Goal: Information Seeking & Learning: Check status

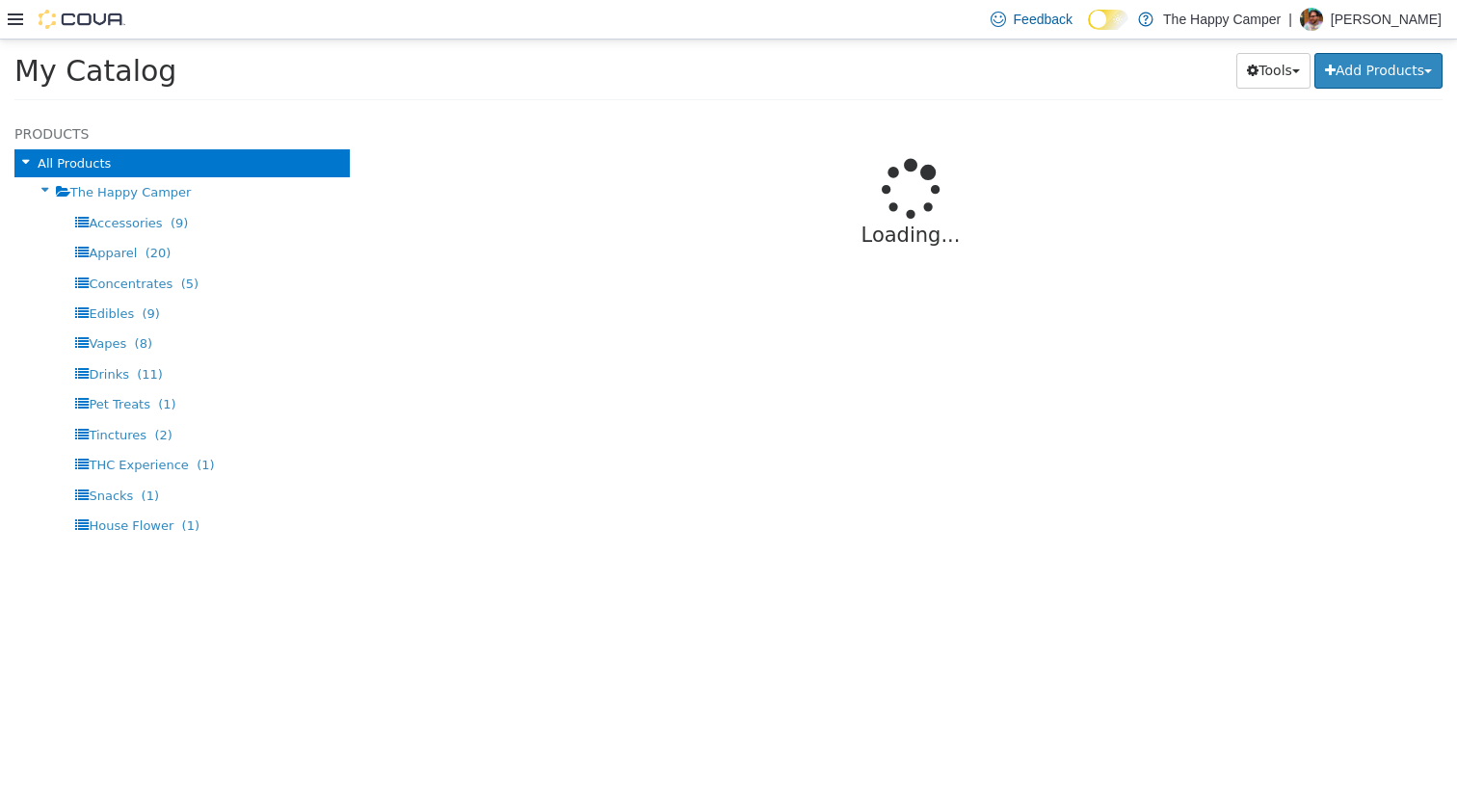
select select "**********"
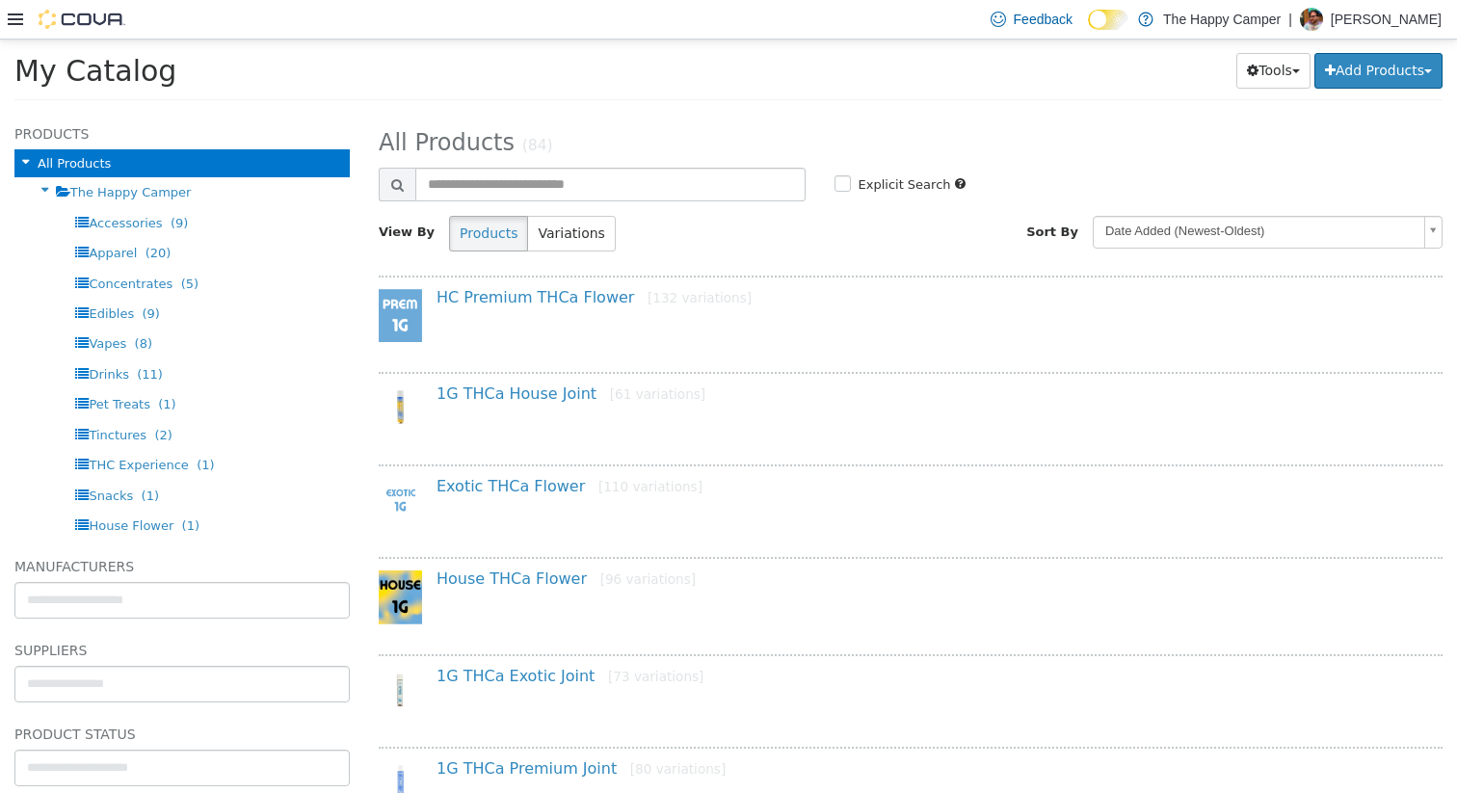
click at [11, 24] on icon at bounding box center [15, 19] width 15 height 12
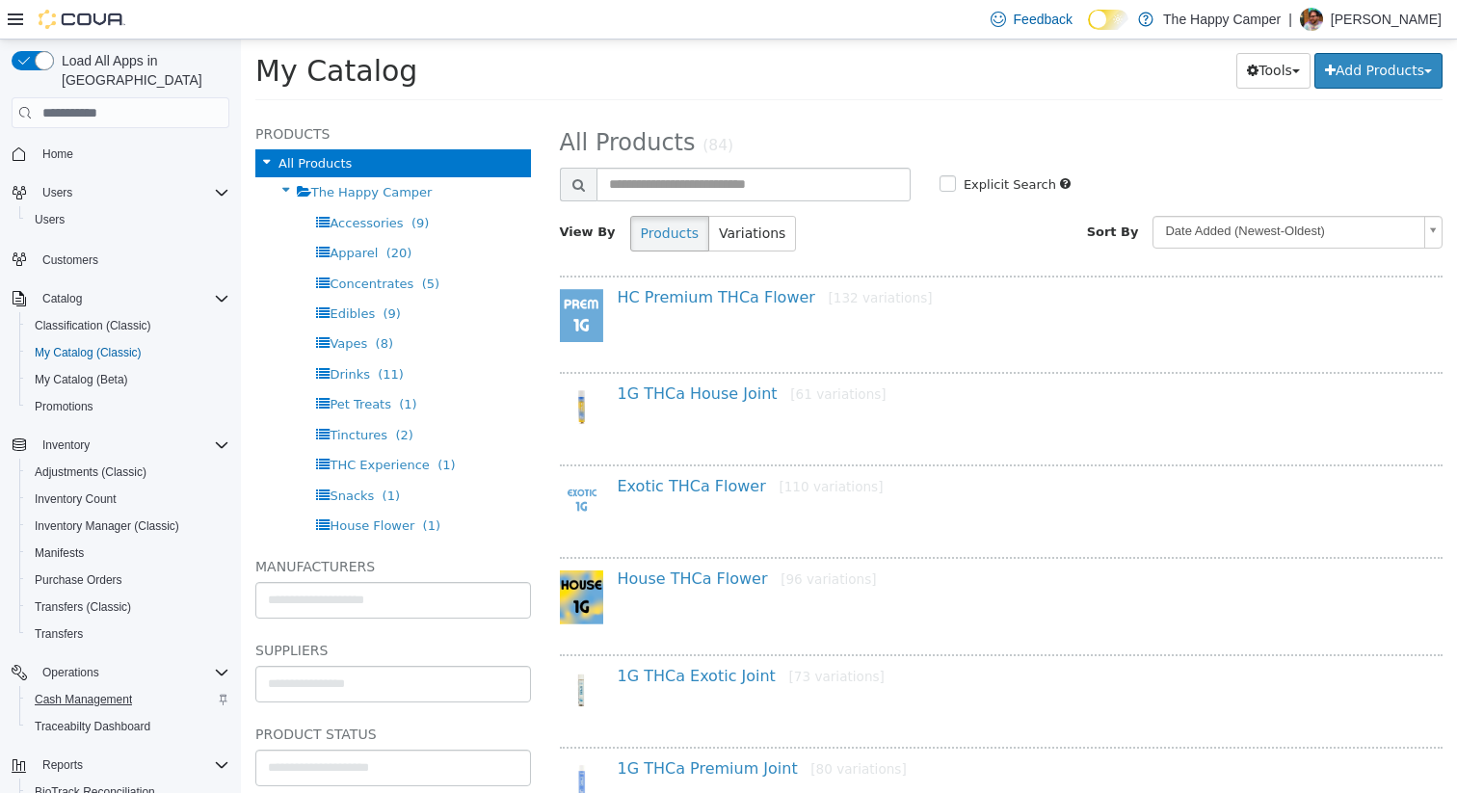
scroll to position [138, 0]
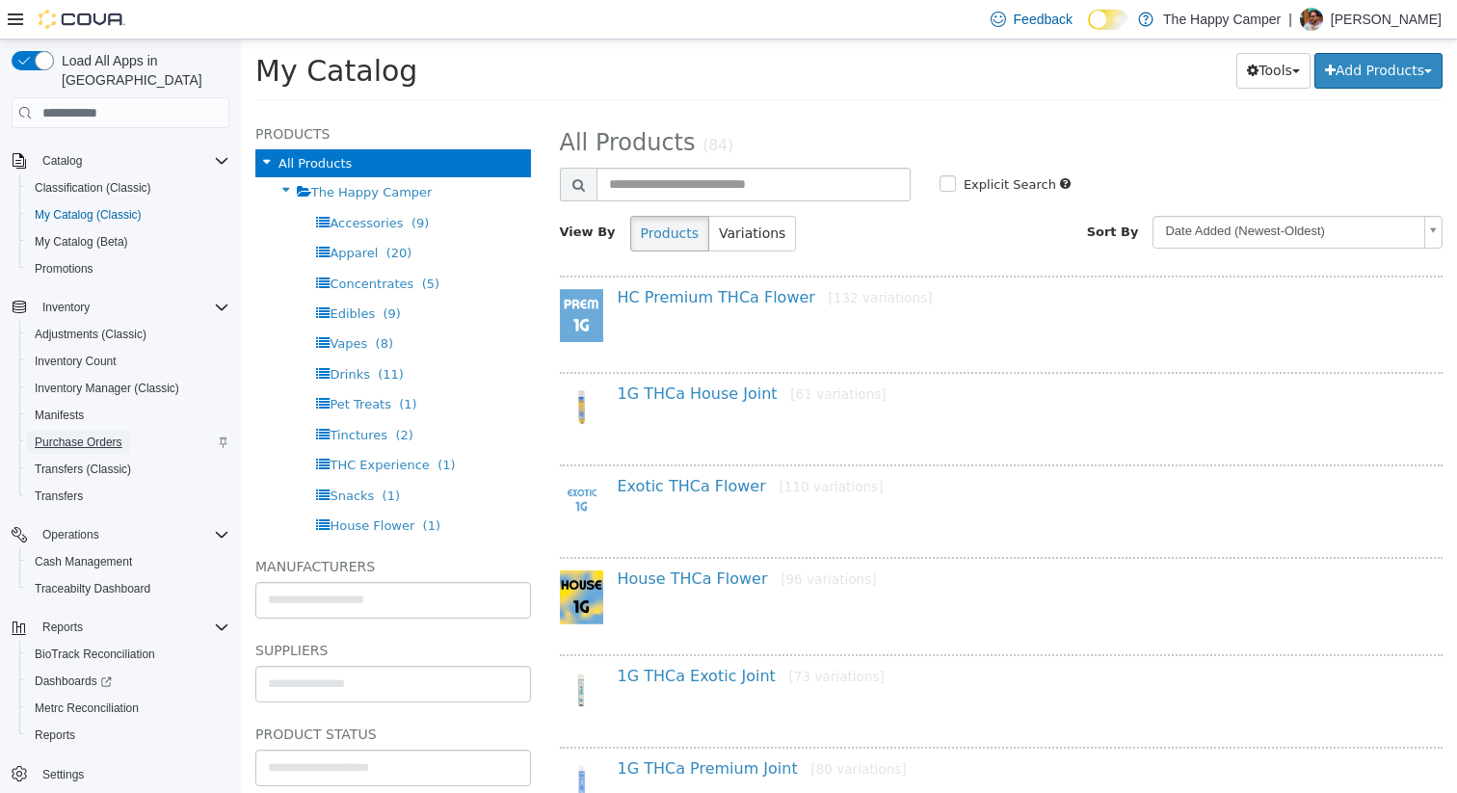
click at [87, 435] on span "Purchase Orders" at bounding box center [79, 442] width 88 height 15
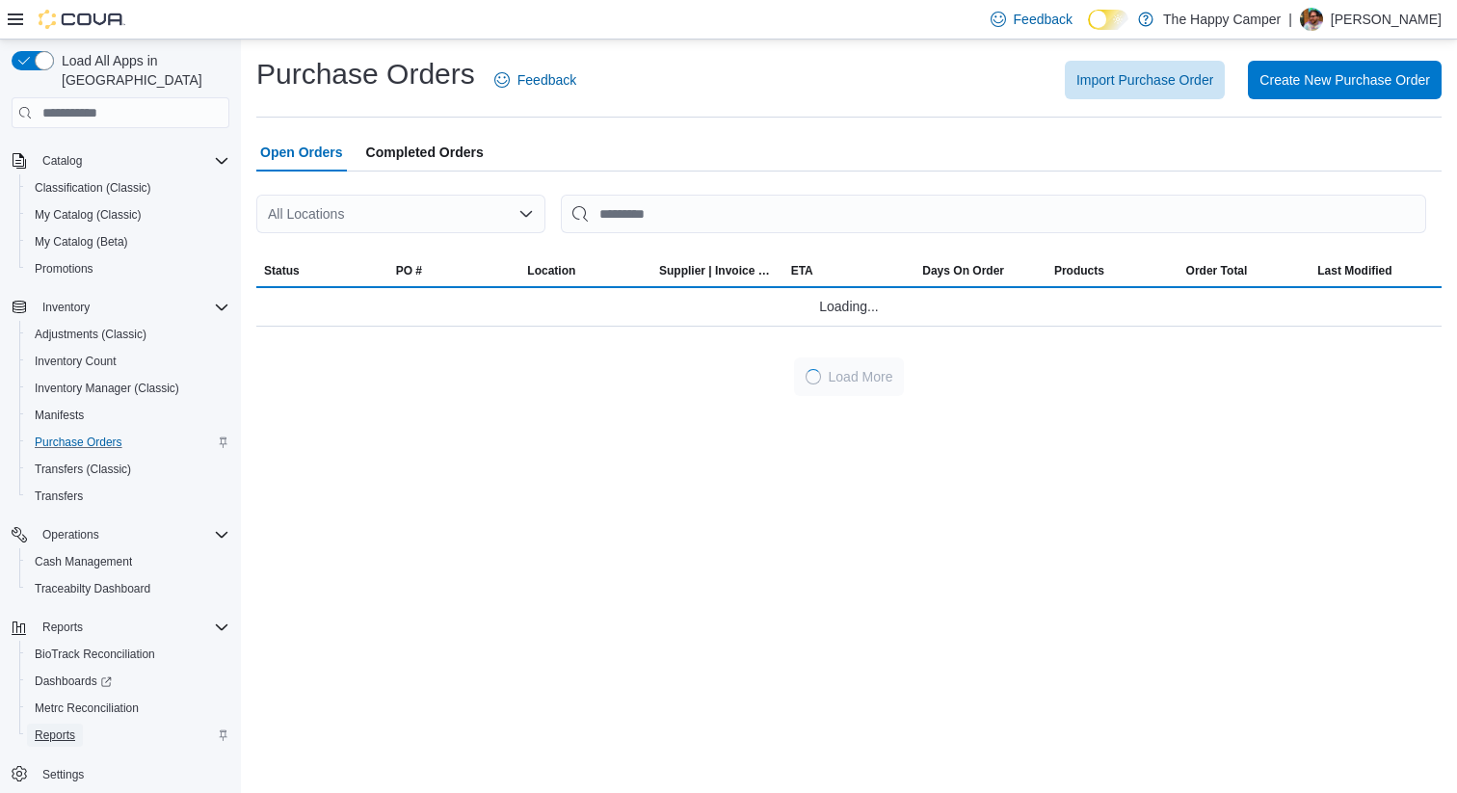
click at [54, 728] on span "Reports" at bounding box center [55, 735] width 40 height 15
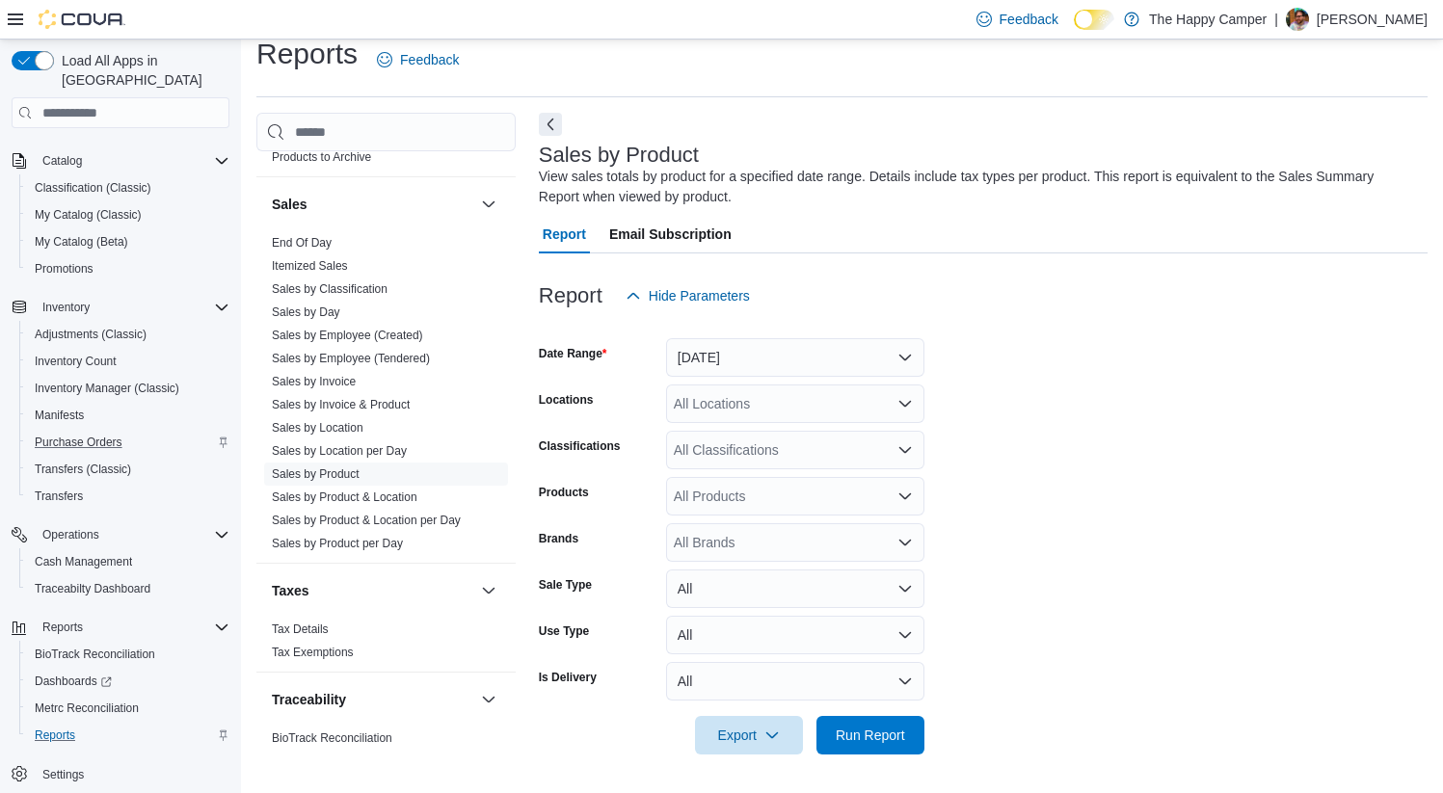
scroll to position [1263, 0]
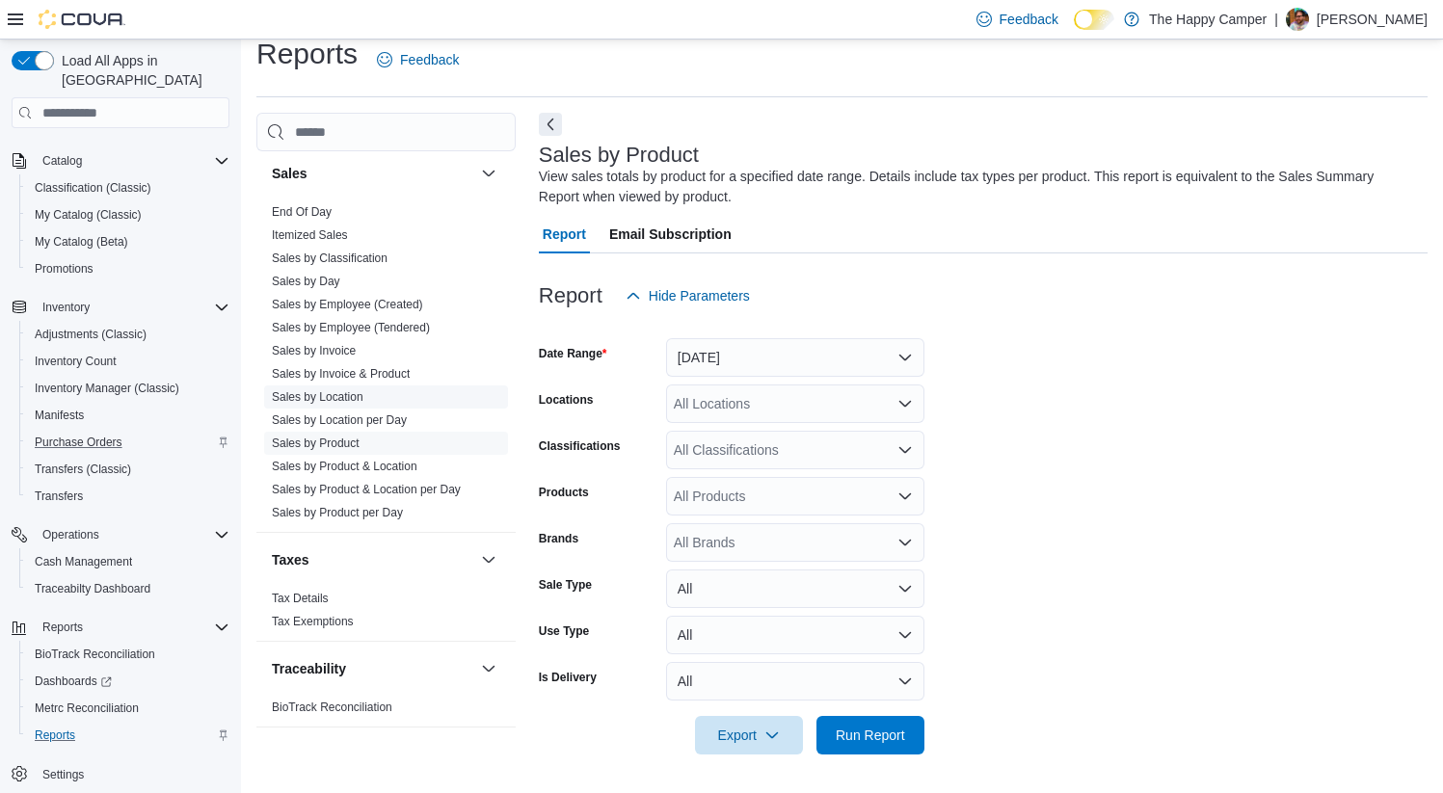
click at [340, 393] on link "Sales by Location" at bounding box center [318, 396] width 92 height 13
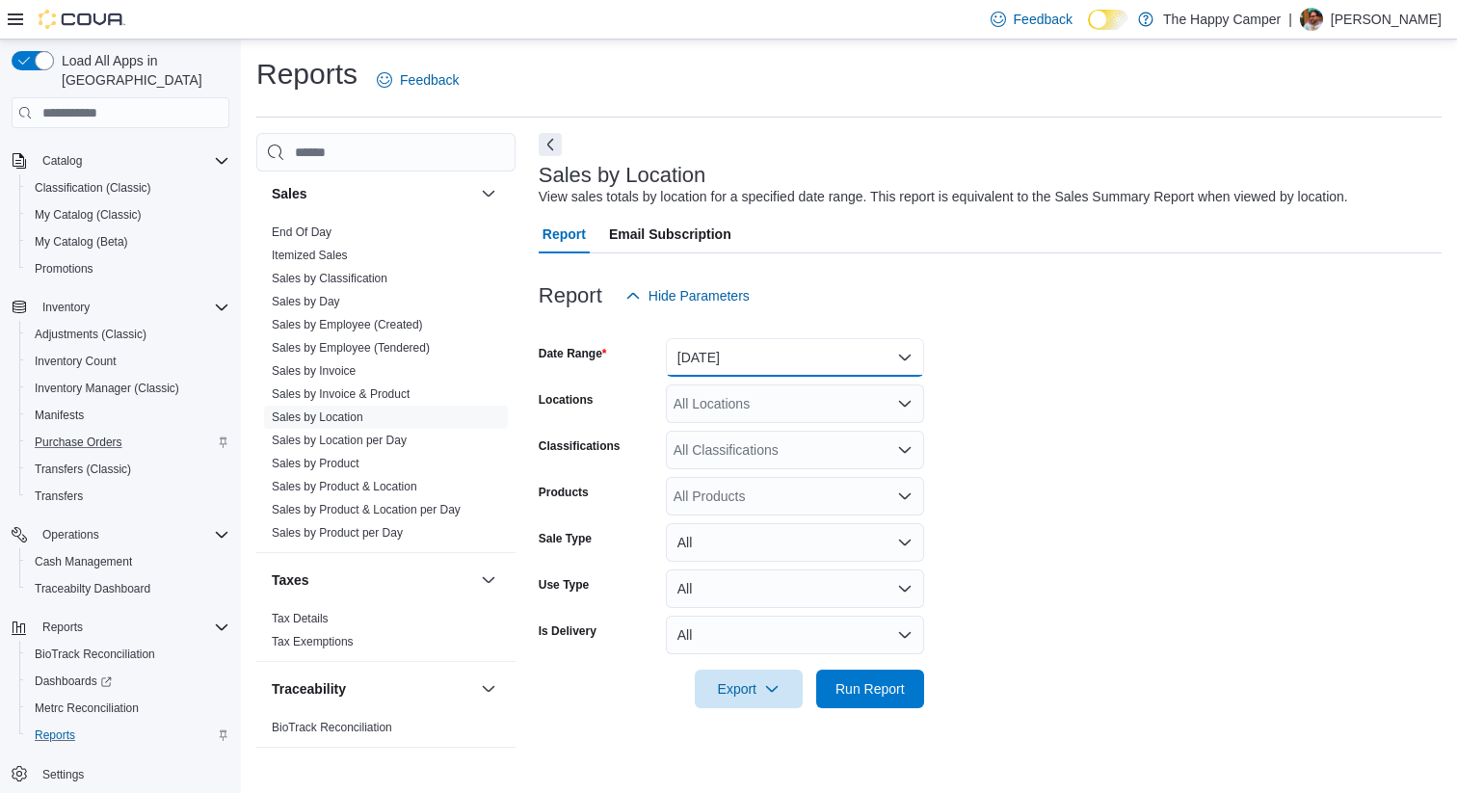
click at [735, 354] on button "Yesterday" at bounding box center [795, 357] width 258 height 39
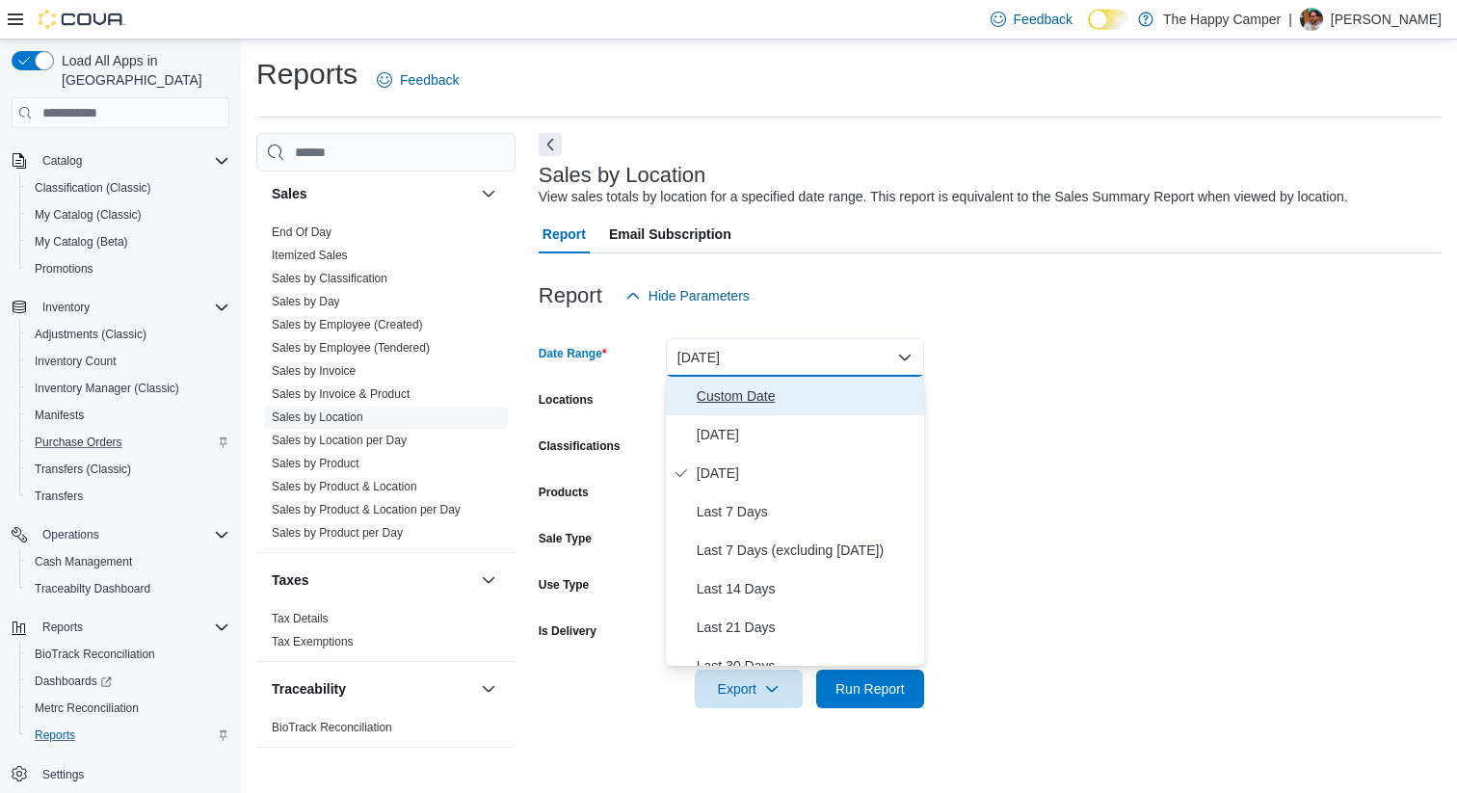
click at [741, 391] on span "Custom Date" at bounding box center [807, 396] width 220 height 23
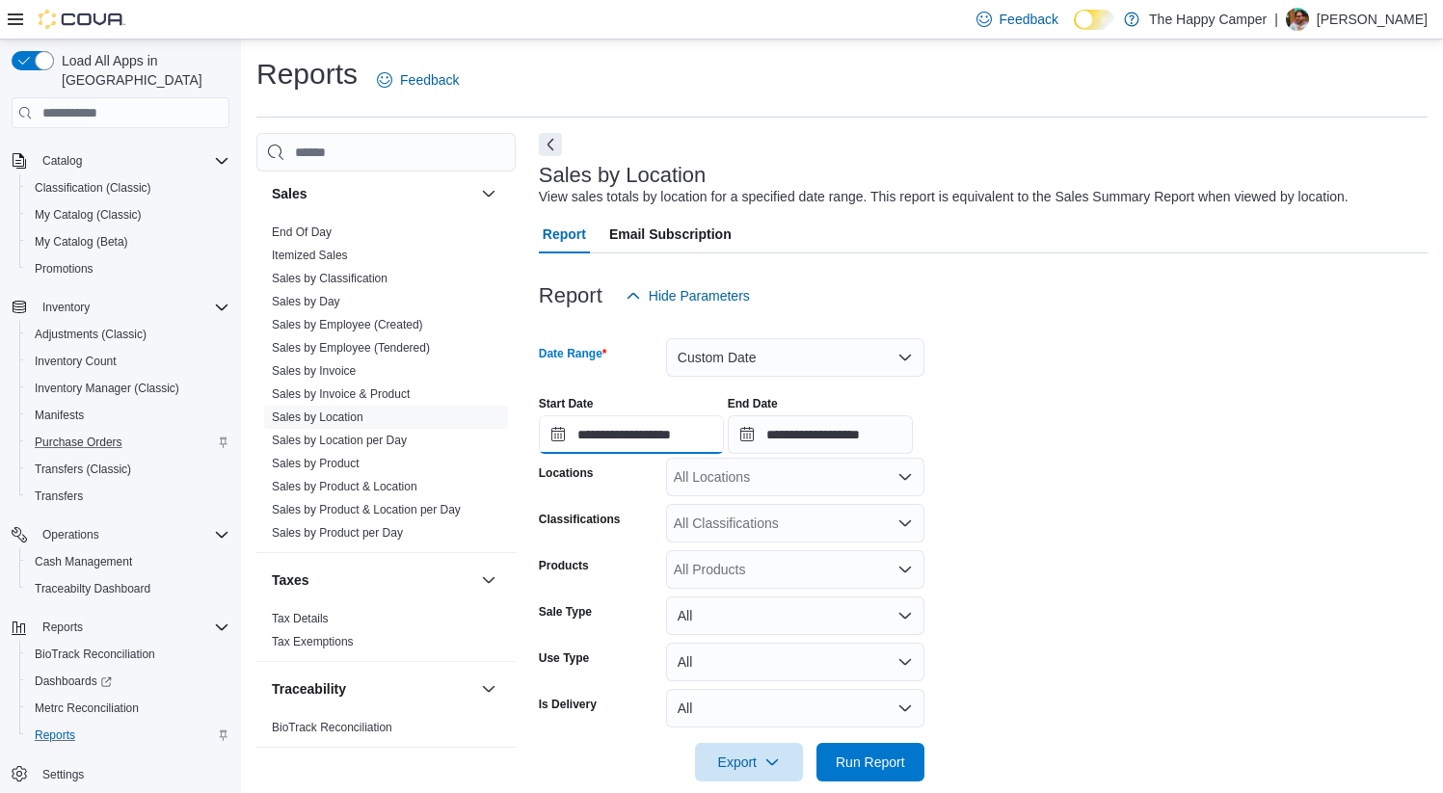
click at [649, 439] on input "**********" at bounding box center [631, 434] width 185 height 39
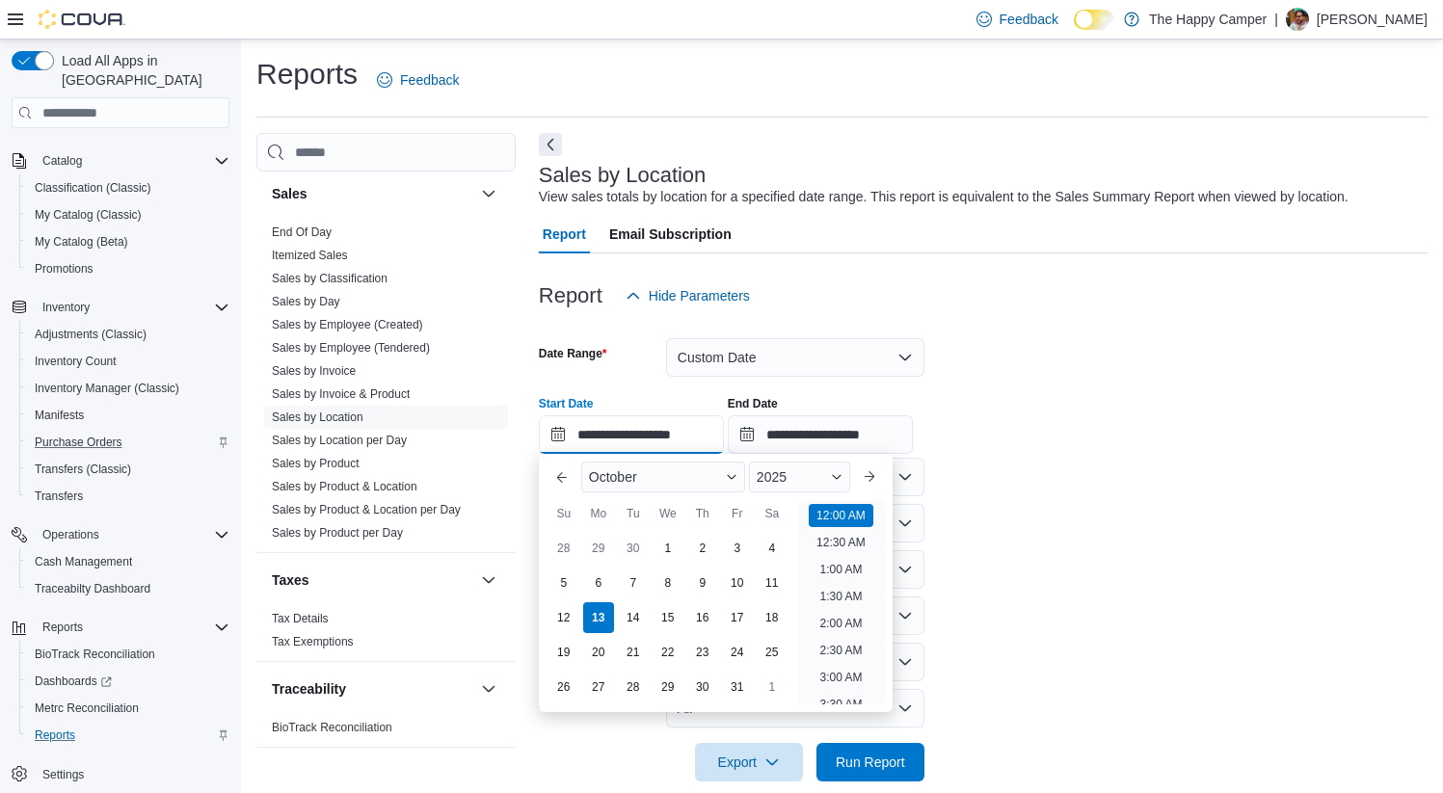
scroll to position [60, 0]
click at [731, 583] on div "10" at bounding box center [737, 584] width 34 height 34
type input "**********"
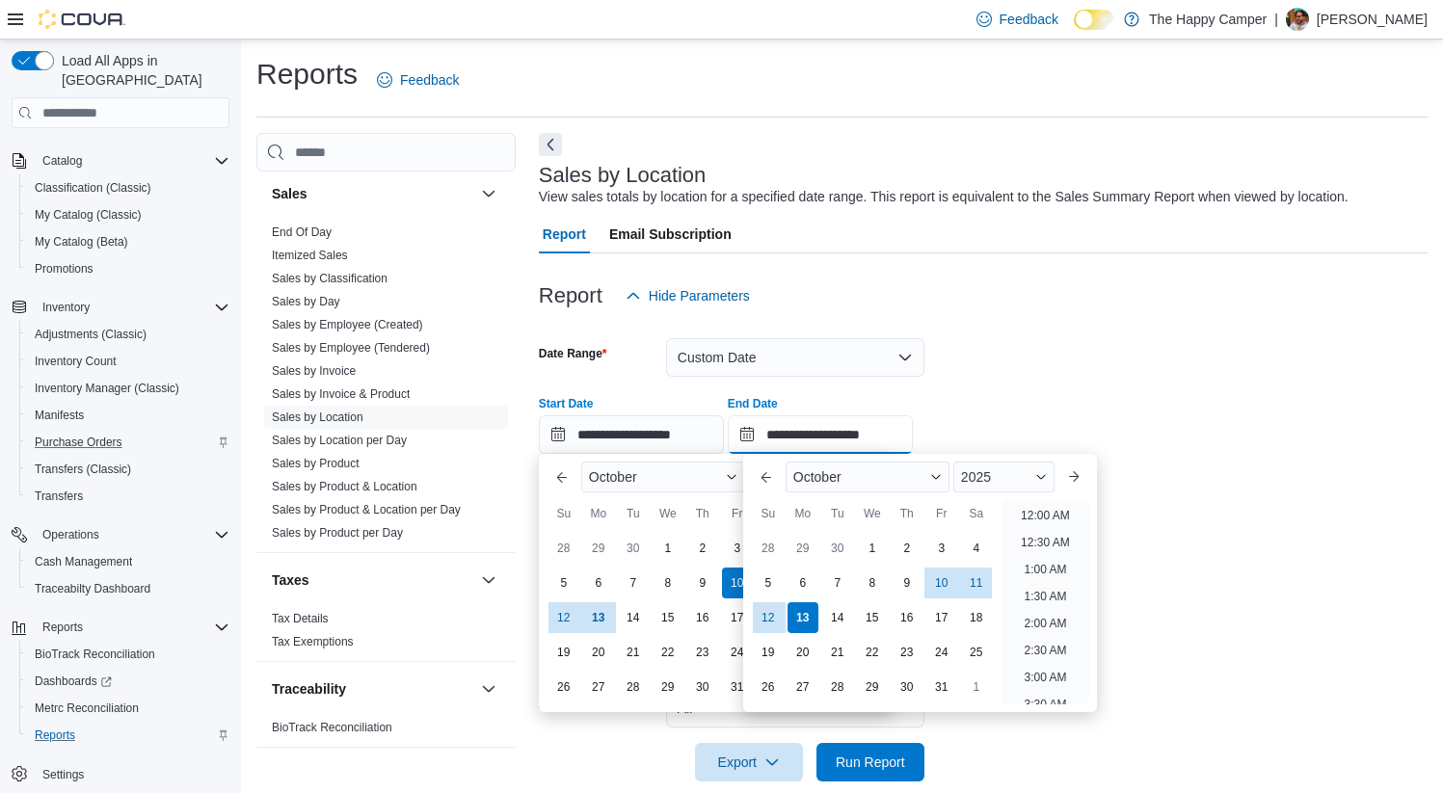
click at [826, 427] on input "**********" at bounding box center [820, 434] width 185 height 39
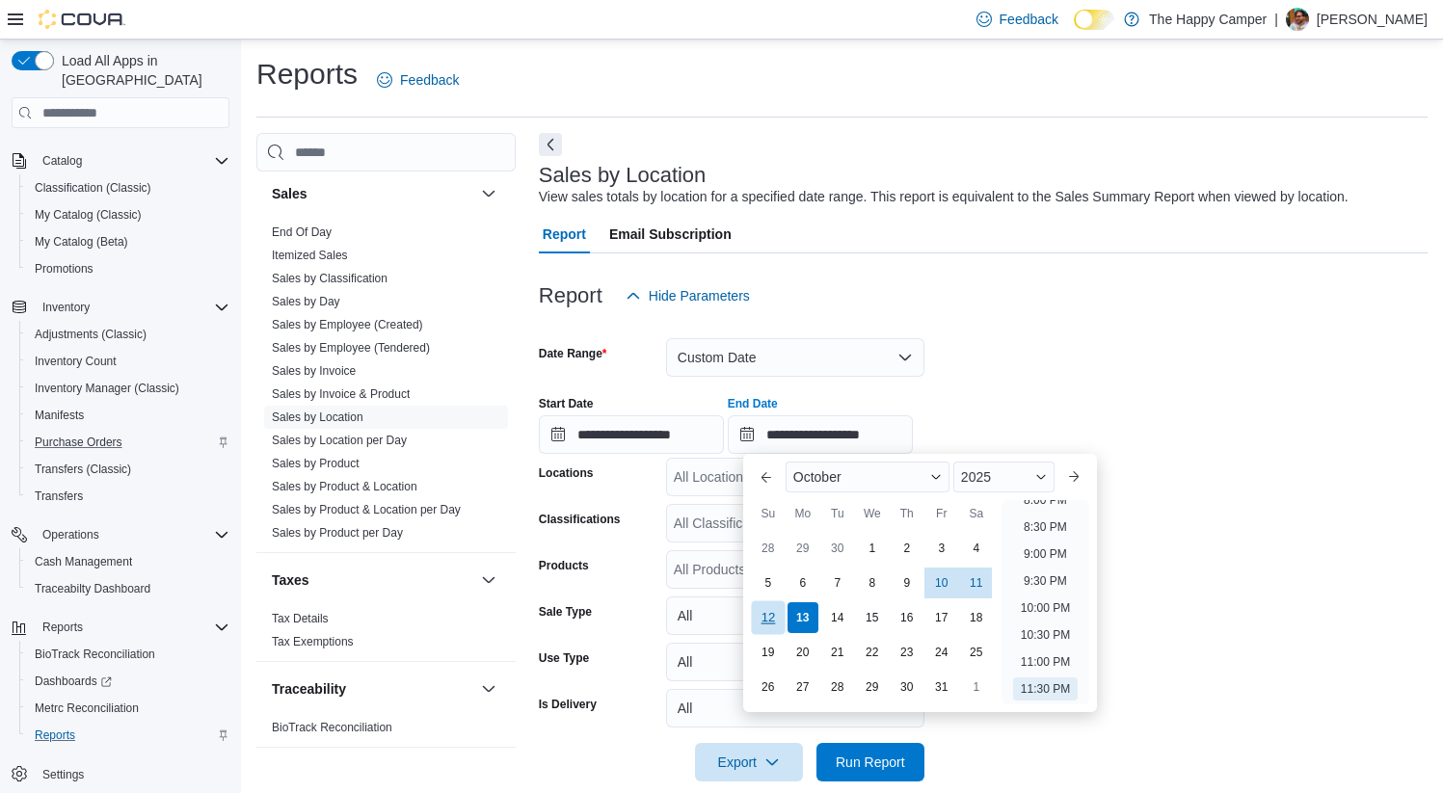
click at [763, 609] on div "12" at bounding box center [768, 618] width 34 height 34
type input "**********"
click at [1016, 304] on div "Report Hide Parameters" at bounding box center [983, 296] width 889 height 39
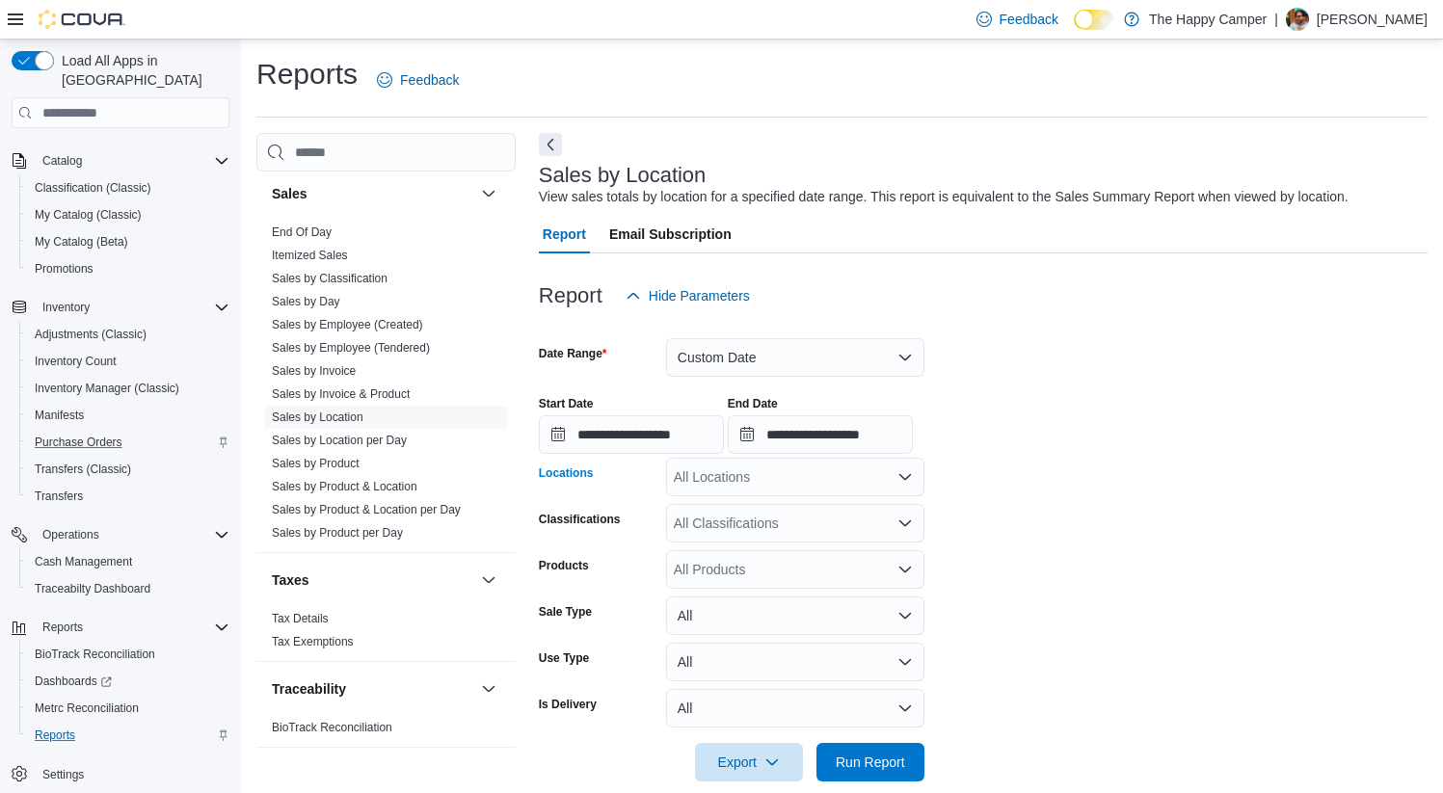
click at [823, 480] on div "All Locations" at bounding box center [795, 477] width 258 height 39
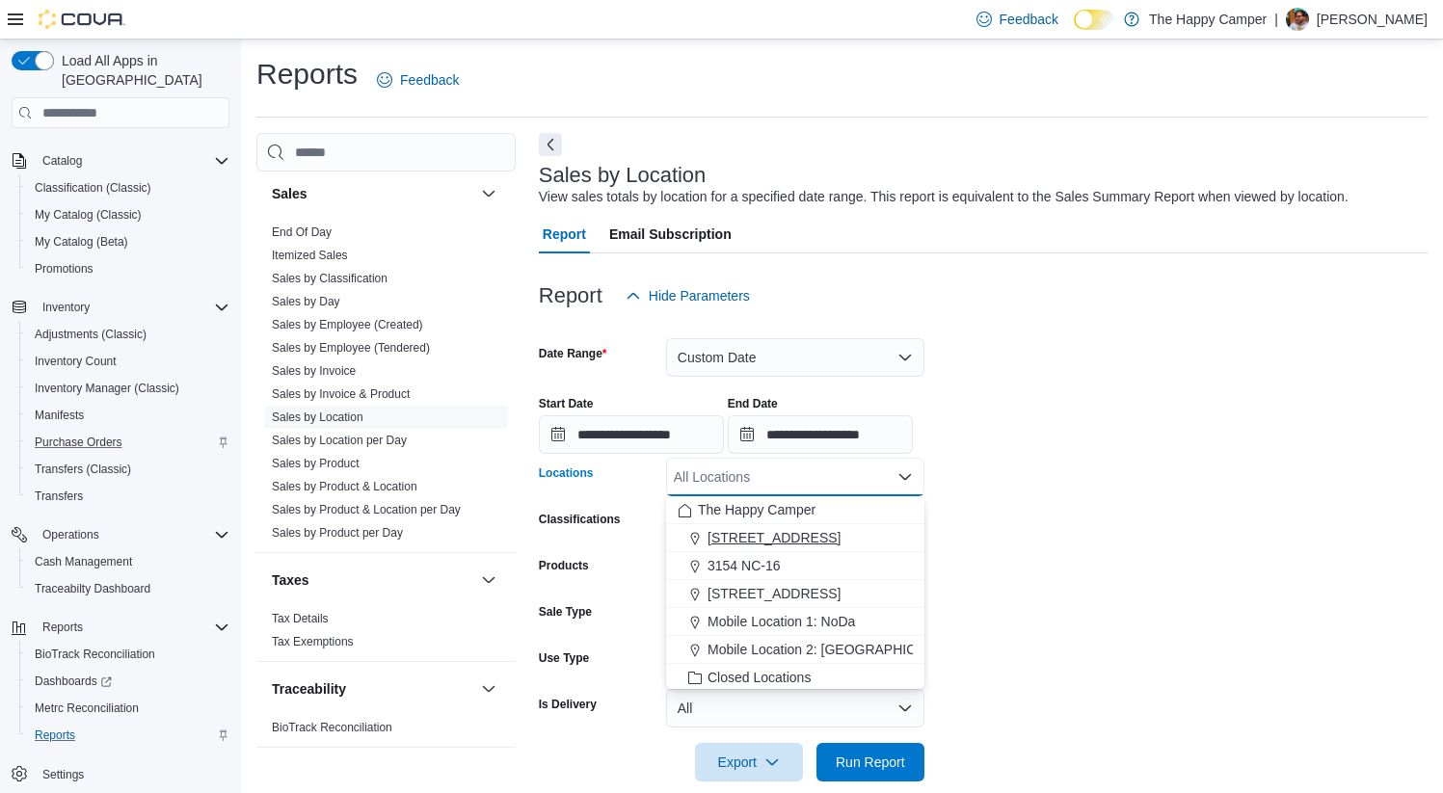
click at [758, 542] on span "[STREET_ADDRESS]" at bounding box center [773, 537] width 133 height 19
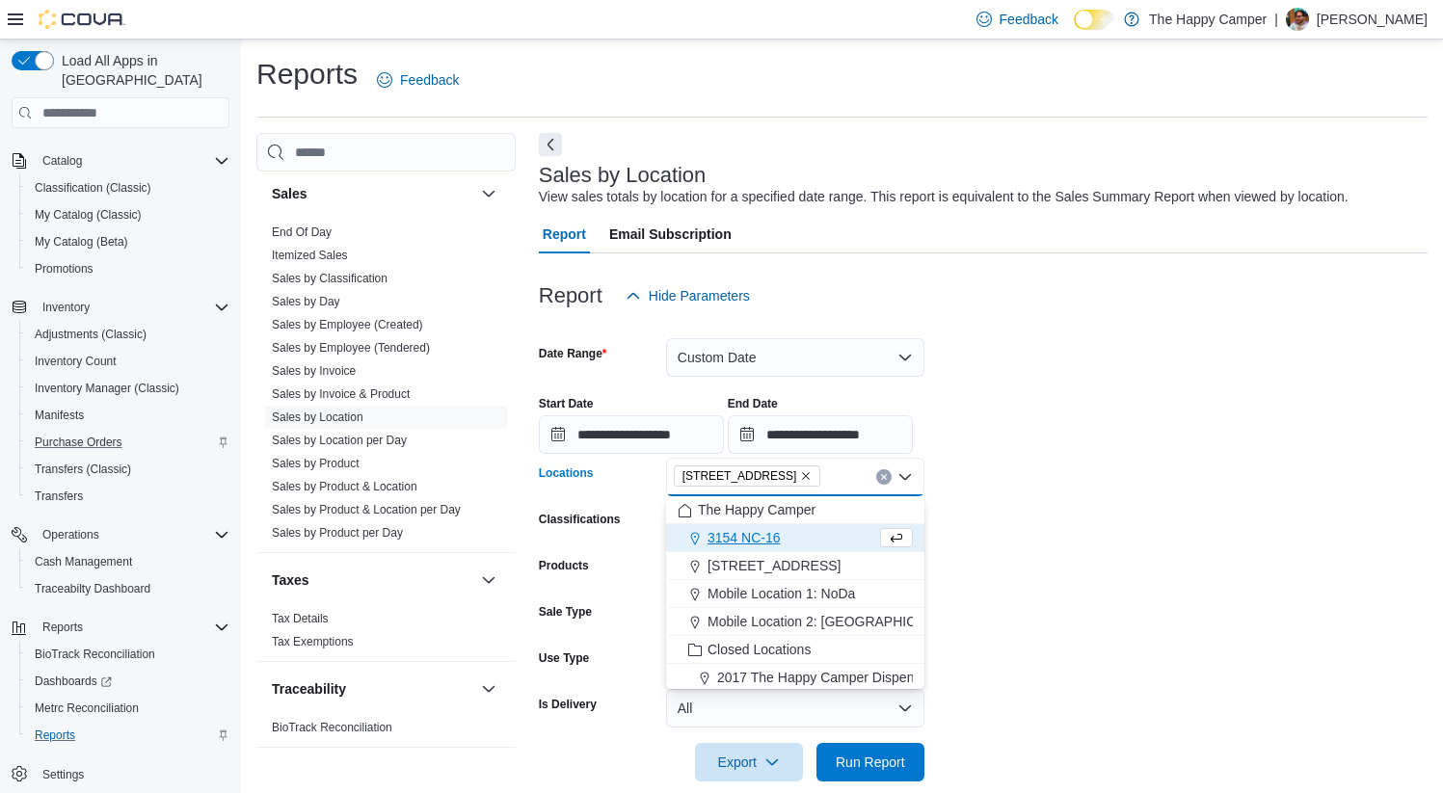
click at [1086, 583] on form "**********" at bounding box center [983, 548] width 889 height 466
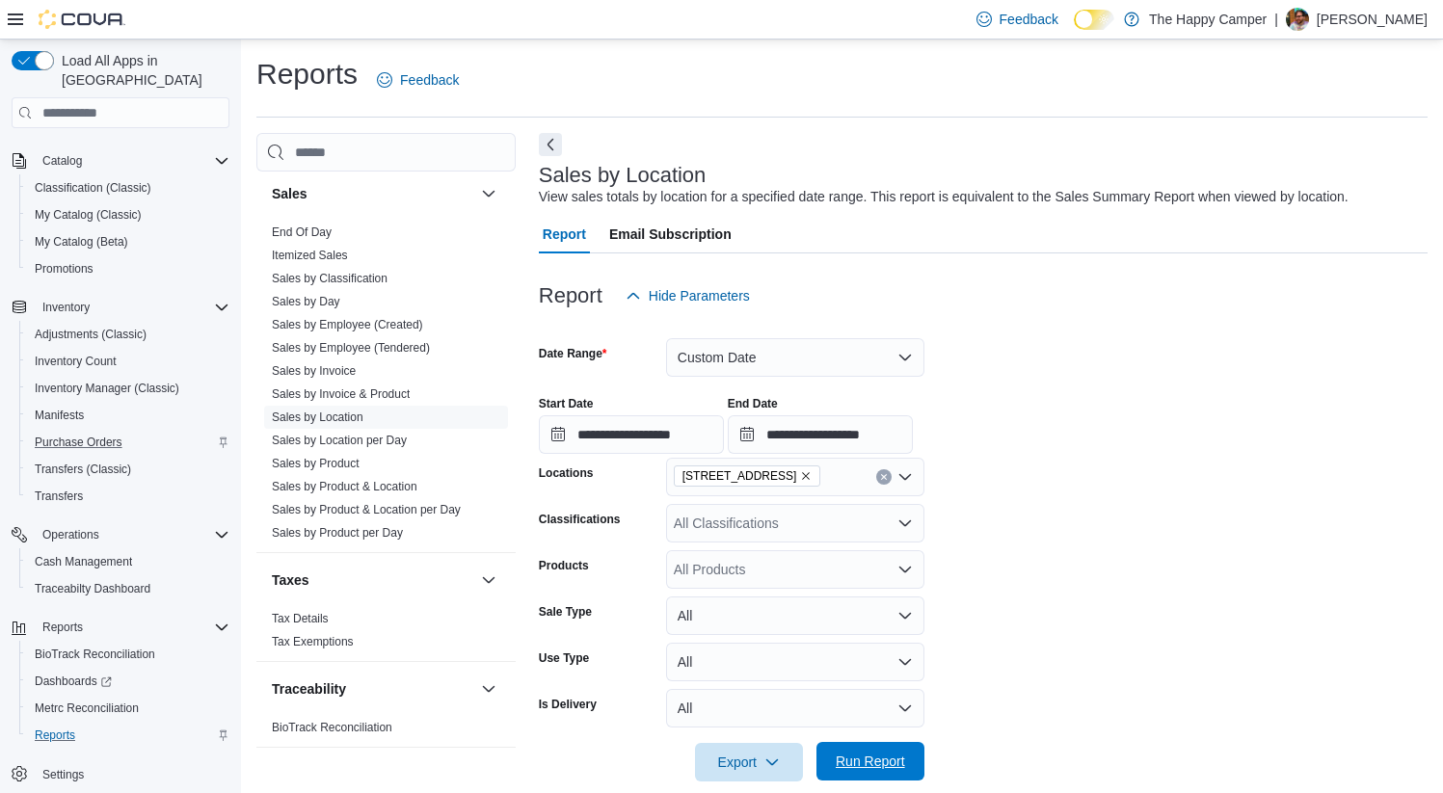
click at [878, 775] on span "Run Report" at bounding box center [870, 761] width 85 height 39
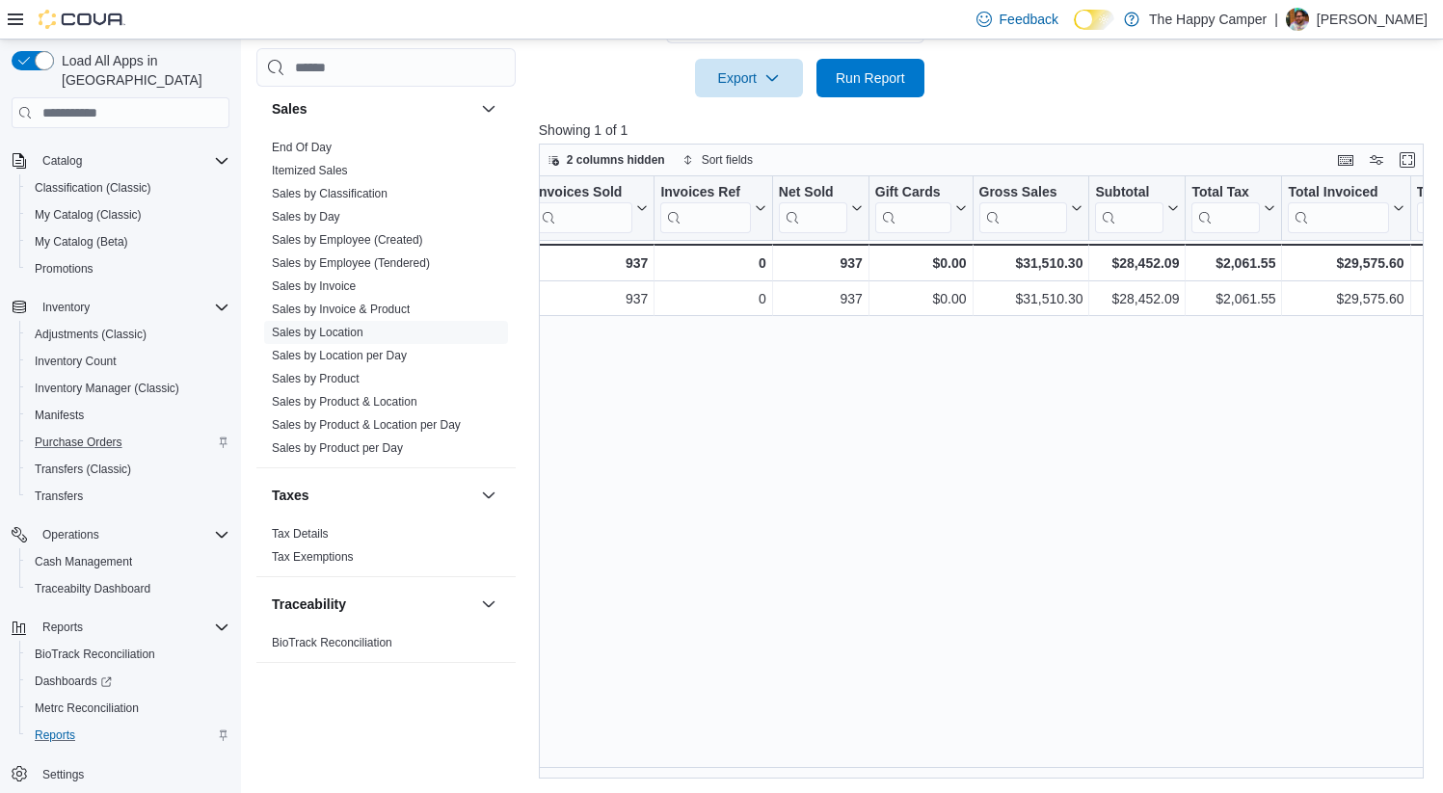
scroll to position [0, 202]
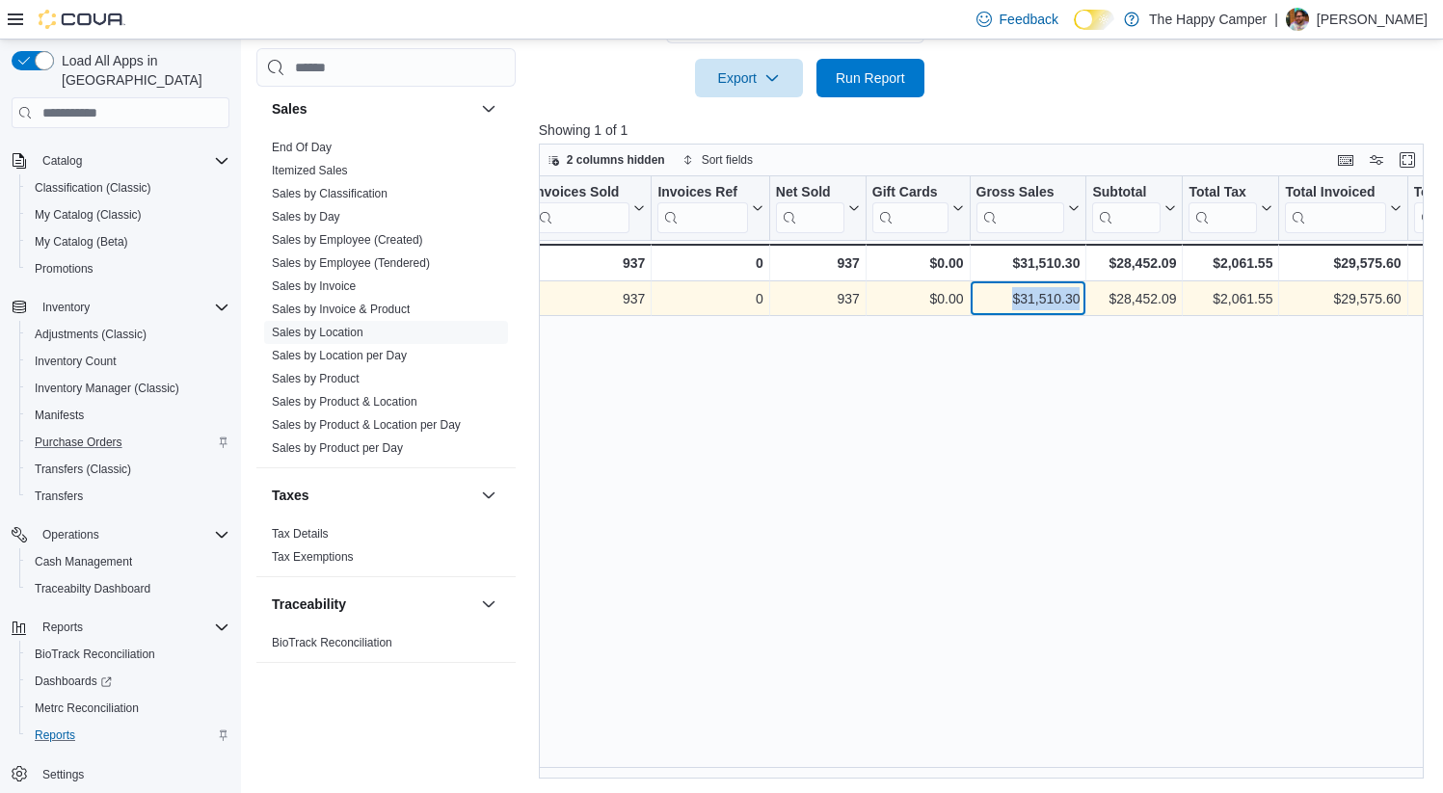
drag, startPoint x: 1079, startPoint y: 298, endPoint x: 1003, endPoint y: 298, distance: 76.1
click at [1003, 298] on div "$31,510.30 - Gross Sales, column 6, row 1" at bounding box center [1028, 298] width 117 height 35
copy div "$31,510.30"
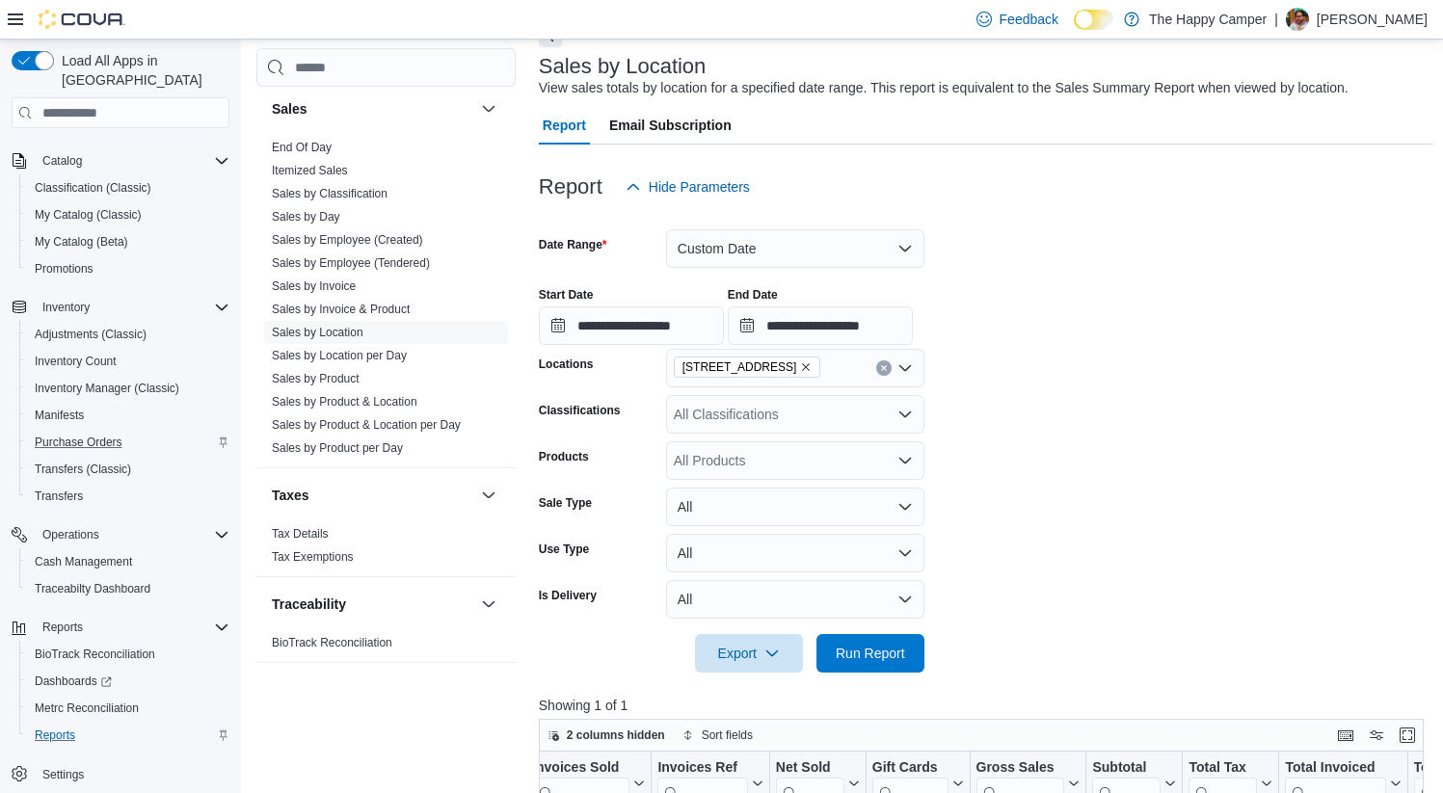
scroll to position [183, 0]
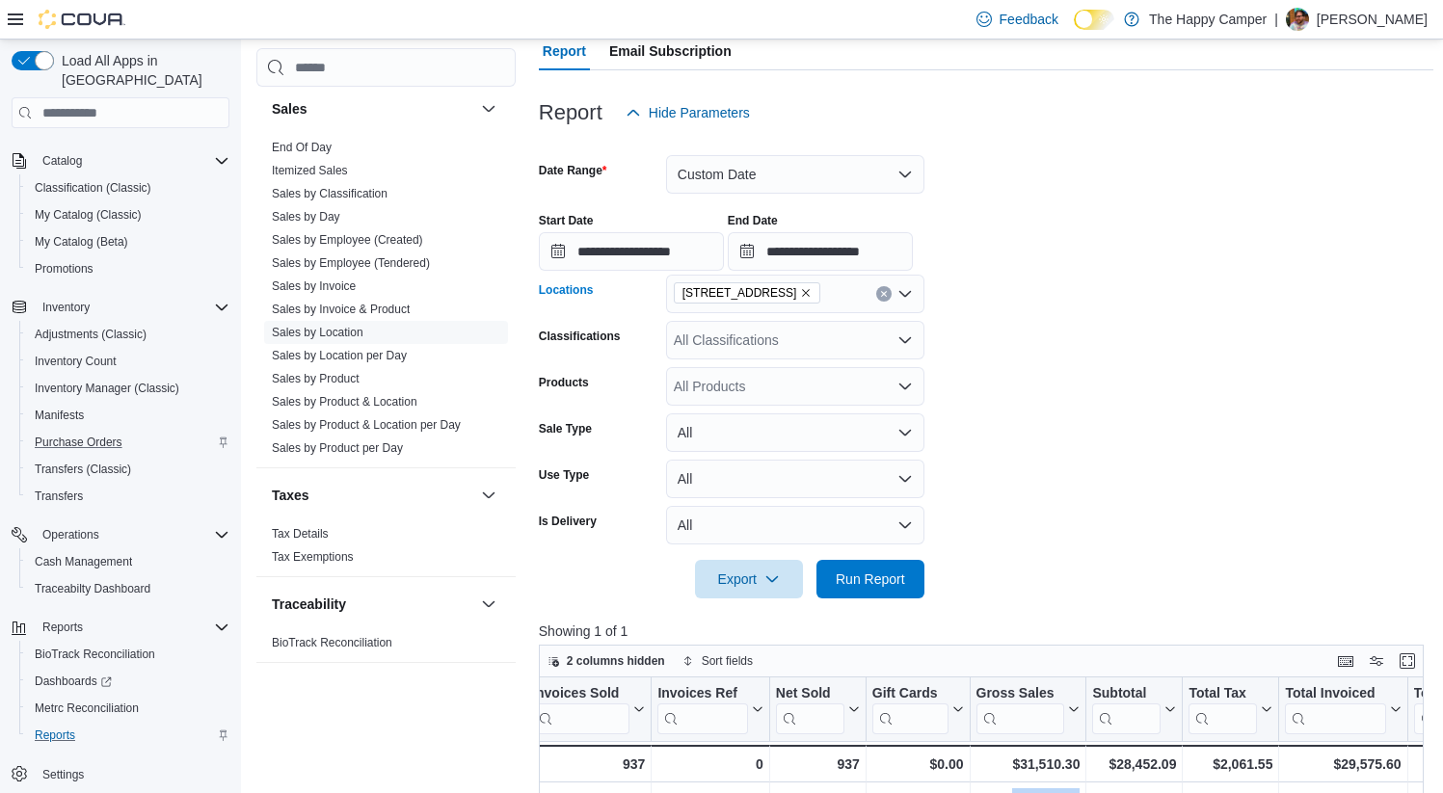
click at [885, 292] on icon "Clear input" at bounding box center [883, 294] width 5 height 5
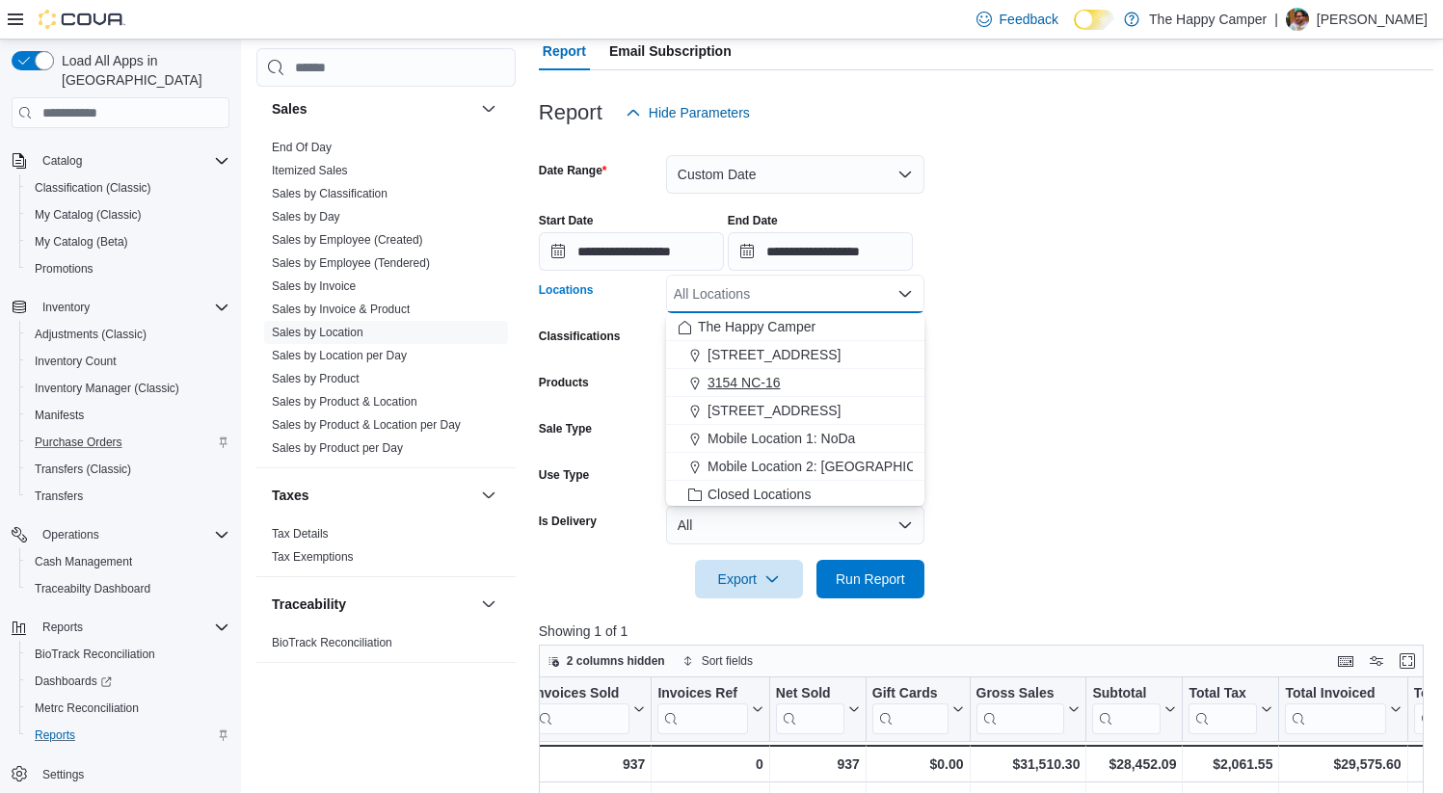
click at [753, 378] on span "3154 NC-16" at bounding box center [743, 382] width 73 height 19
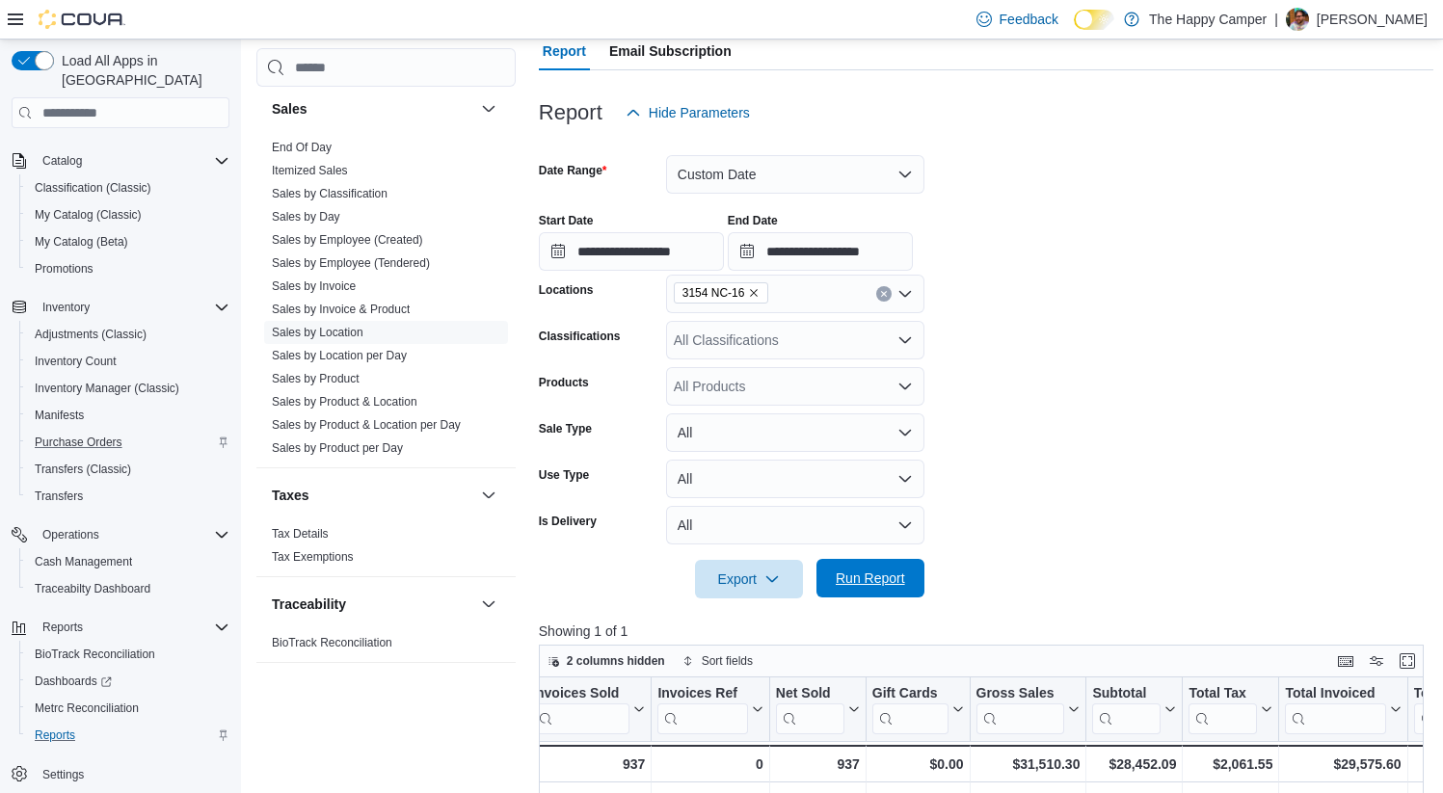
click at [863, 572] on span "Run Report" at bounding box center [870, 578] width 69 height 19
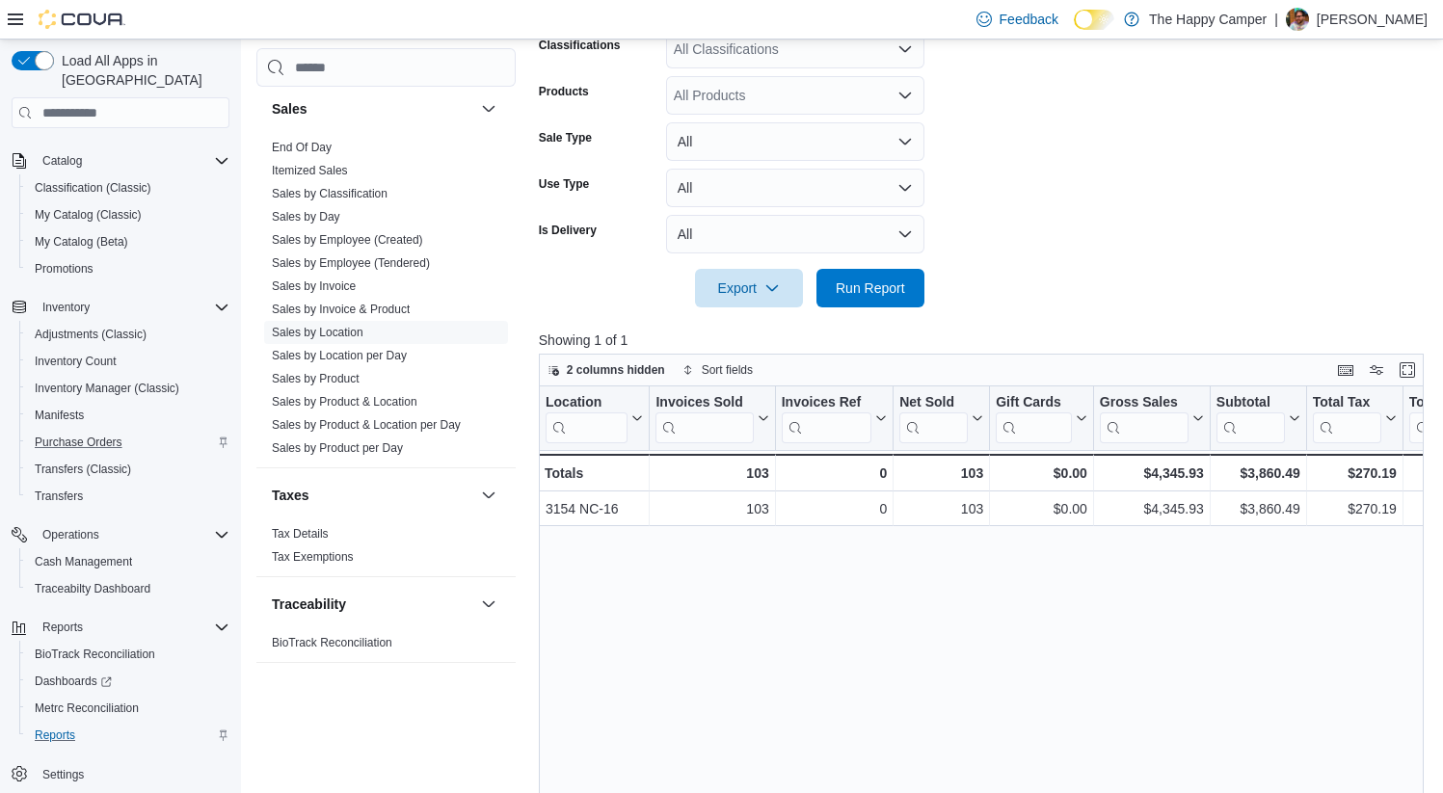
scroll to position [585, 0]
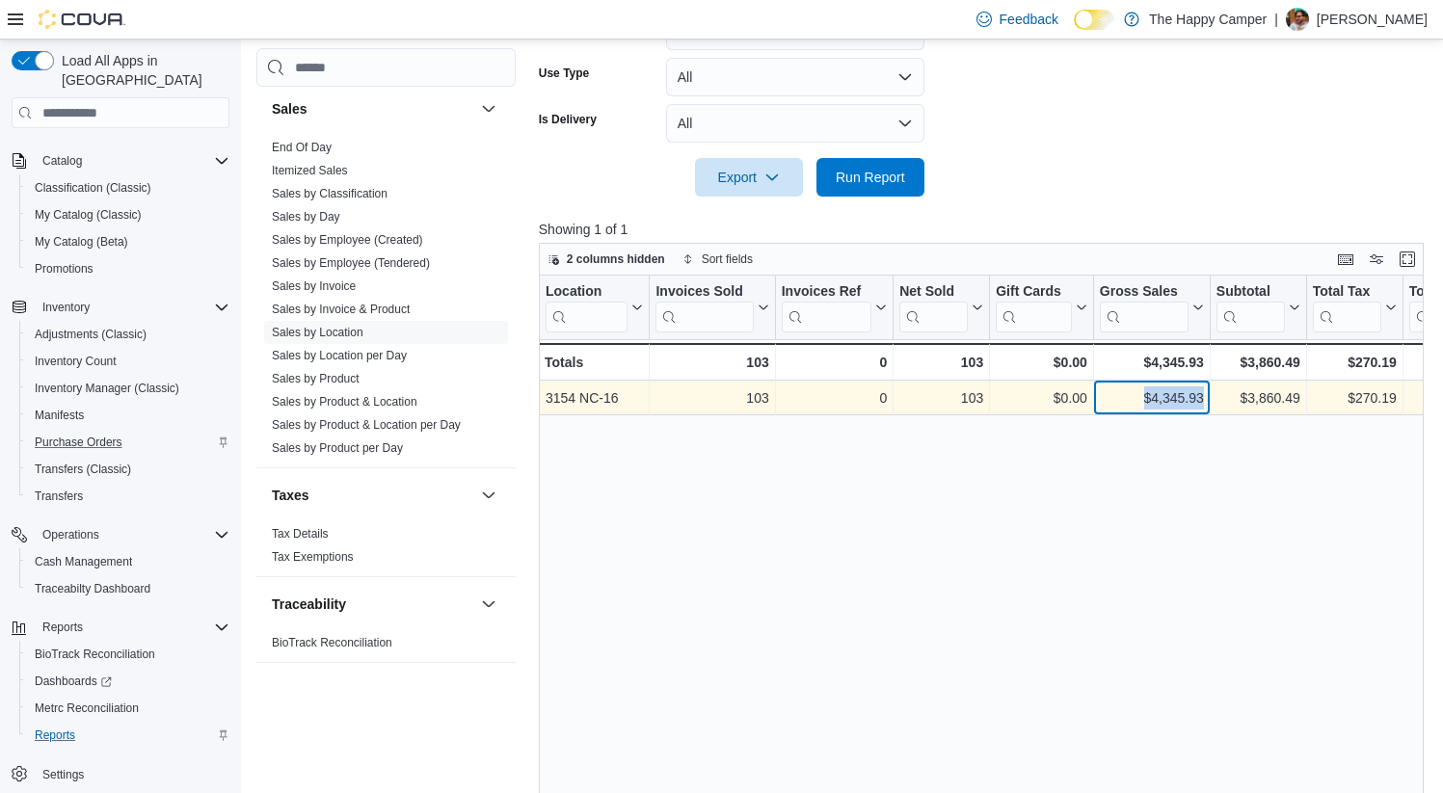
drag, startPoint x: 1204, startPoint y: 396, endPoint x: 1137, endPoint y: 400, distance: 66.6
click at [1137, 400] on div "$4,345.93 - Gross Sales, column 6, row 1" at bounding box center [1152, 398] width 117 height 35
copy div "$4,345.93"
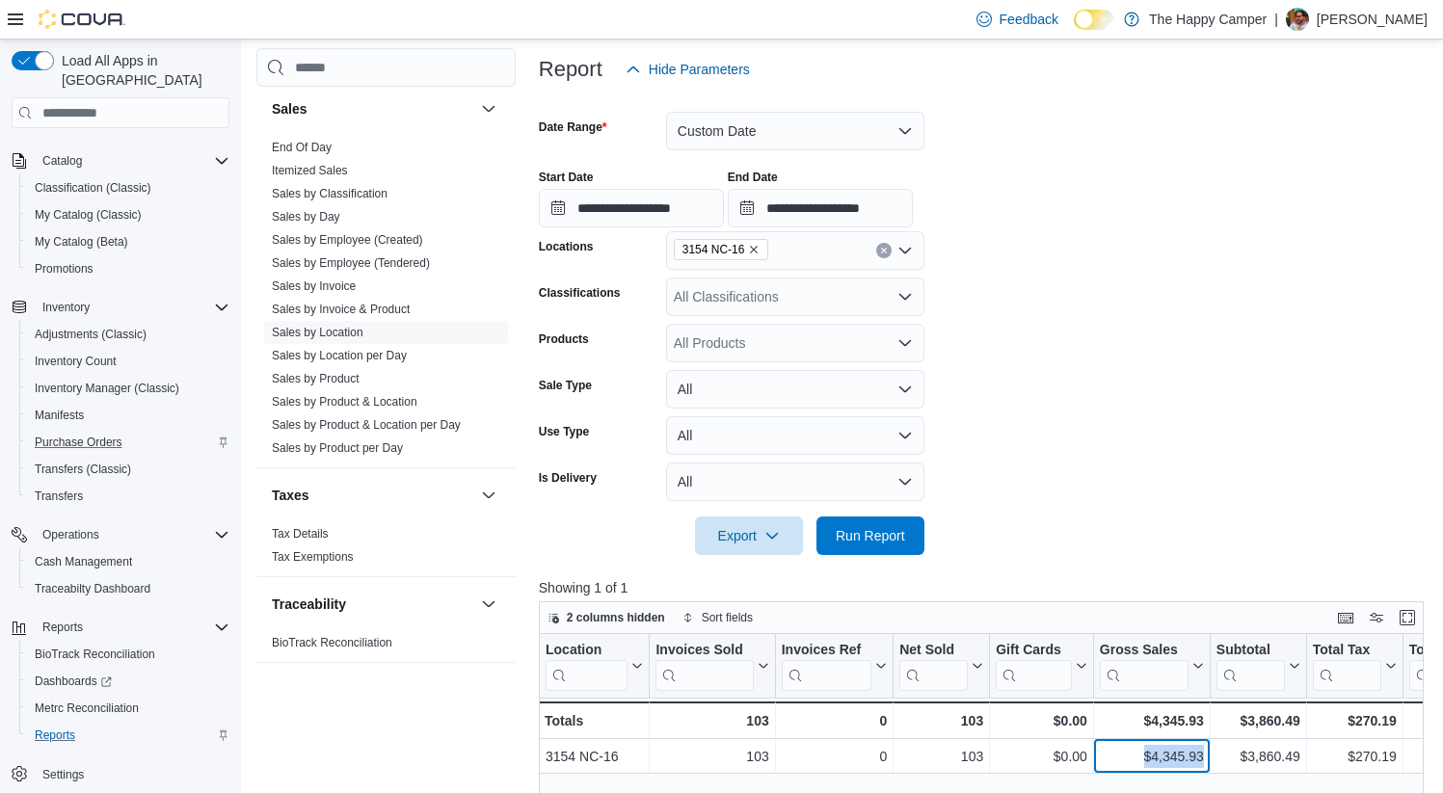
scroll to position [218, 0]
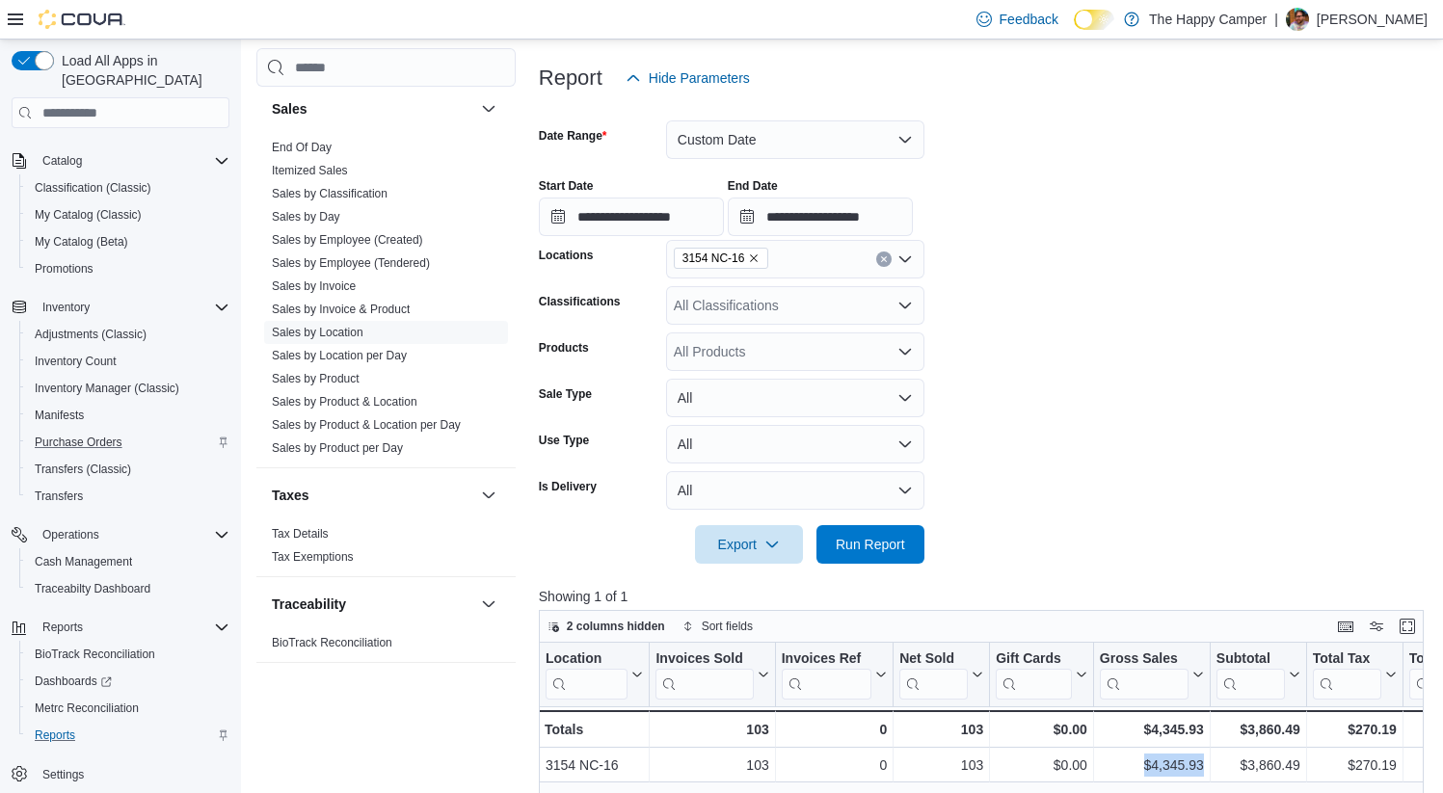
click at [758, 258] on icon "Remove 3154 NC-16 from selection in this group" at bounding box center [755, 258] width 8 height 8
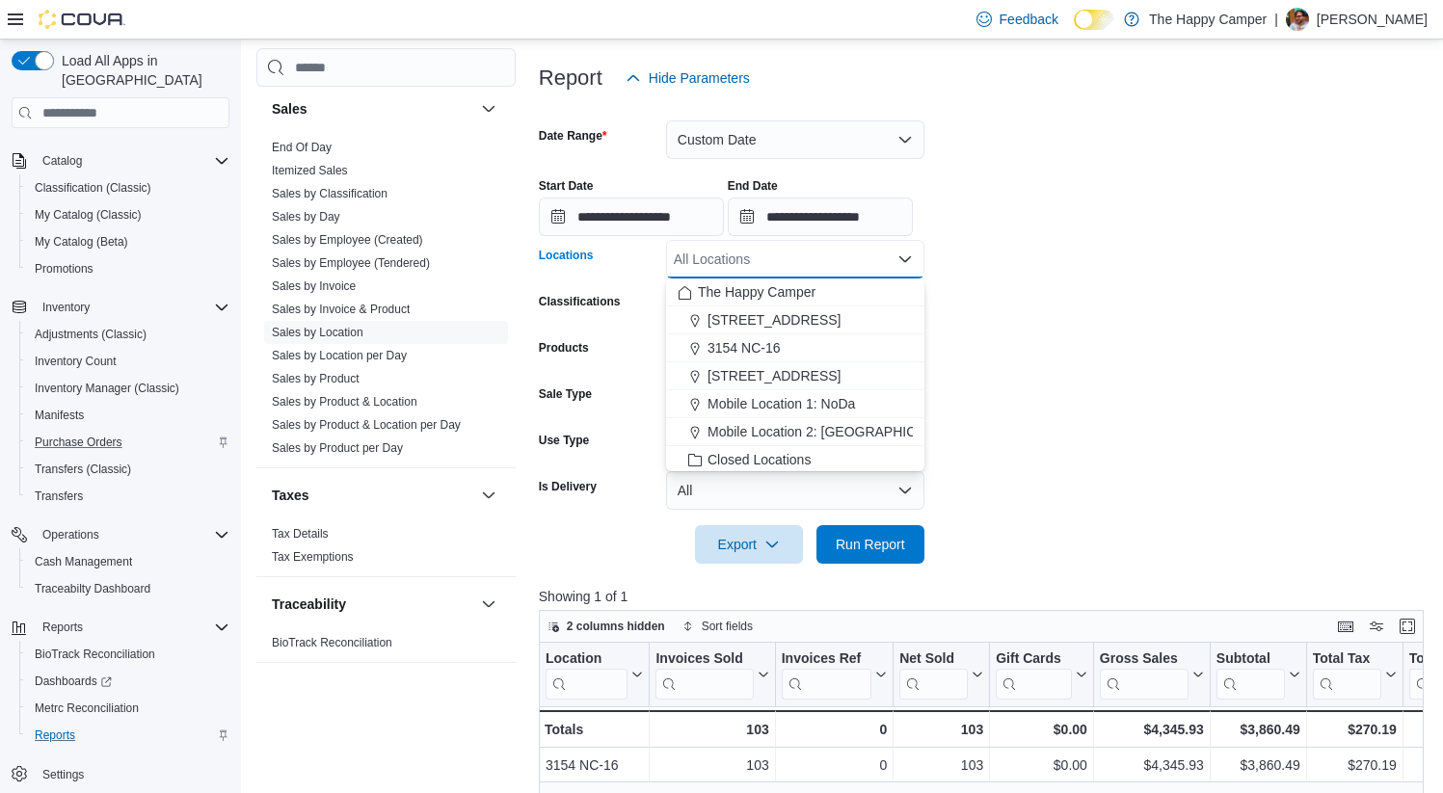
click at [771, 258] on div "All Locations Combo box. Selected. Combo box input. All Locations. Type some te…" at bounding box center [795, 259] width 258 height 39
click at [751, 377] on span "[STREET_ADDRESS]" at bounding box center [773, 375] width 133 height 19
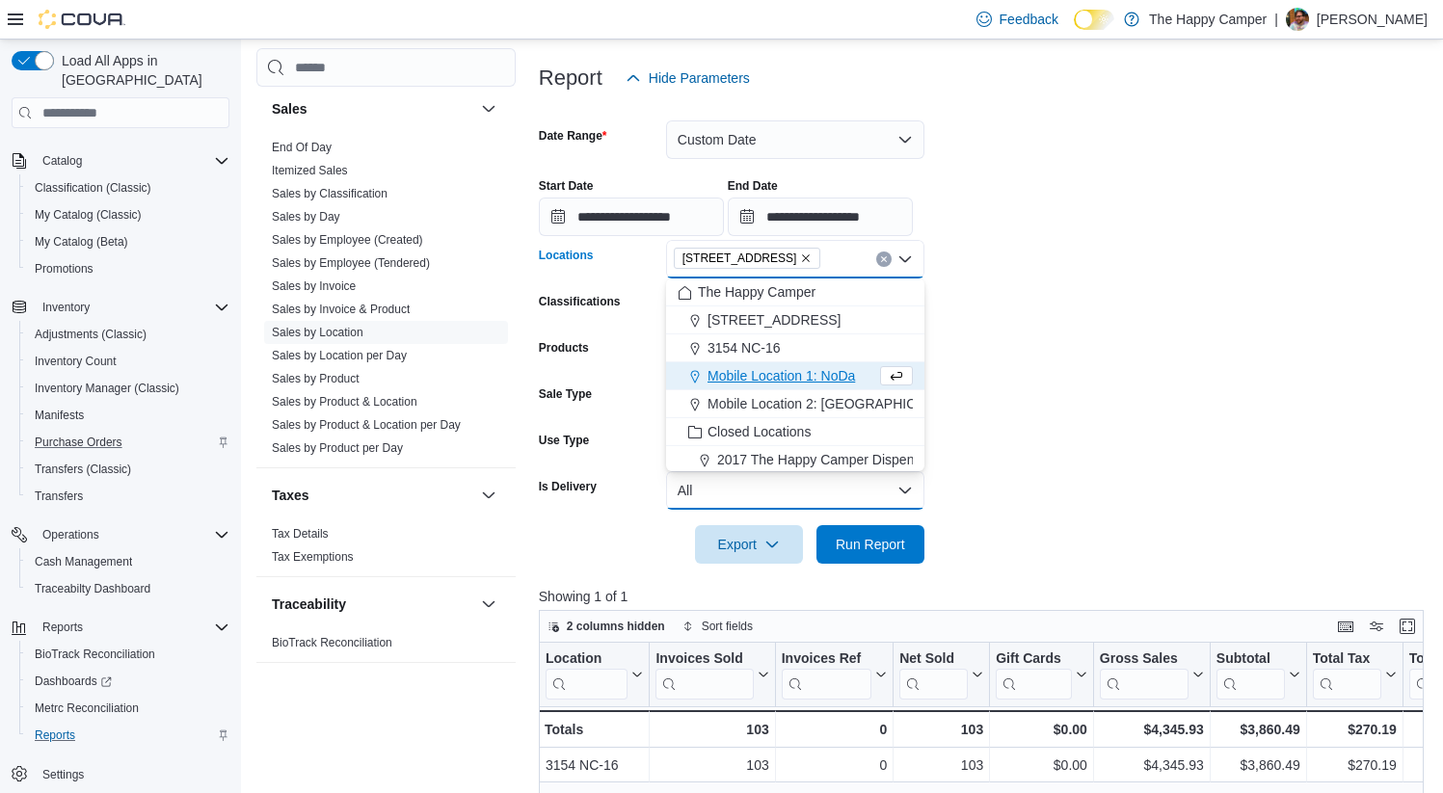
click at [860, 508] on button "All" at bounding box center [795, 490] width 258 height 39
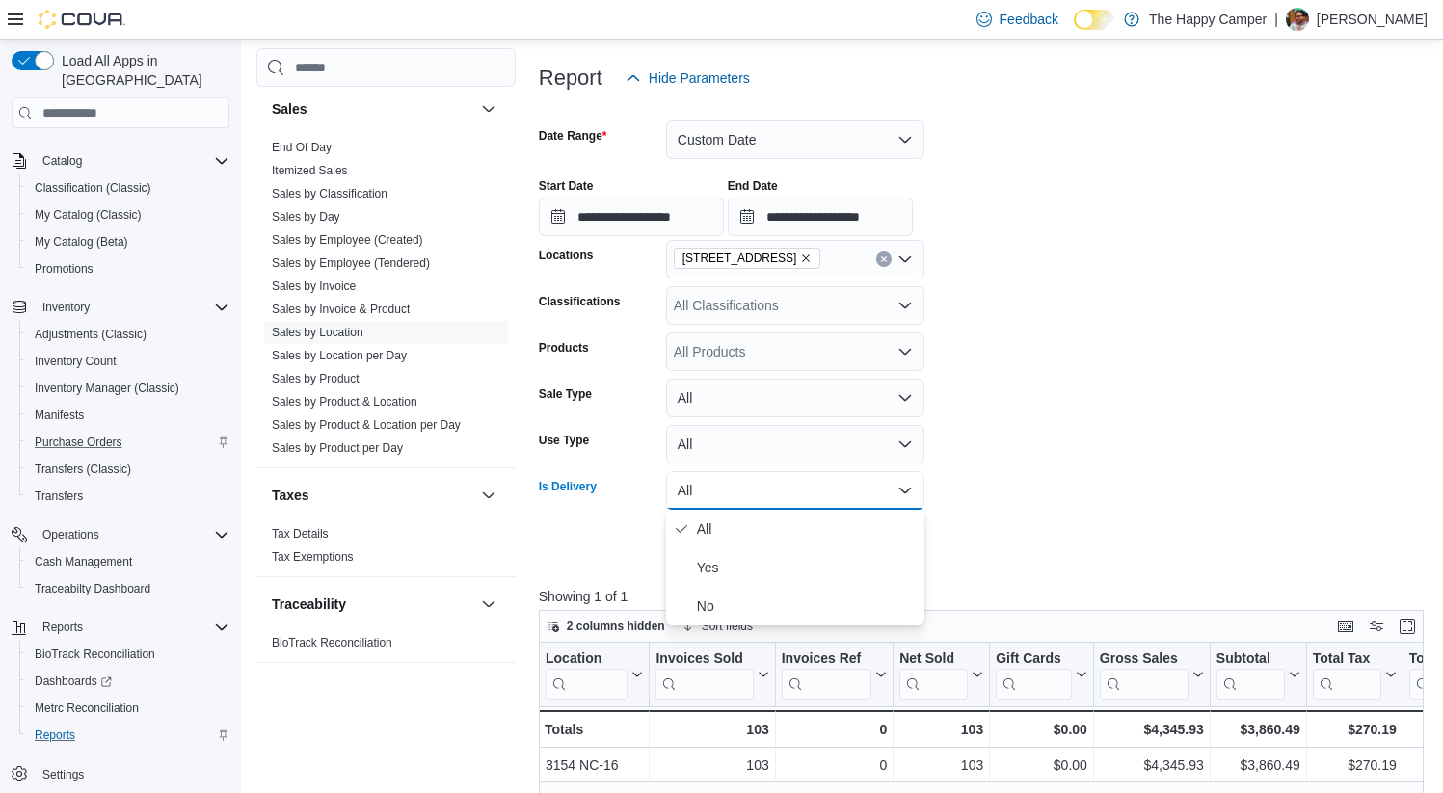
click at [860, 508] on button "All" at bounding box center [795, 490] width 258 height 39
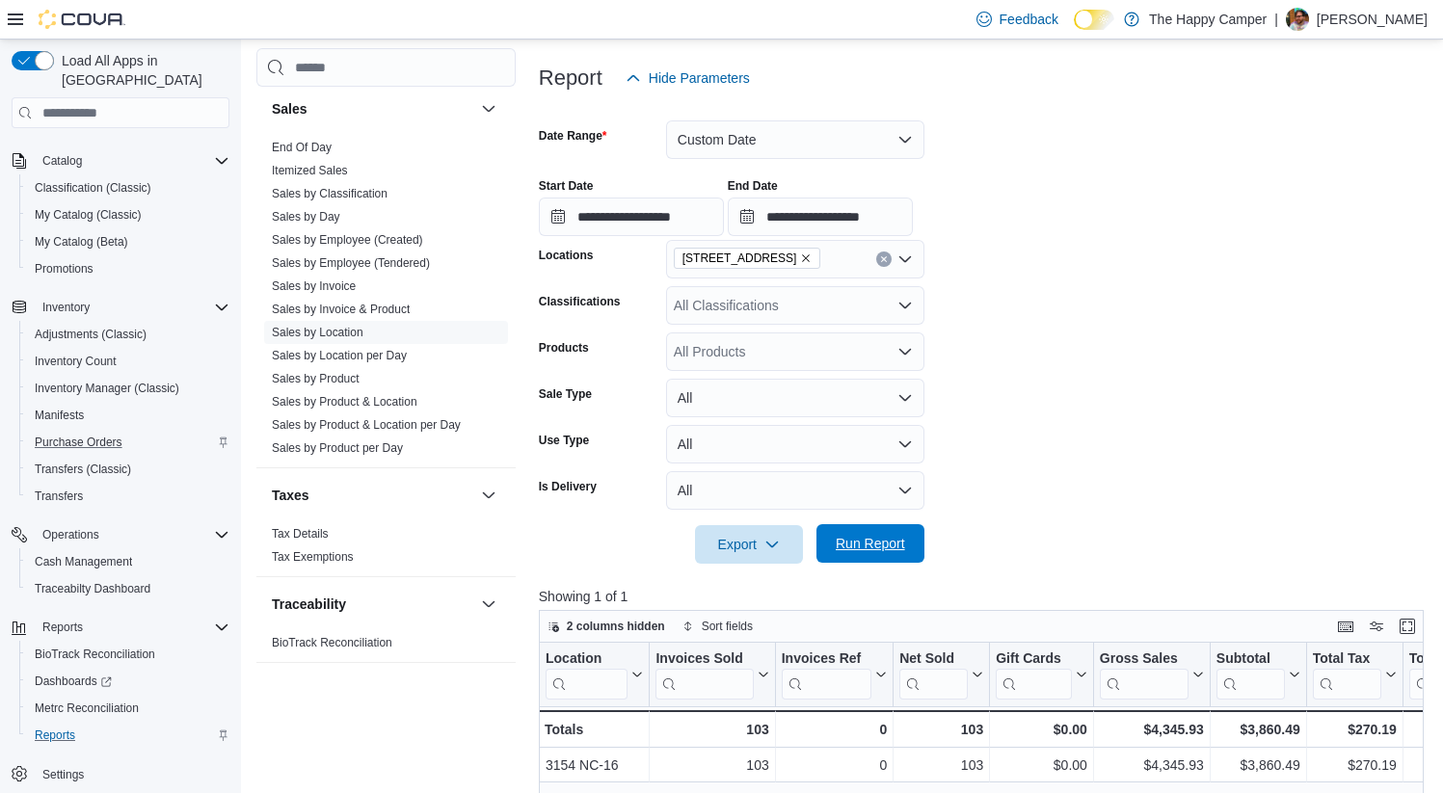
click at [874, 539] on span "Run Report" at bounding box center [870, 543] width 69 height 19
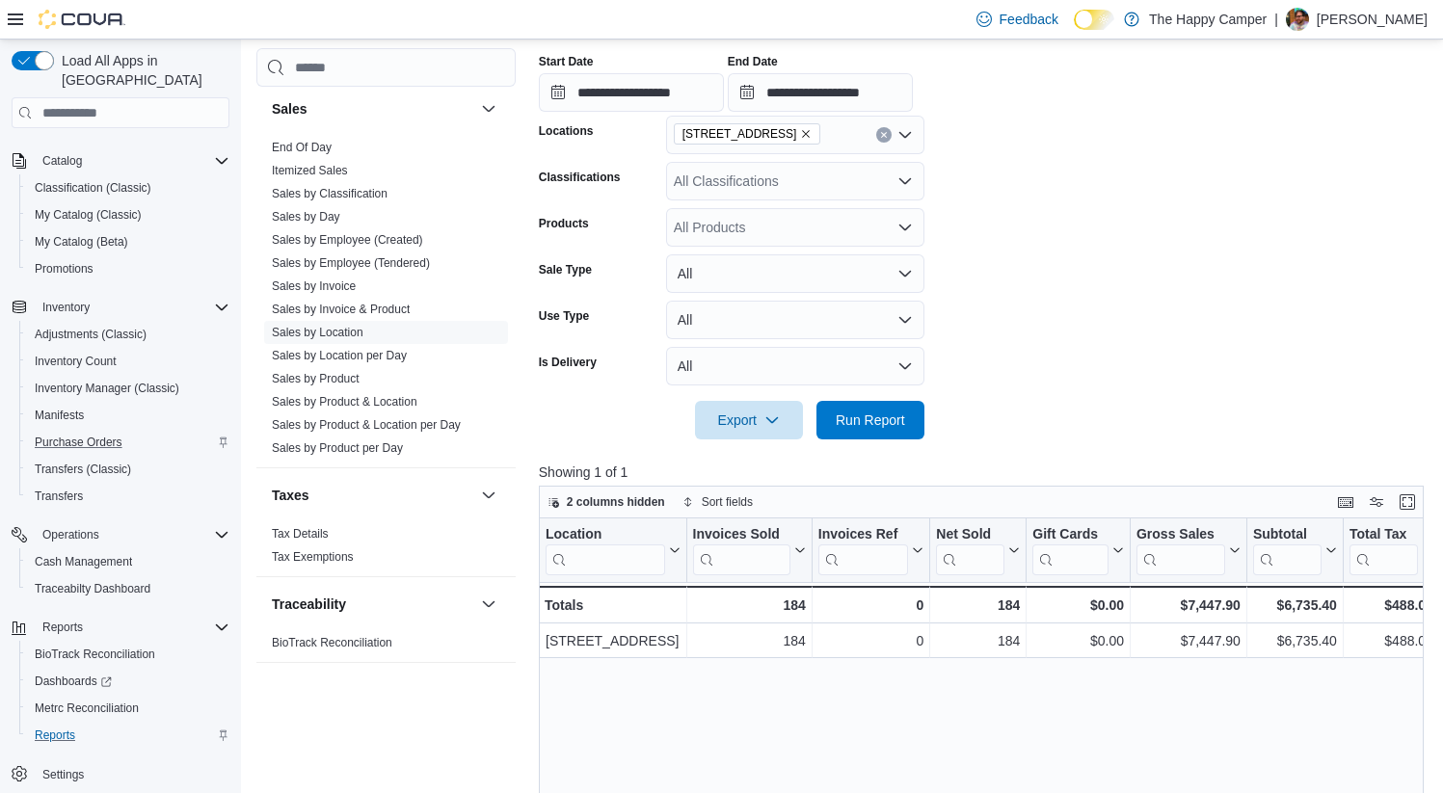
scroll to position [416, 0]
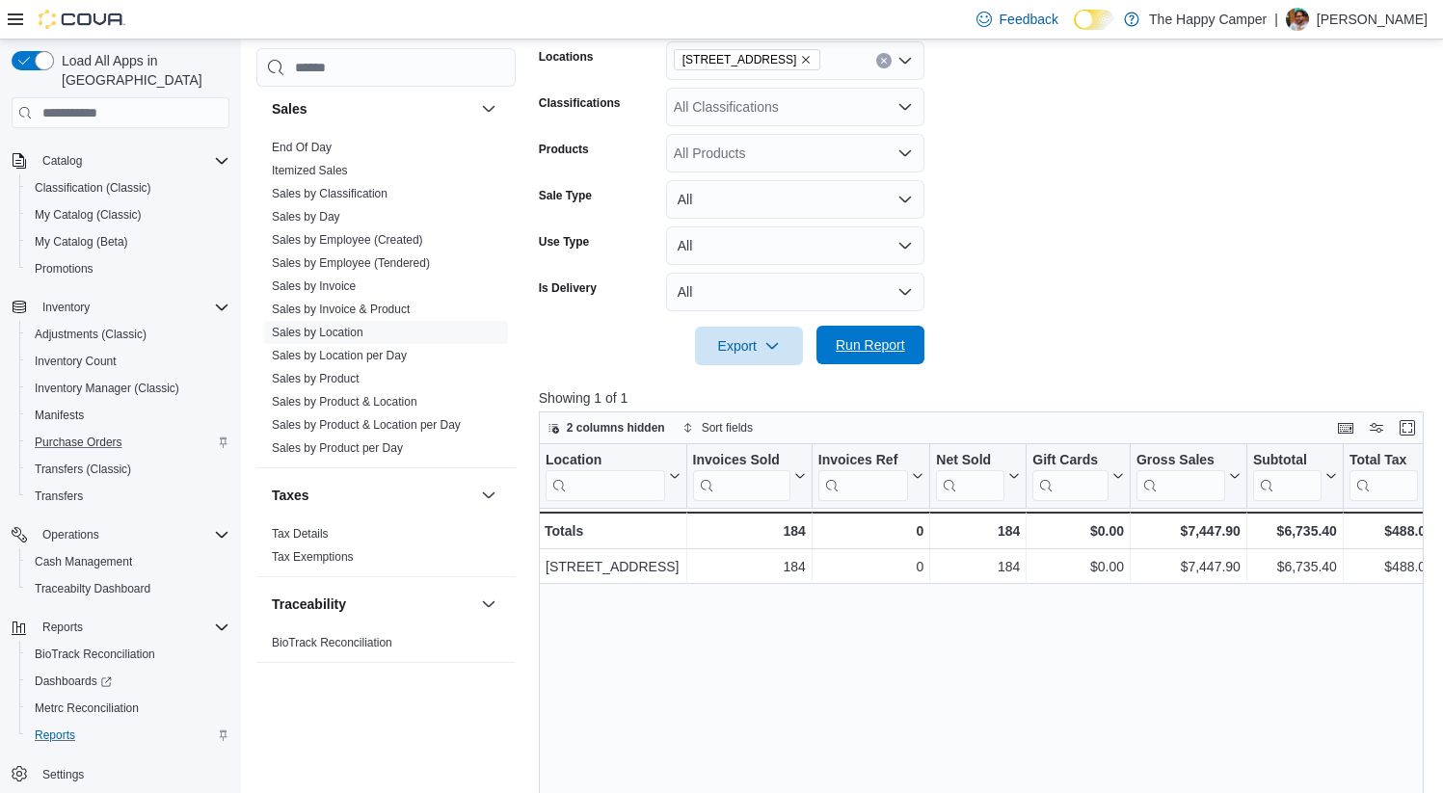
click at [888, 356] on span "Run Report" at bounding box center [870, 345] width 85 height 39
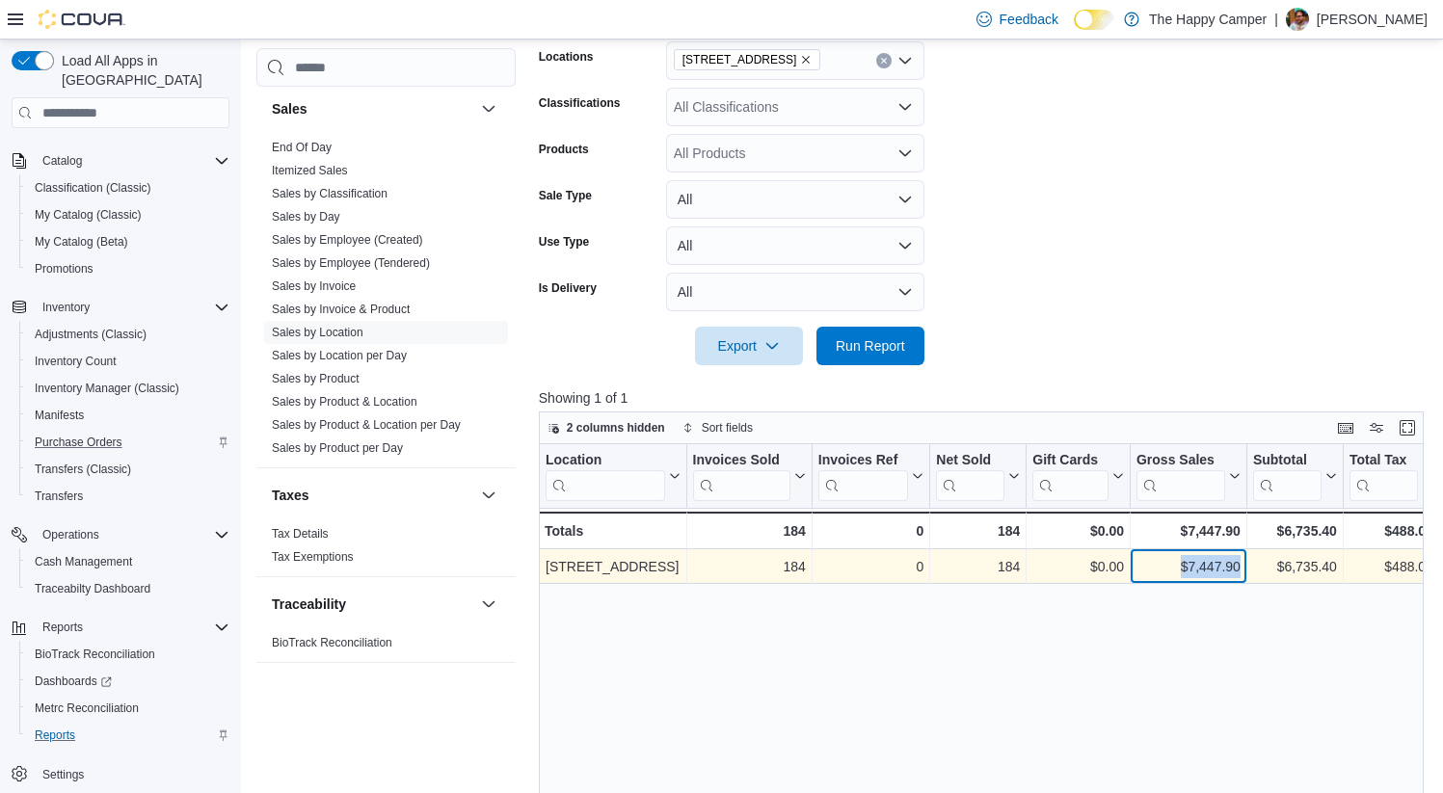
drag, startPoint x: 1239, startPoint y: 561, endPoint x: 1154, endPoint y: 562, distance: 85.8
click at [1154, 562] on div "$7,447.90 - Gross Sales, column 6, row 1" at bounding box center [1189, 566] width 117 height 35
copy div "$7,447.90"
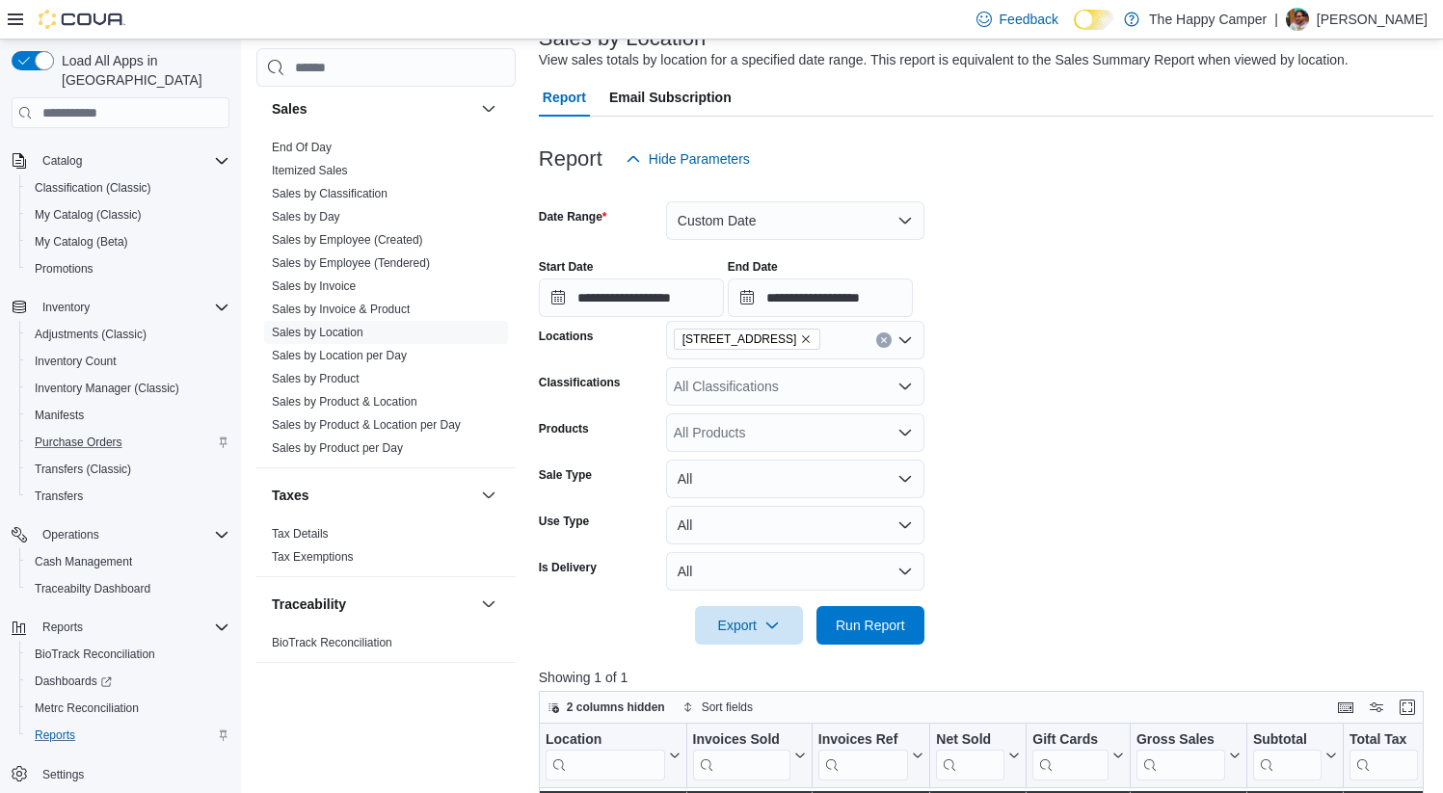
scroll to position [0, 0]
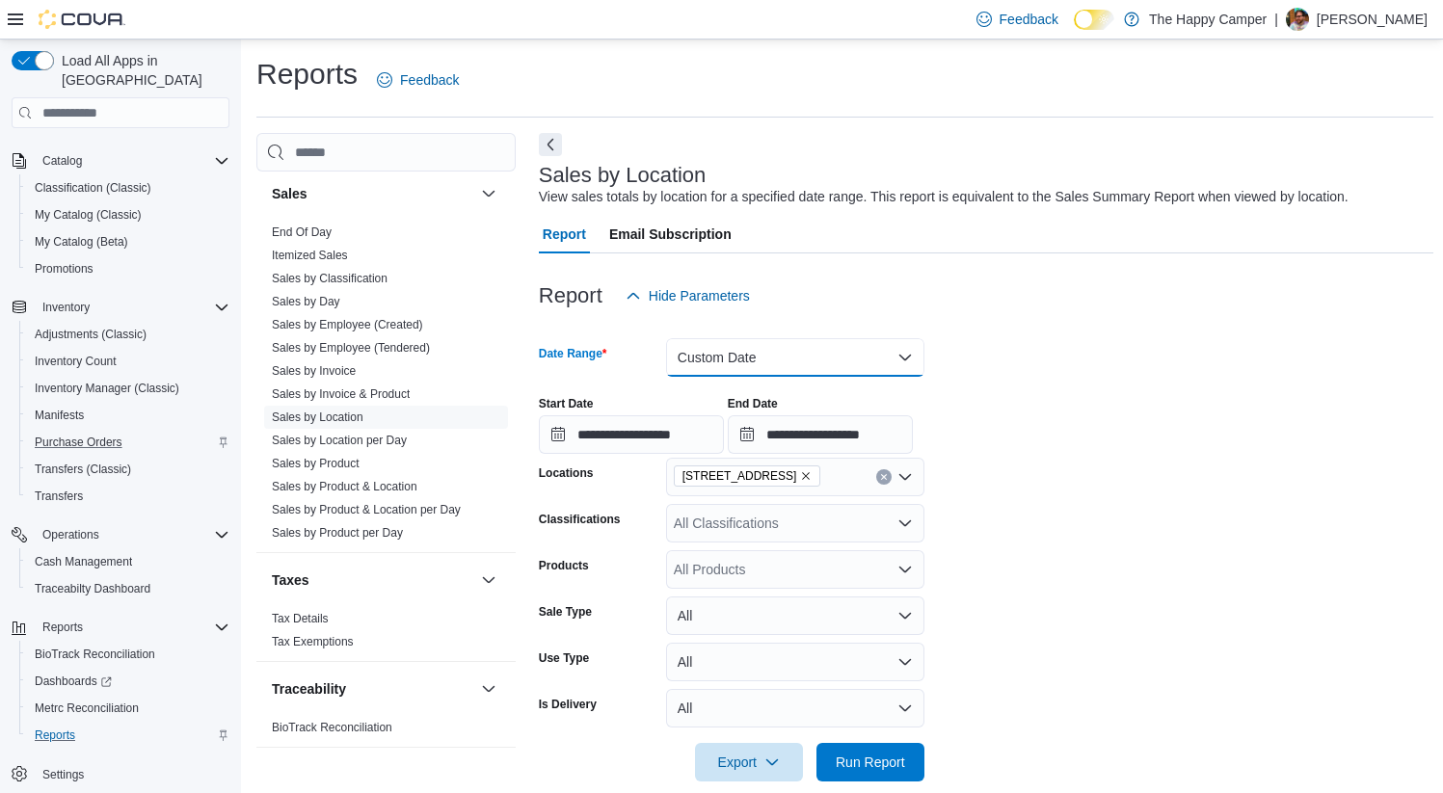
click at [808, 360] on button "Custom Date" at bounding box center [795, 357] width 258 height 39
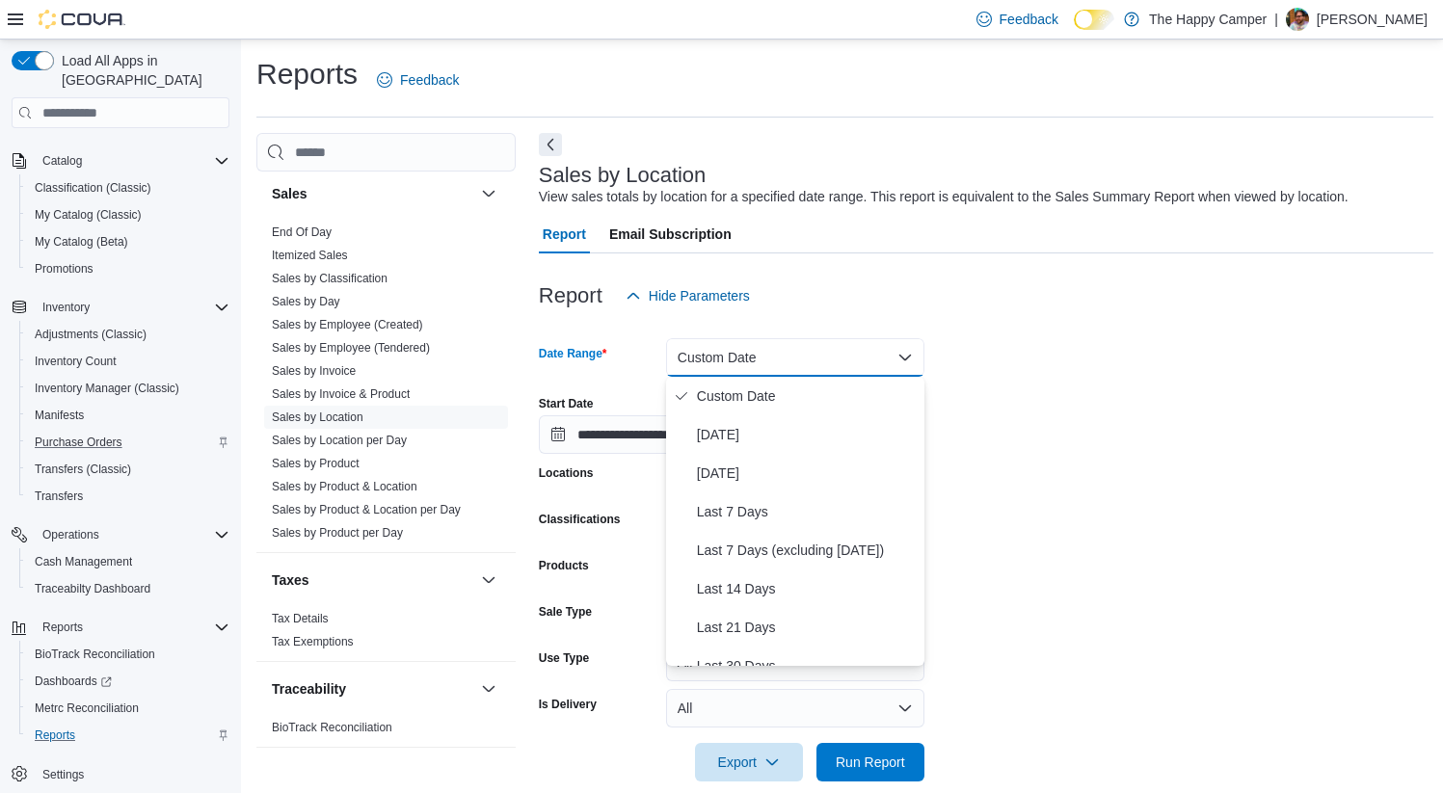
click at [1015, 370] on form "**********" at bounding box center [986, 548] width 894 height 466
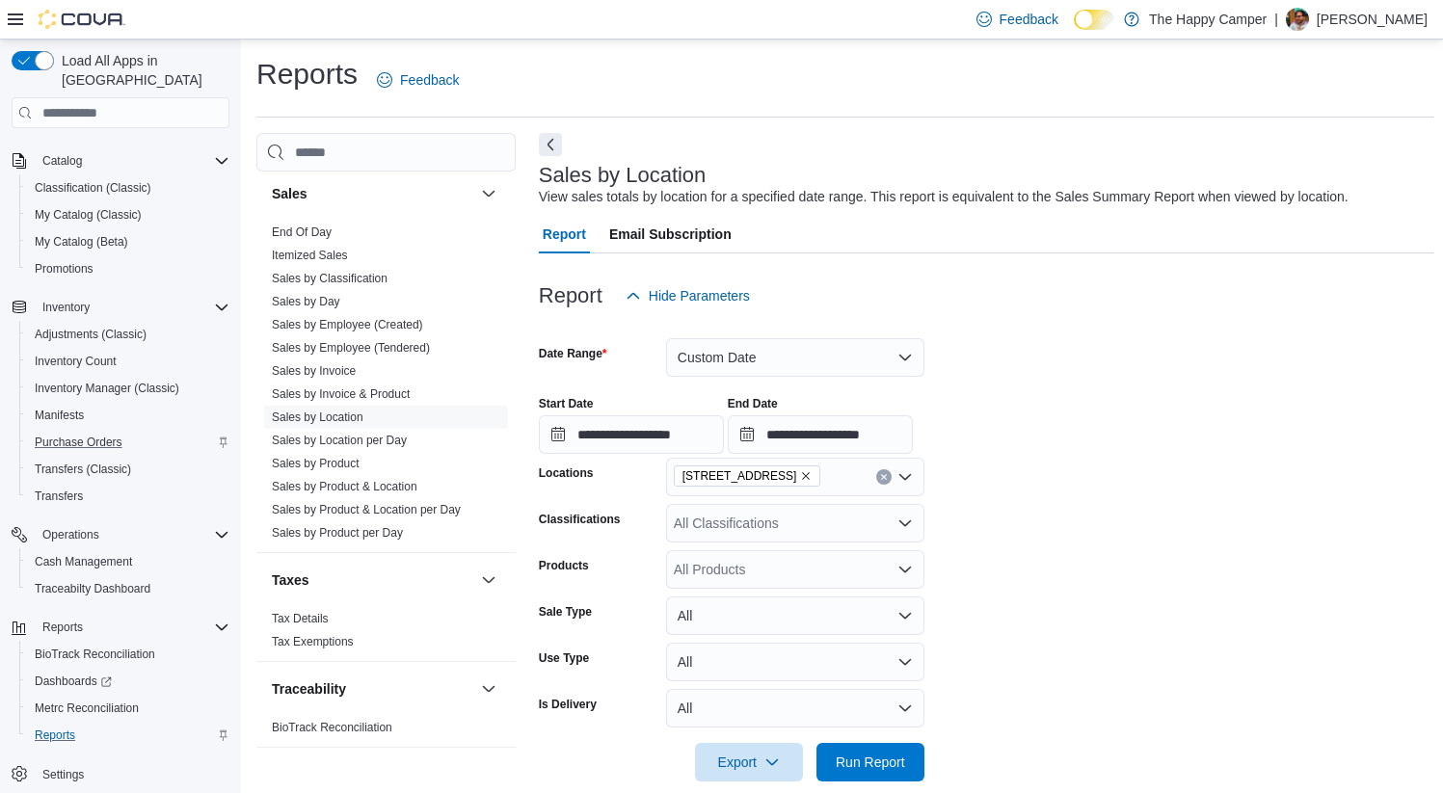
click at [794, 478] on span "[STREET_ADDRESS]" at bounding box center [747, 476] width 147 height 21
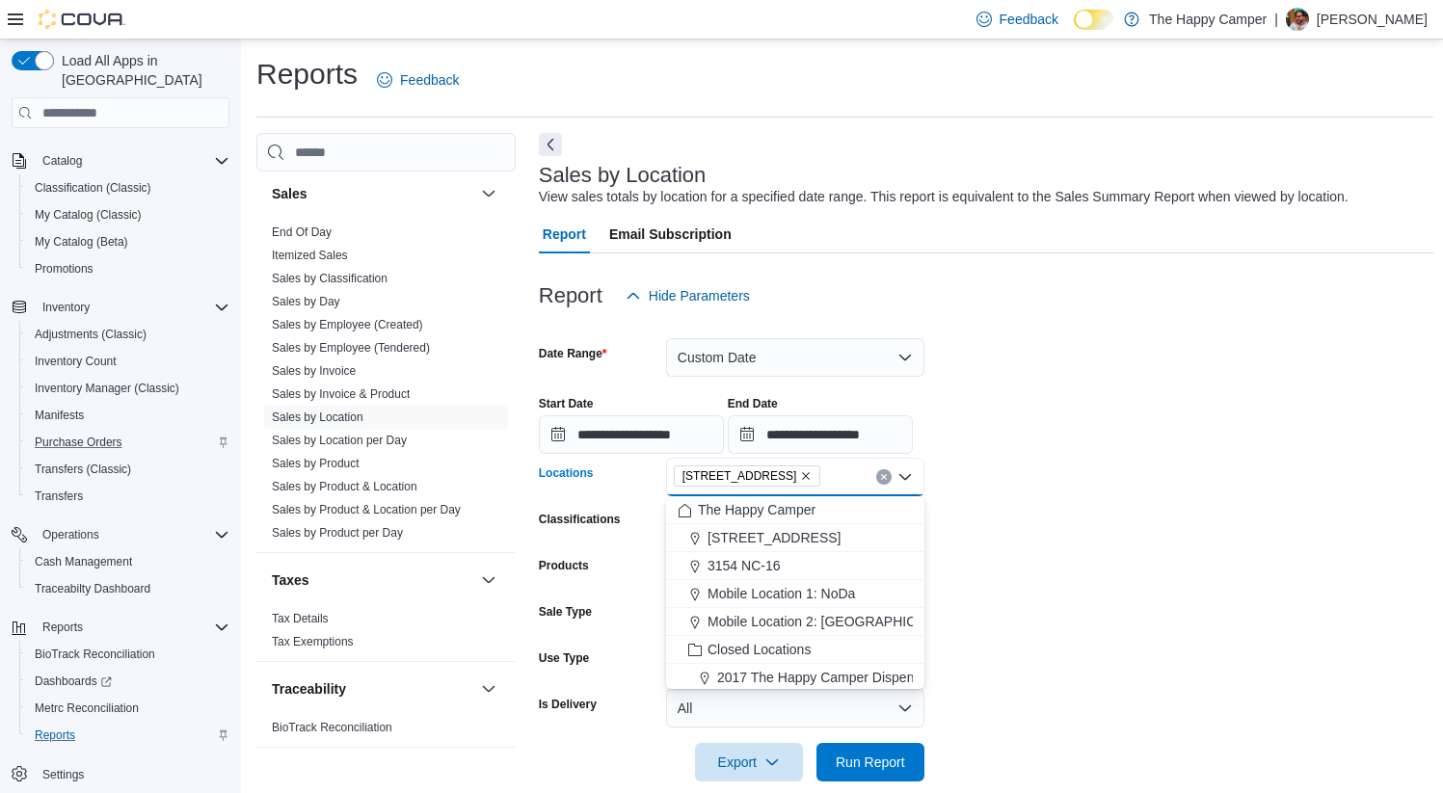
click at [800, 474] on icon "Remove 321 East Blvd - C from selection in this group" at bounding box center [806, 476] width 12 height 12
click at [759, 612] on span "Mobile Location 1: NoDa" at bounding box center [780, 621] width 147 height 19
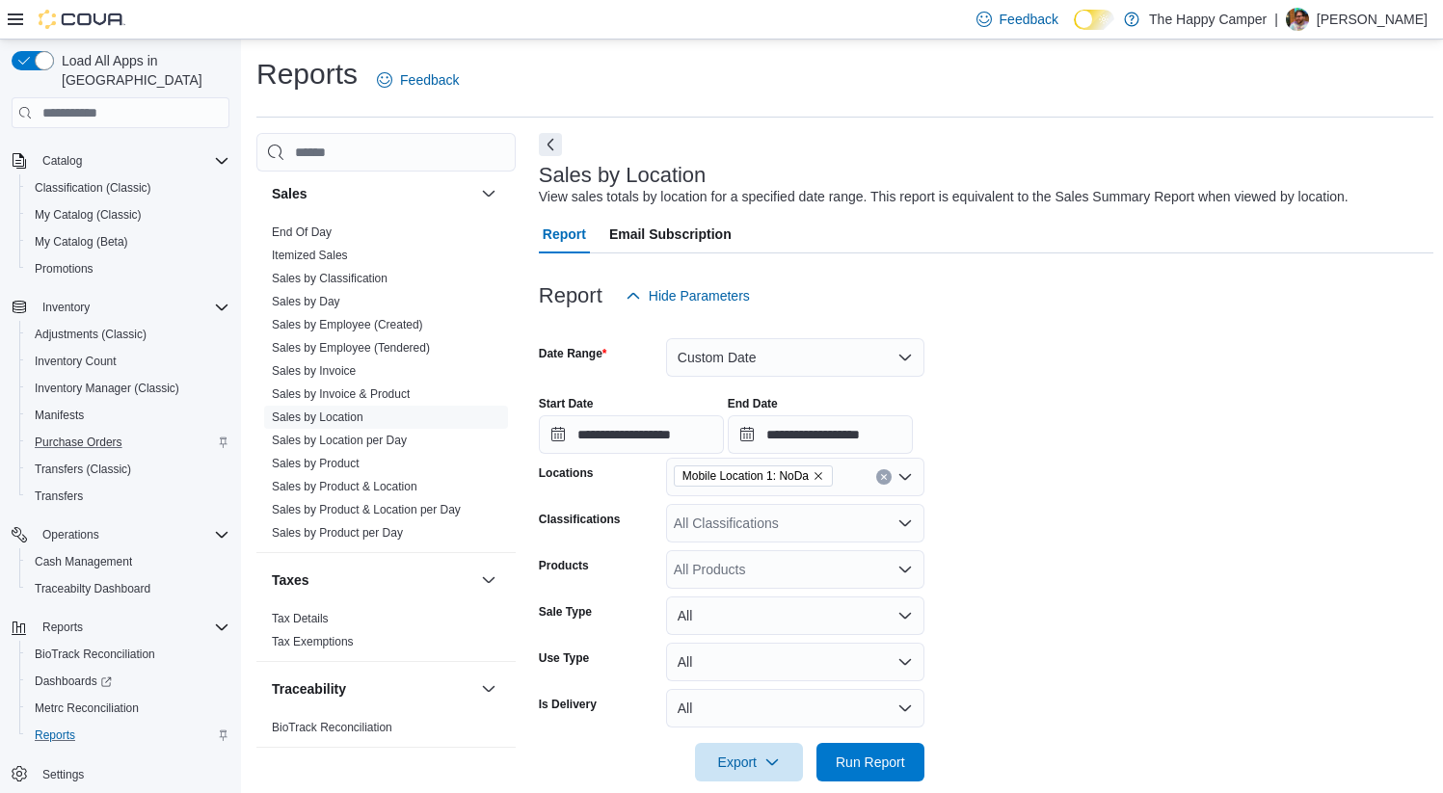
click at [1042, 609] on form "**********" at bounding box center [986, 548] width 894 height 466
click at [861, 750] on span "Run Report" at bounding box center [870, 761] width 85 height 39
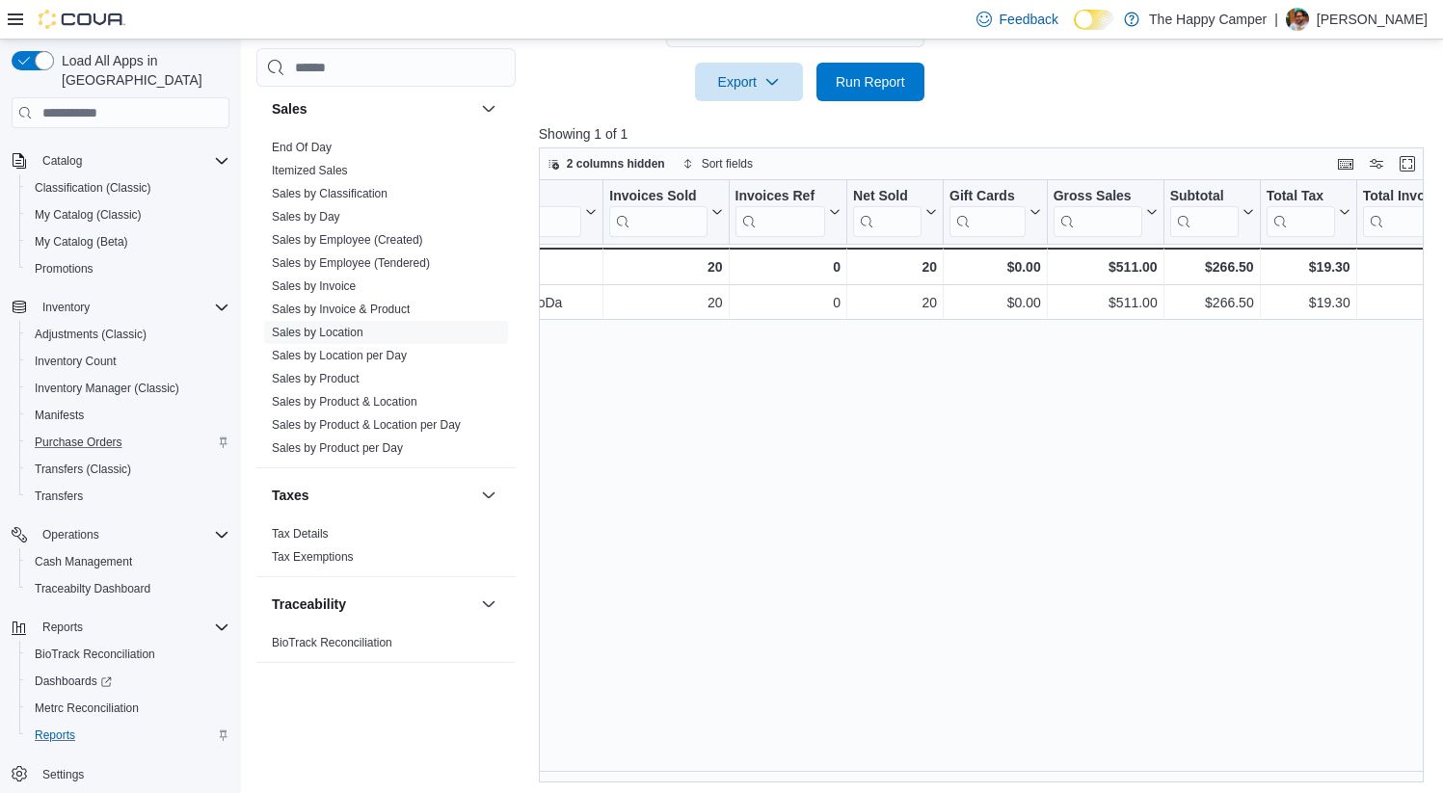
scroll to position [0, 159]
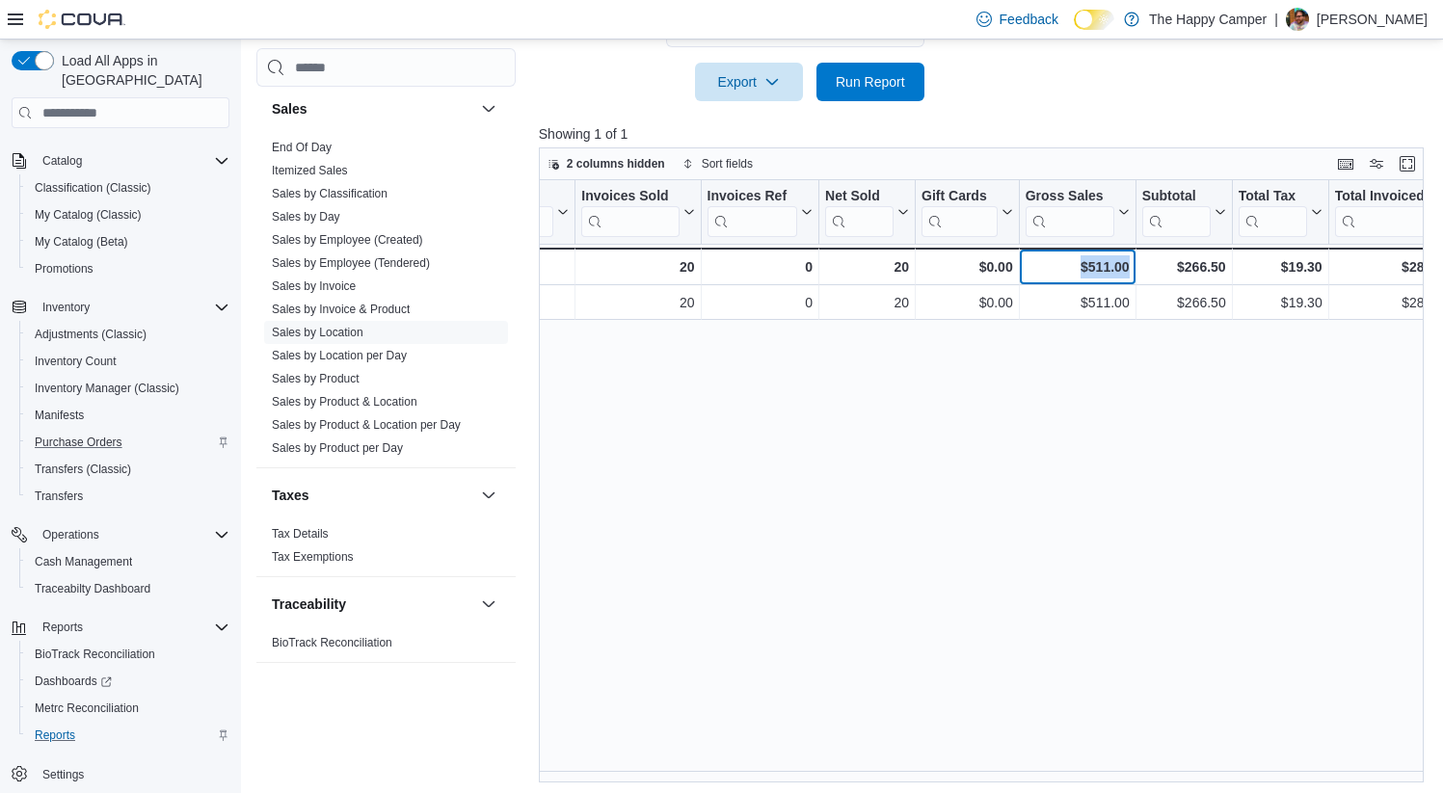
drag, startPoint x: 1131, startPoint y: 266, endPoint x: 1069, endPoint y: 270, distance: 61.8
click at [1069, 270] on div "$511.00 - Gross Sales, column 6, row 2" at bounding box center [1077, 267] width 117 height 38
copy div "$511.00"
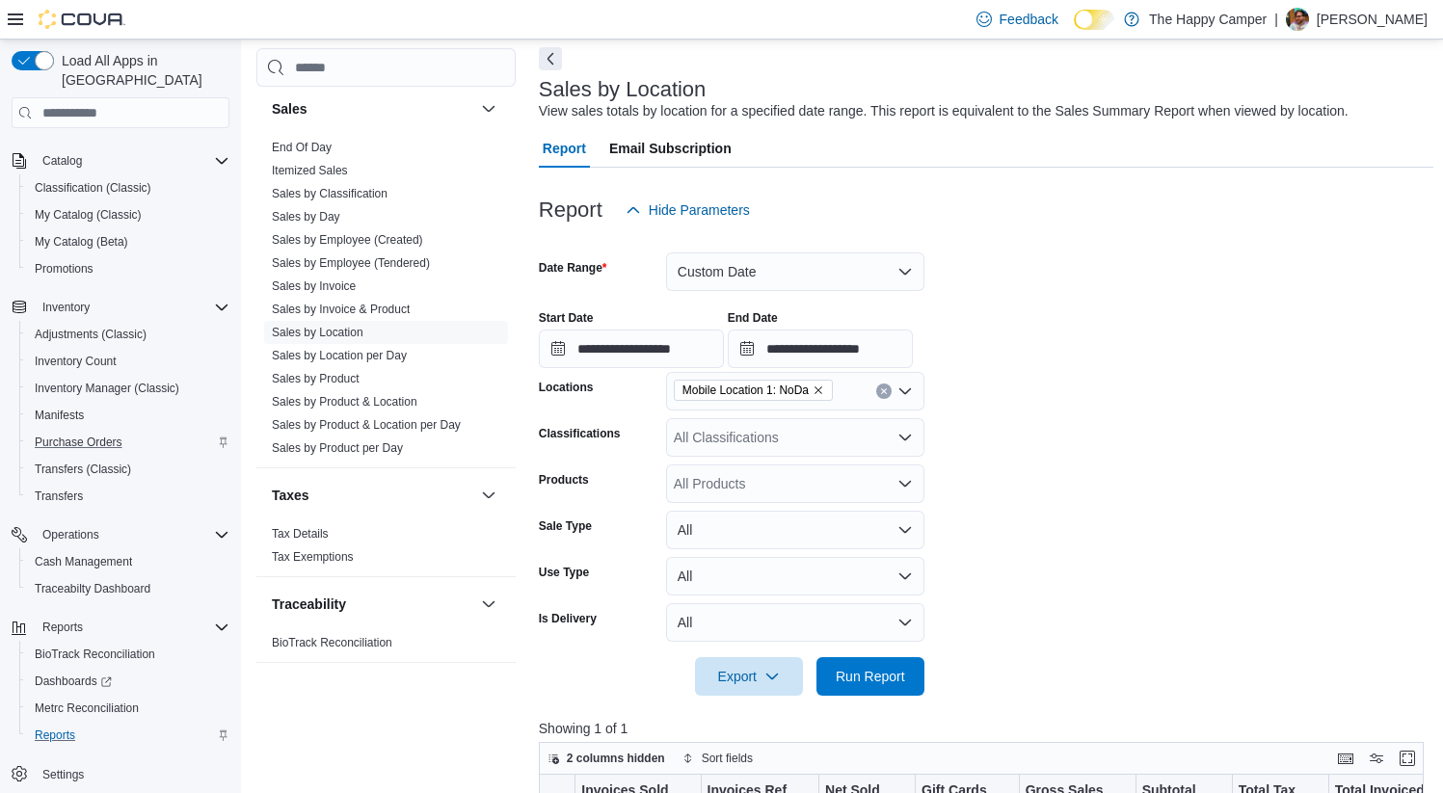
scroll to position [41, 0]
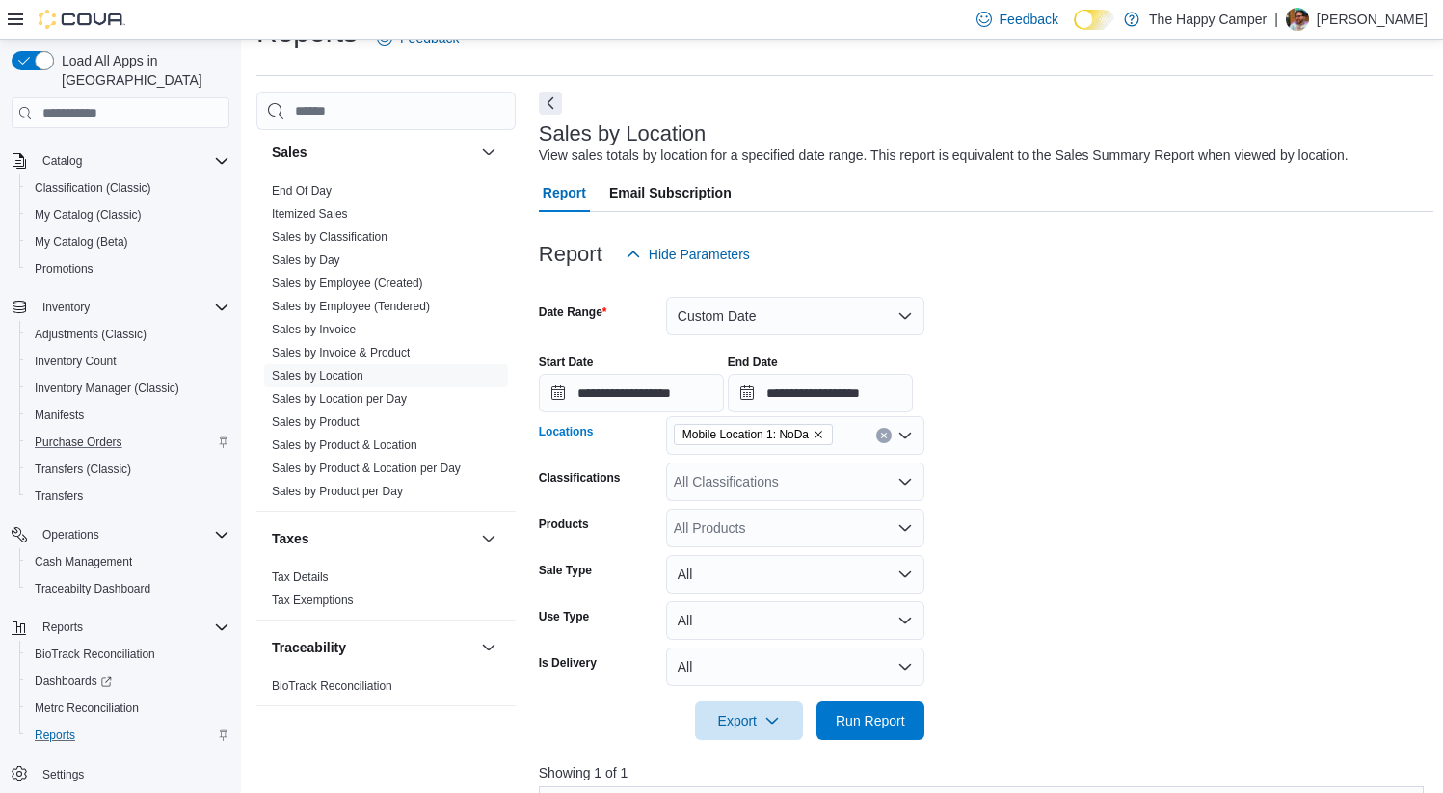
click at [884, 436] on icon "Clear input" at bounding box center [883, 436] width 5 height 5
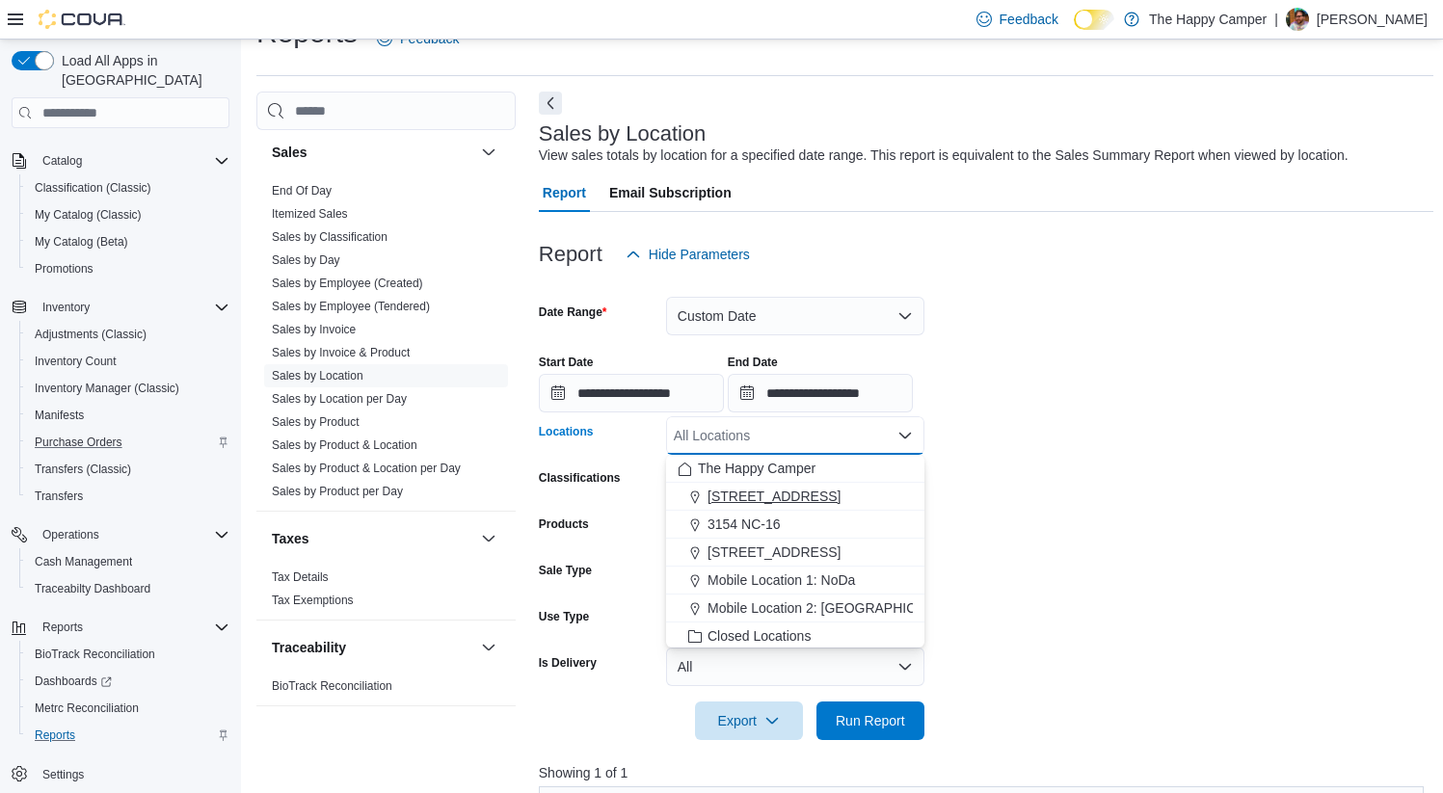
click at [757, 494] on span "[STREET_ADDRESS]" at bounding box center [773, 496] width 133 height 19
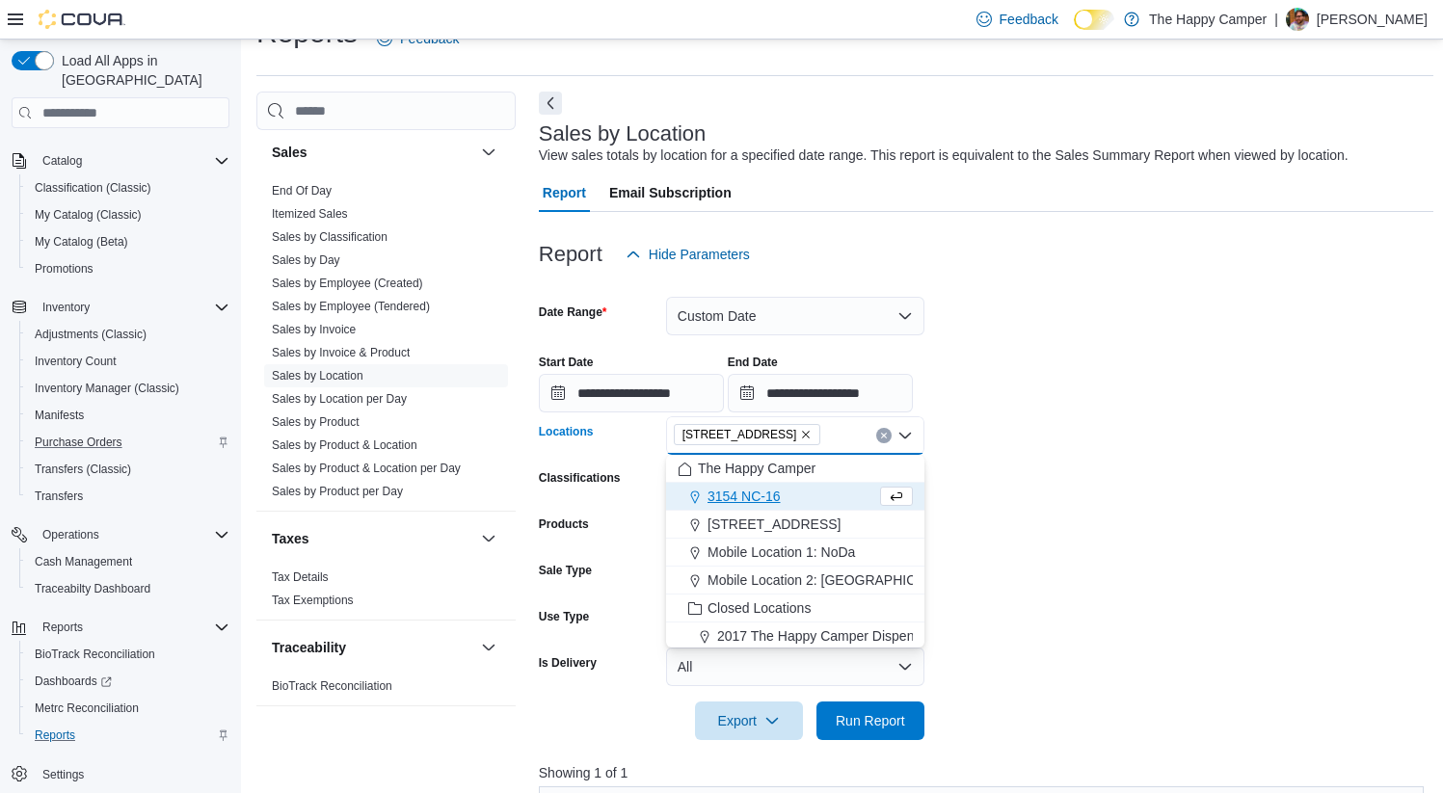
click at [757, 494] on span "3154 NC-16" at bounding box center [743, 496] width 73 height 19
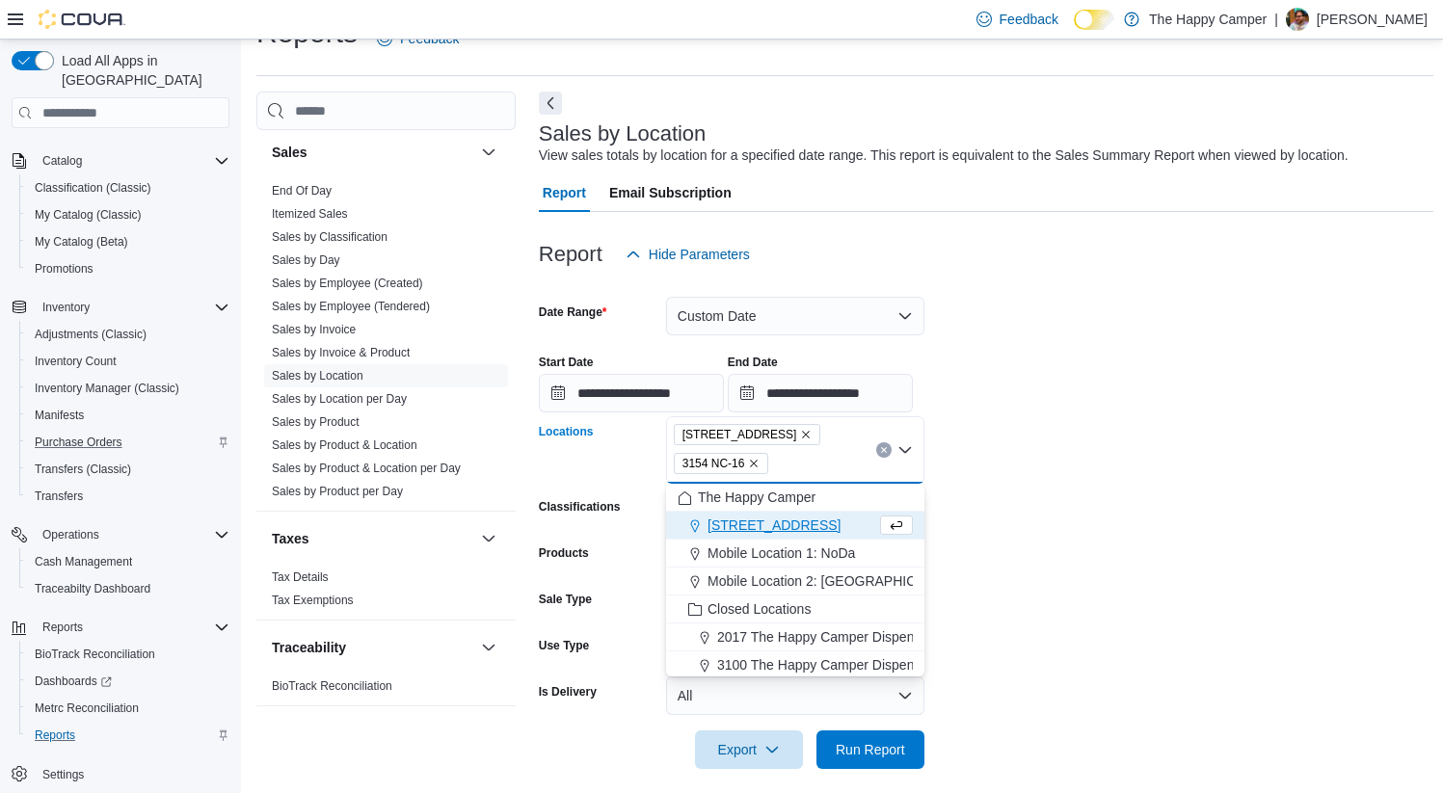
click at [757, 494] on span "The Happy Camper" at bounding box center [757, 497] width 118 height 19
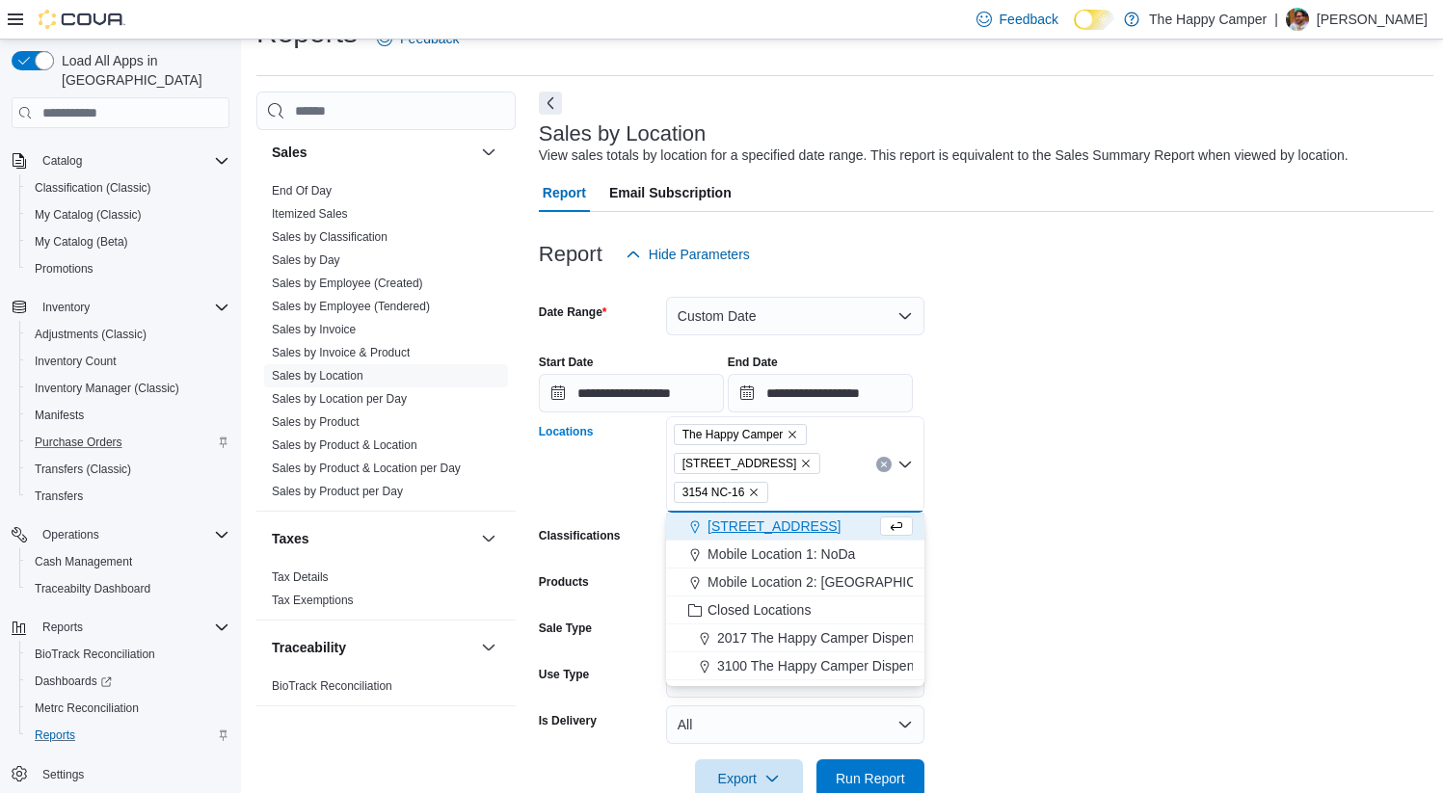
click at [796, 434] on icon "Remove The Happy Camper from selection in this group" at bounding box center [792, 435] width 12 height 12
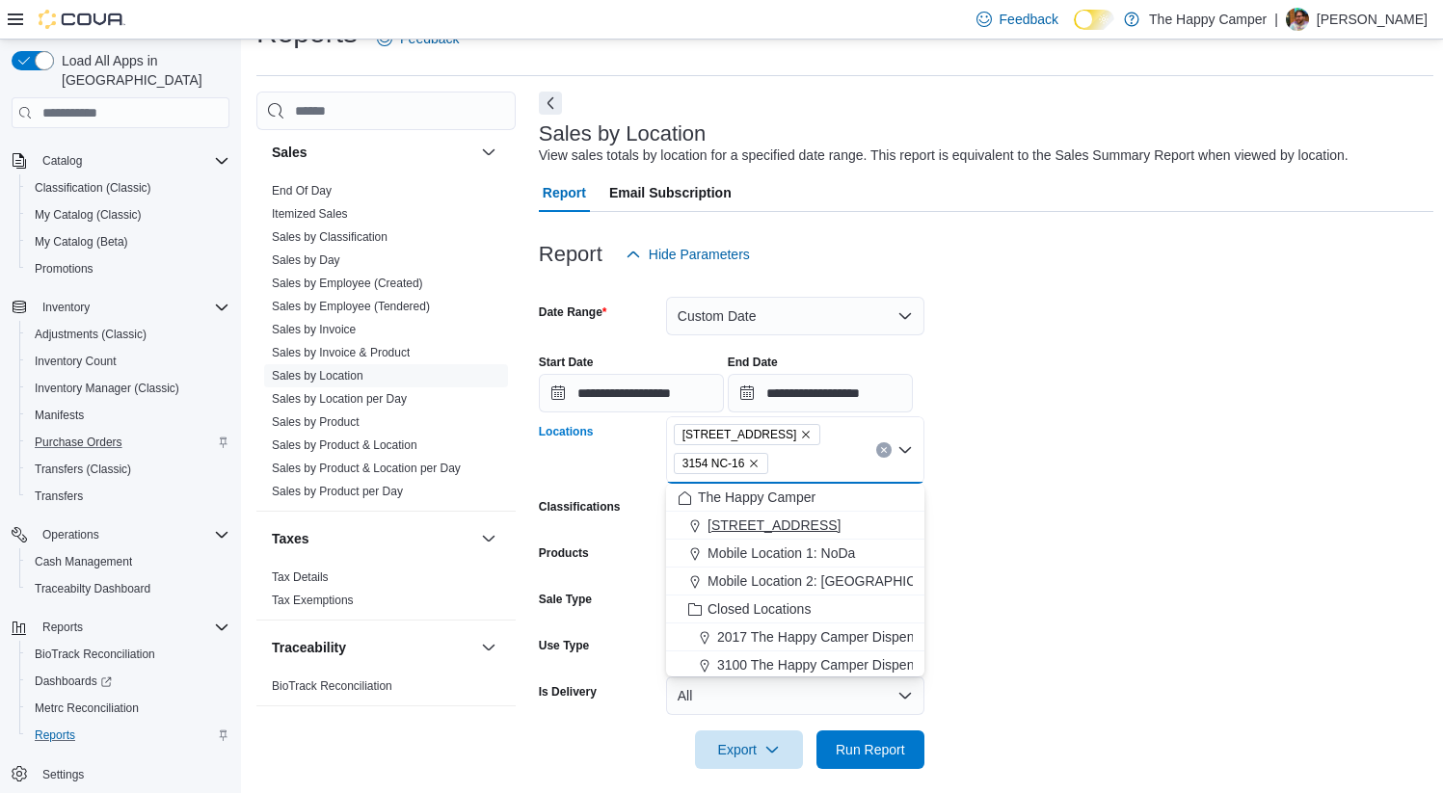
click at [758, 520] on span "[STREET_ADDRESS]" at bounding box center [773, 525] width 133 height 19
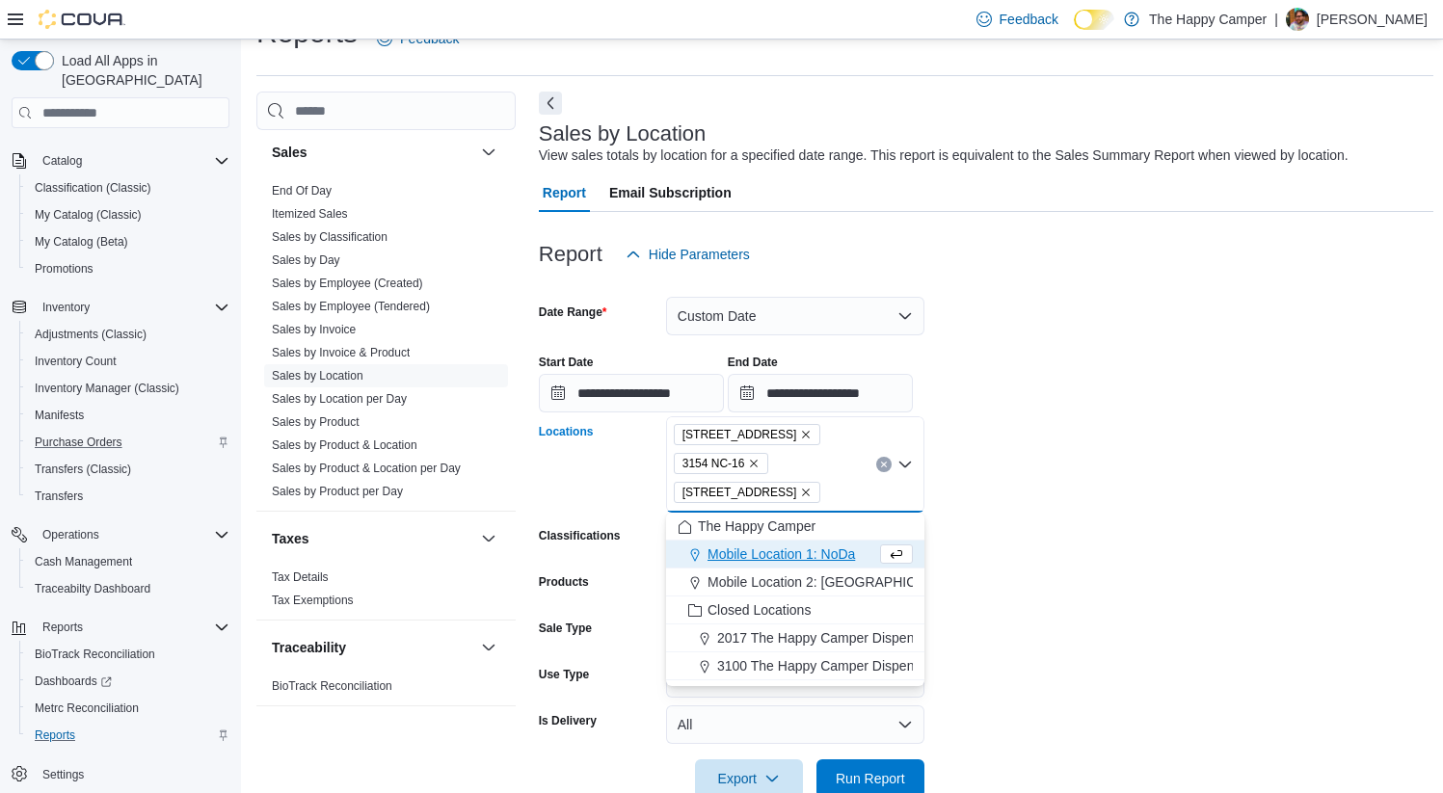
click at [1050, 497] on form "**********" at bounding box center [986, 536] width 894 height 524
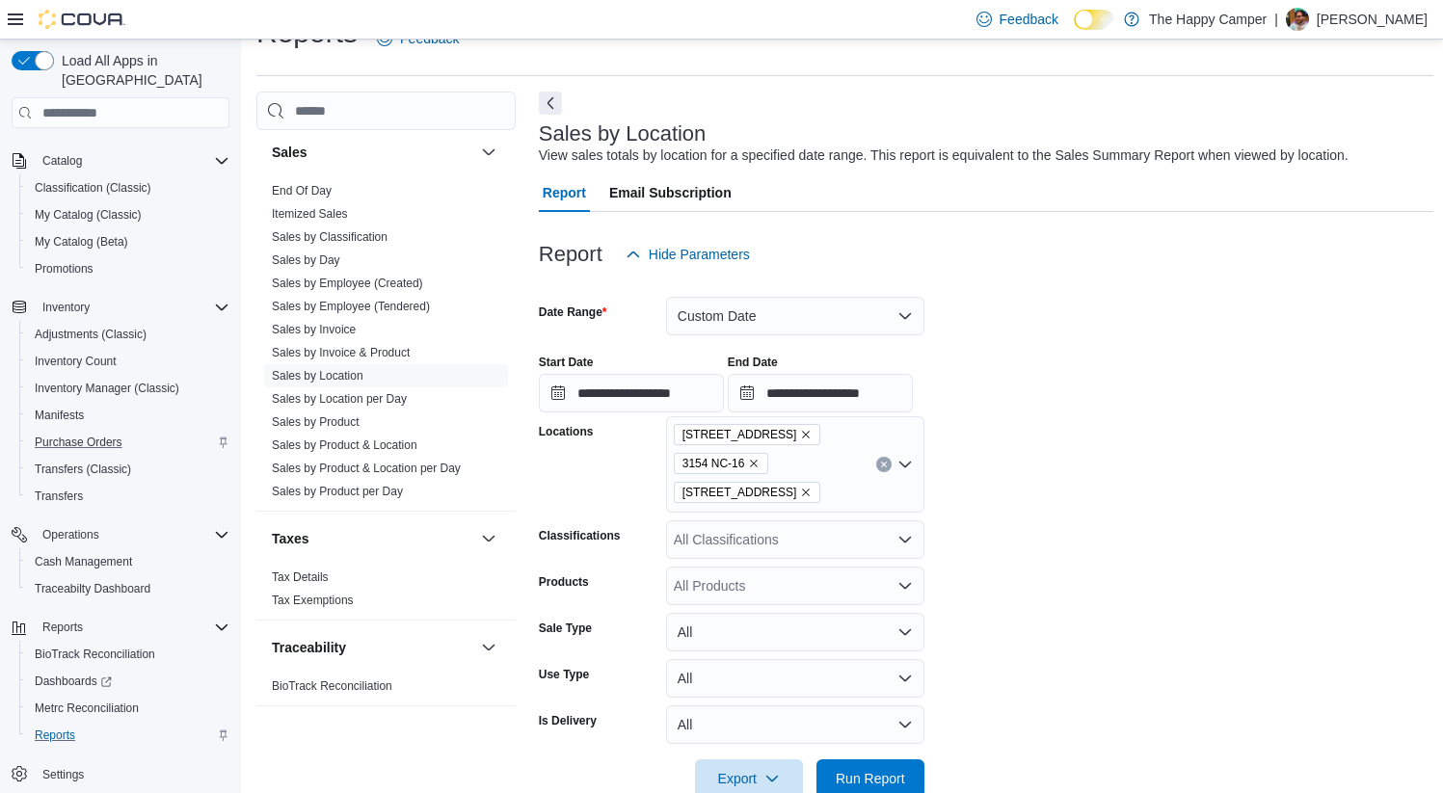
click at [839, 492] on div "2918 North Davidson St 3154 NC-16 321 East Blvd - C" at bounding box center [795, 464] width 258 height 96
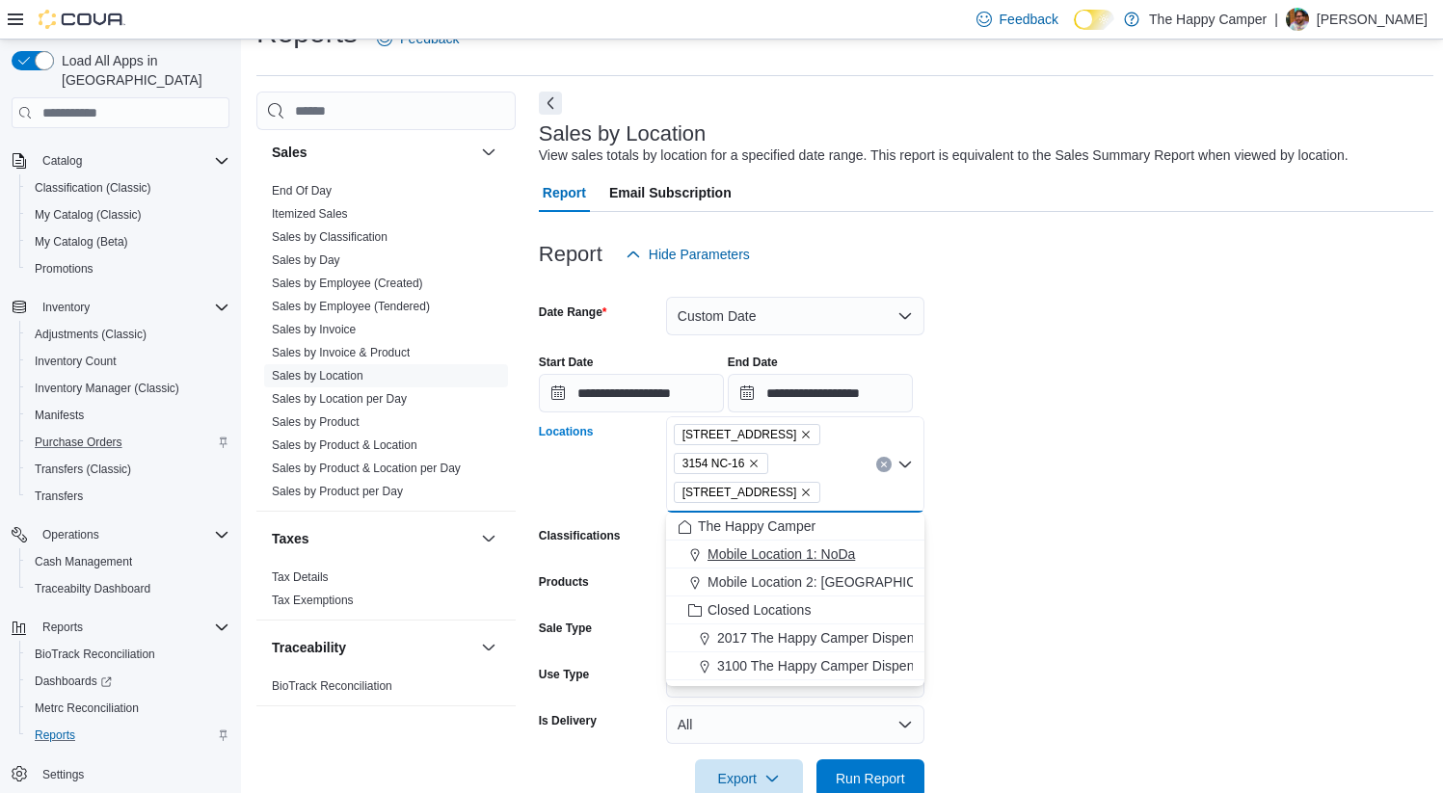
click at [782, 563] on span "Mobile Location 1: NoDa" at bounding box center [780, 554] width 147 height 19
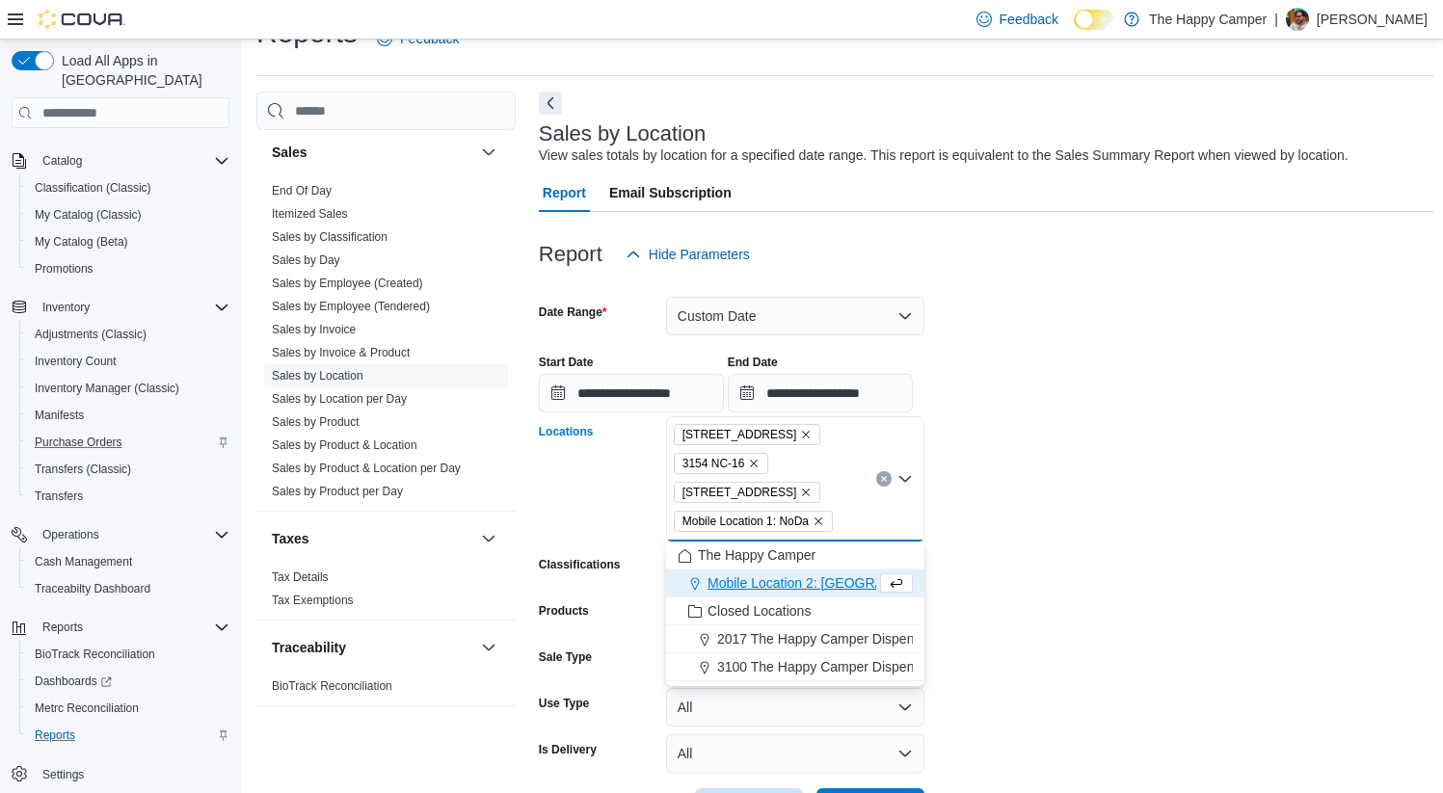
click at [786, 585] on span "Mobile Location 2: [GEOGRAPHIC_DATA]" at bounding box center [833, 582] width 253 height 19
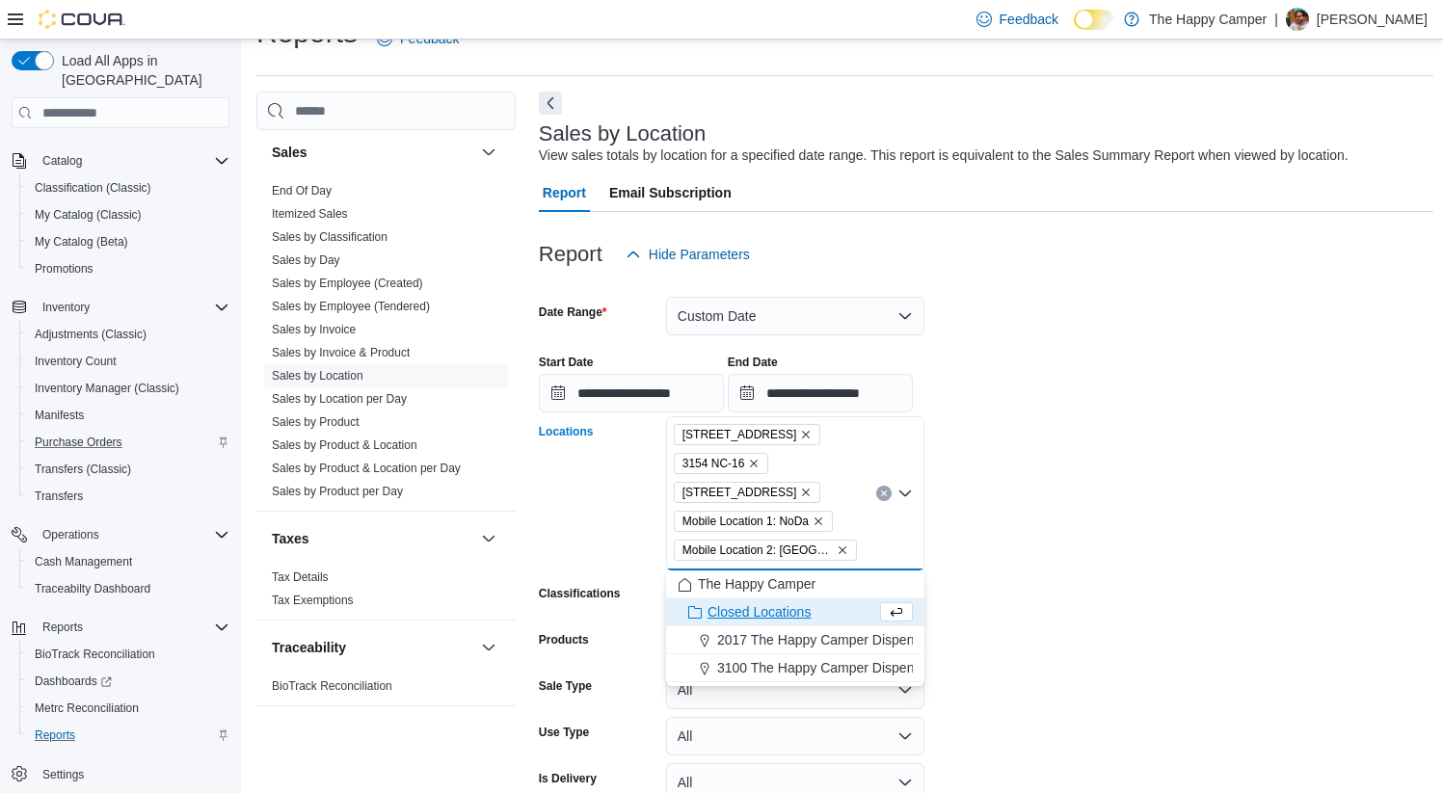
click at [1020, 519] on form "**********" at bounding box center [986, 565] width 894 height 582
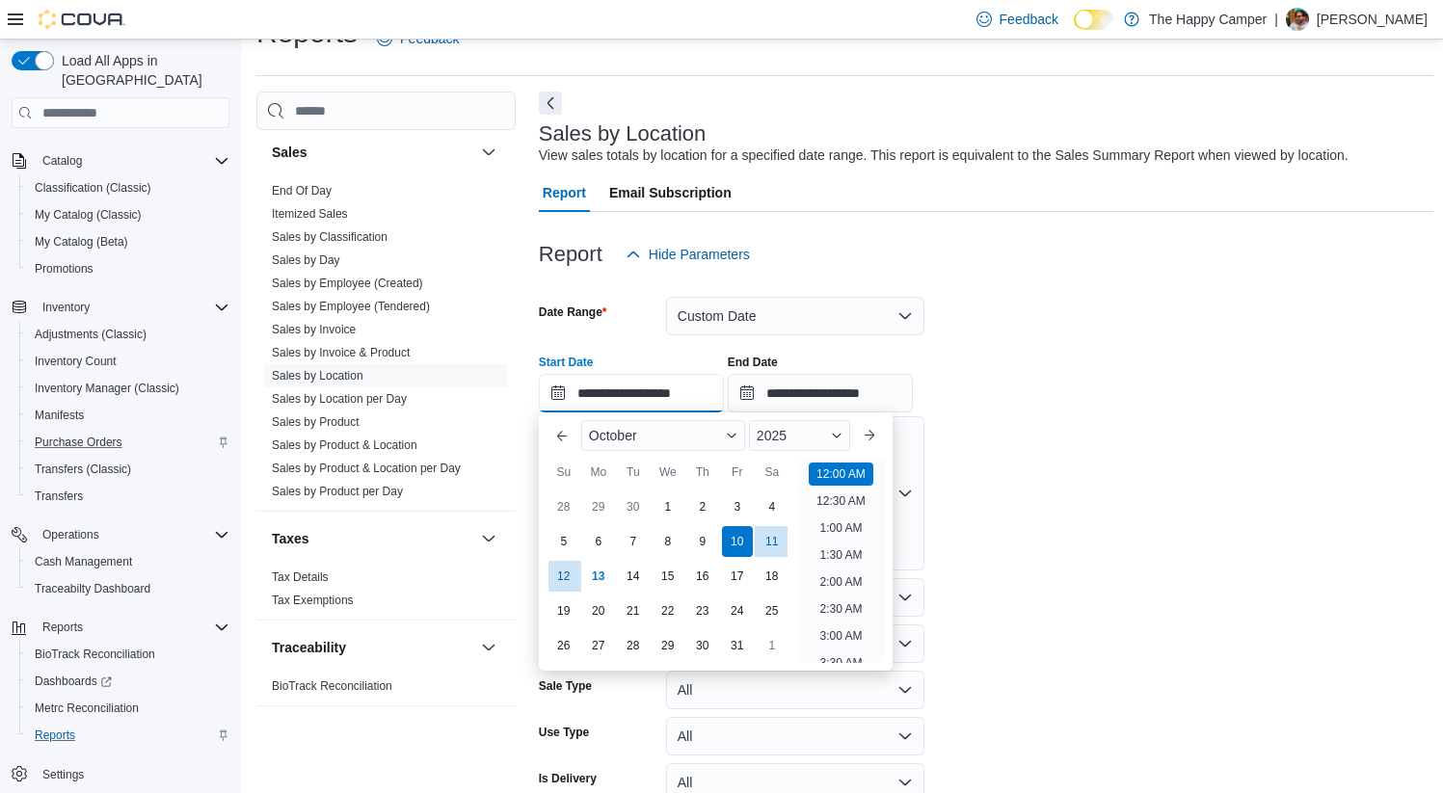
click at [621, 407] on input "**********" at bounding box center [631, 393] width 185 height 39
click at [555, 432] on button "Previous Month" at bounding box center [561, 435] width 31 height 31
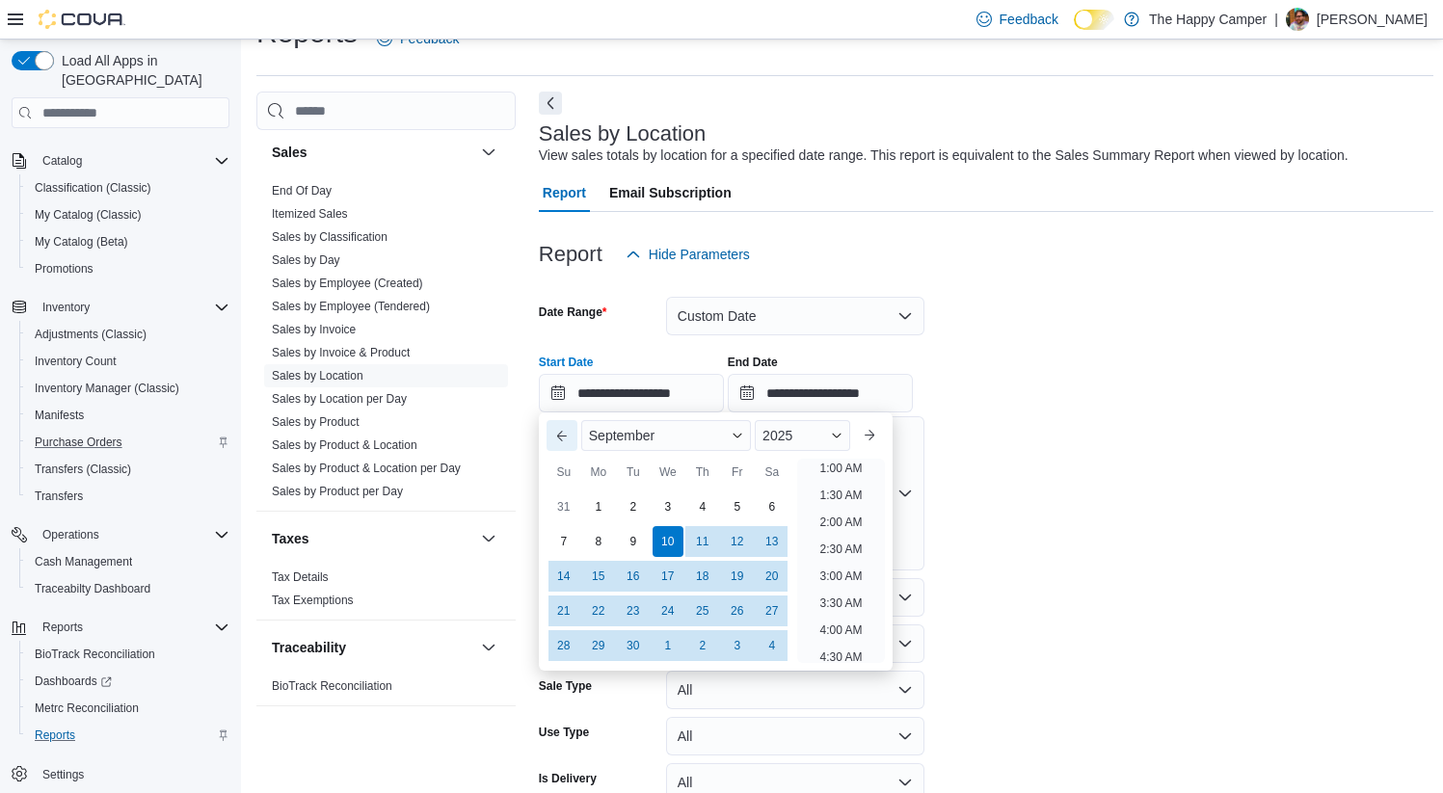
scroll to position [4, 0]
click at [603, 507] on div "1" at bounding box center [598, 508] width 34 height 34
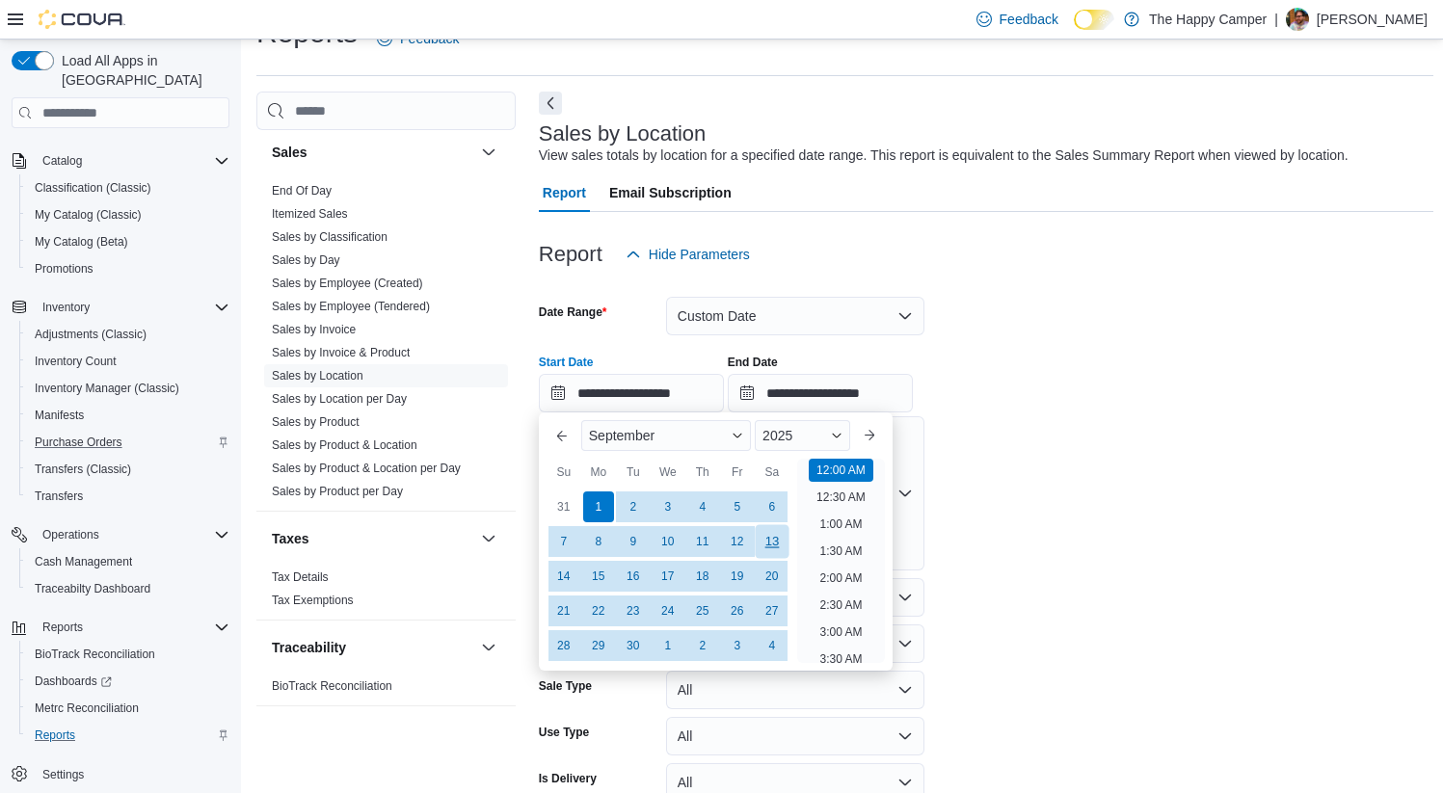
click at [774, 545] on div "13" at bounding box center [772, 542] width 34 height 34
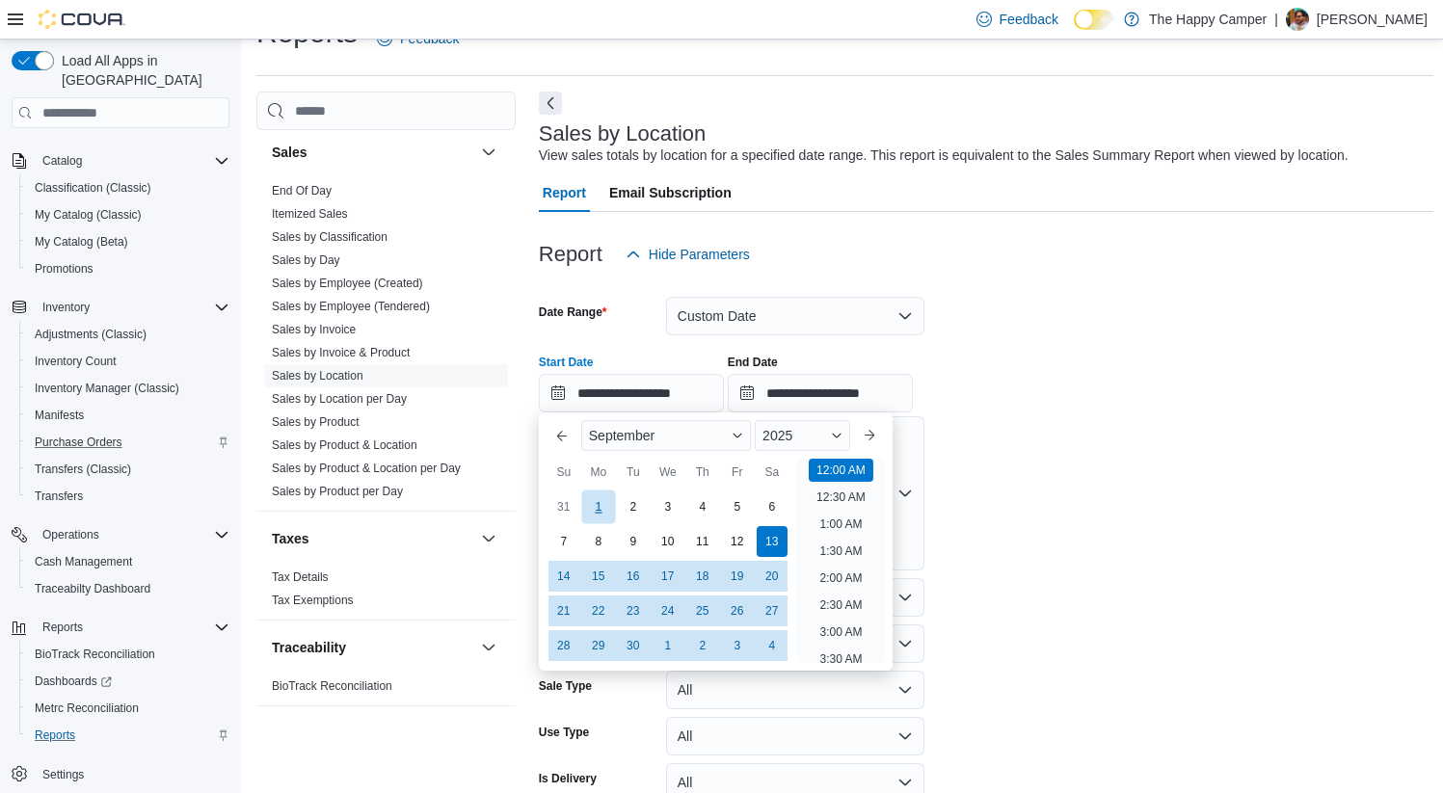
click at [605, 514] on div "1" at bounding box center [598, 508] width 34 height 34
type input "**********"
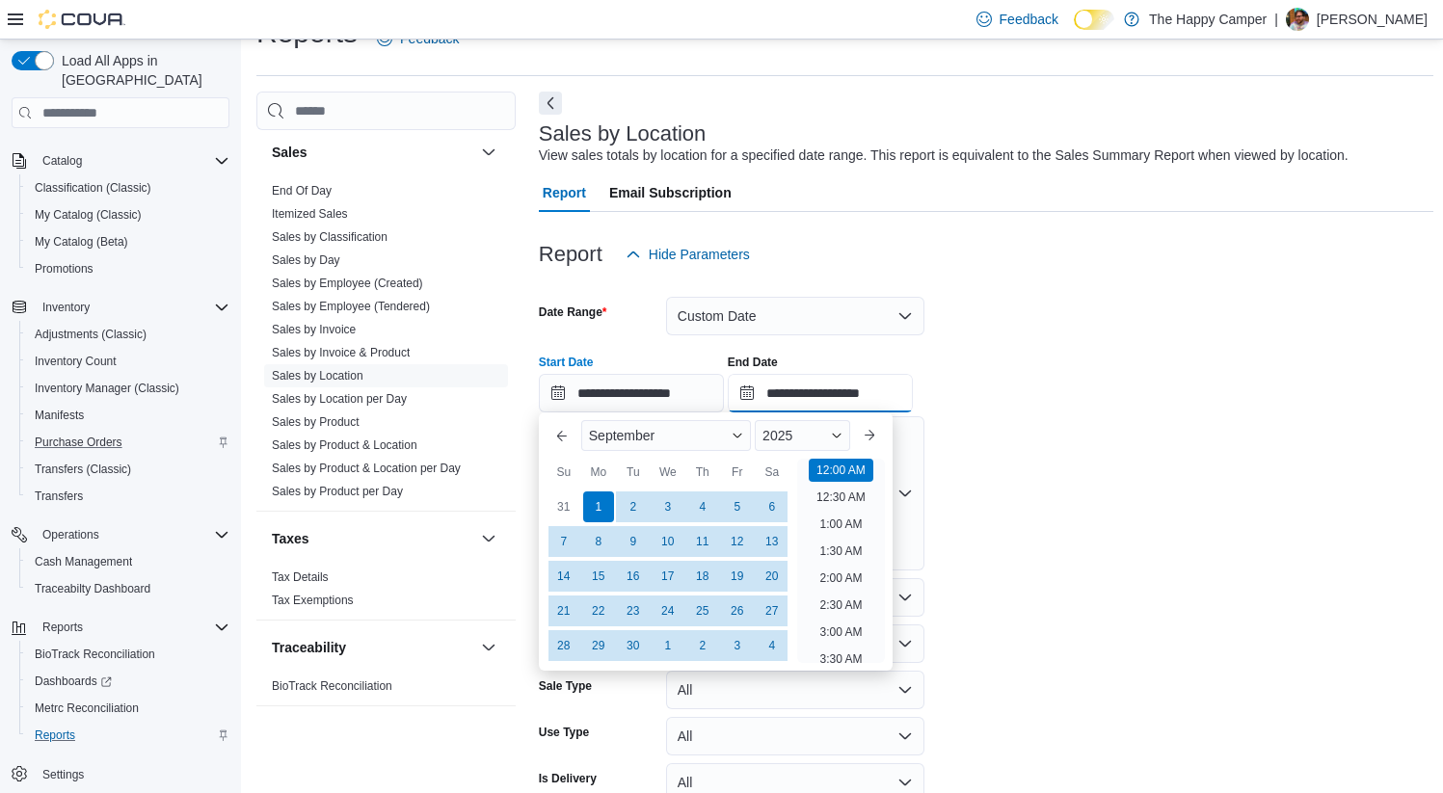
click at [845, 391] on input "**********" at bounding box center [820, 393] width 185 height 39
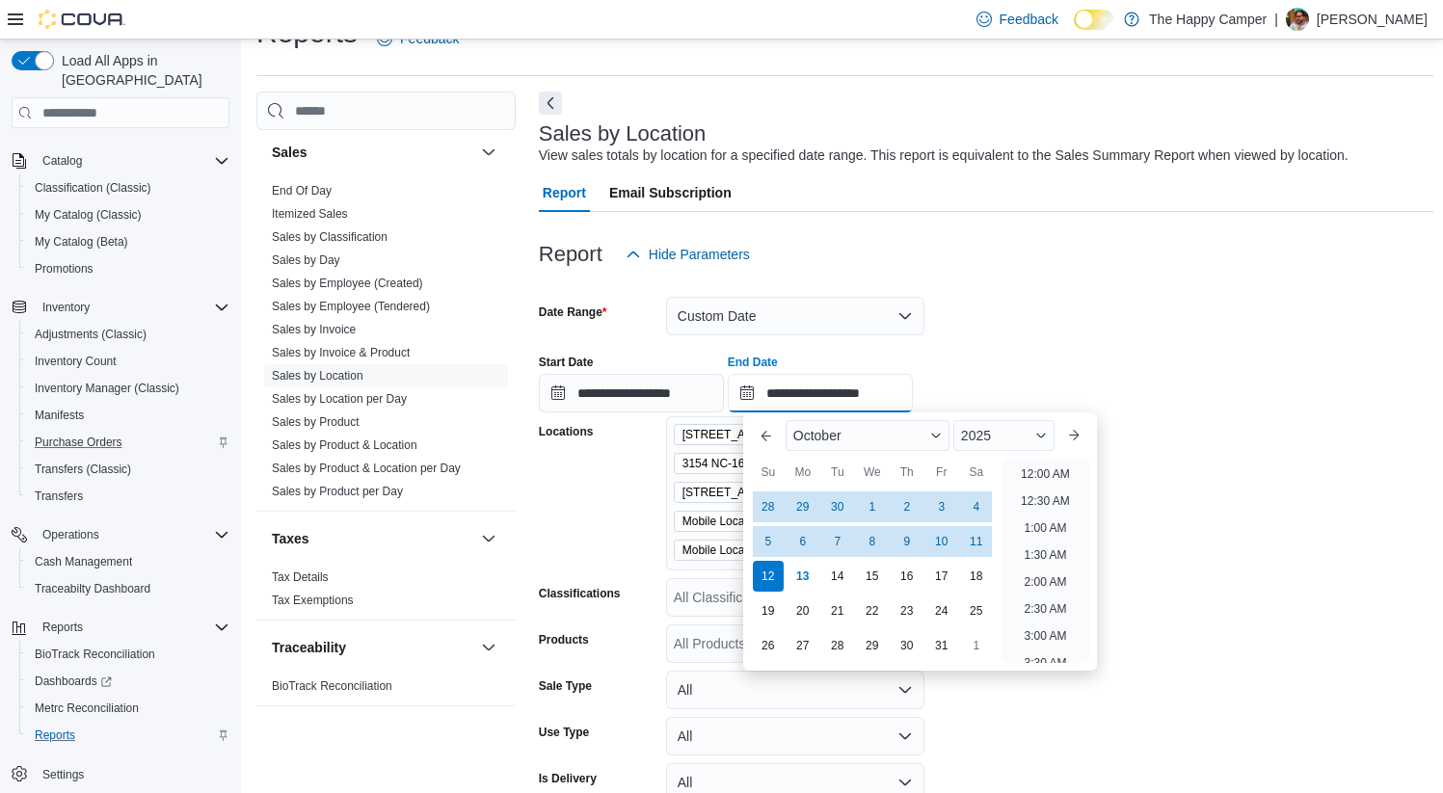
scroll to position [1095, 0]
click at [767, 442] on button "Previous Month" at bounding box center [766, 435] width 31 height 31
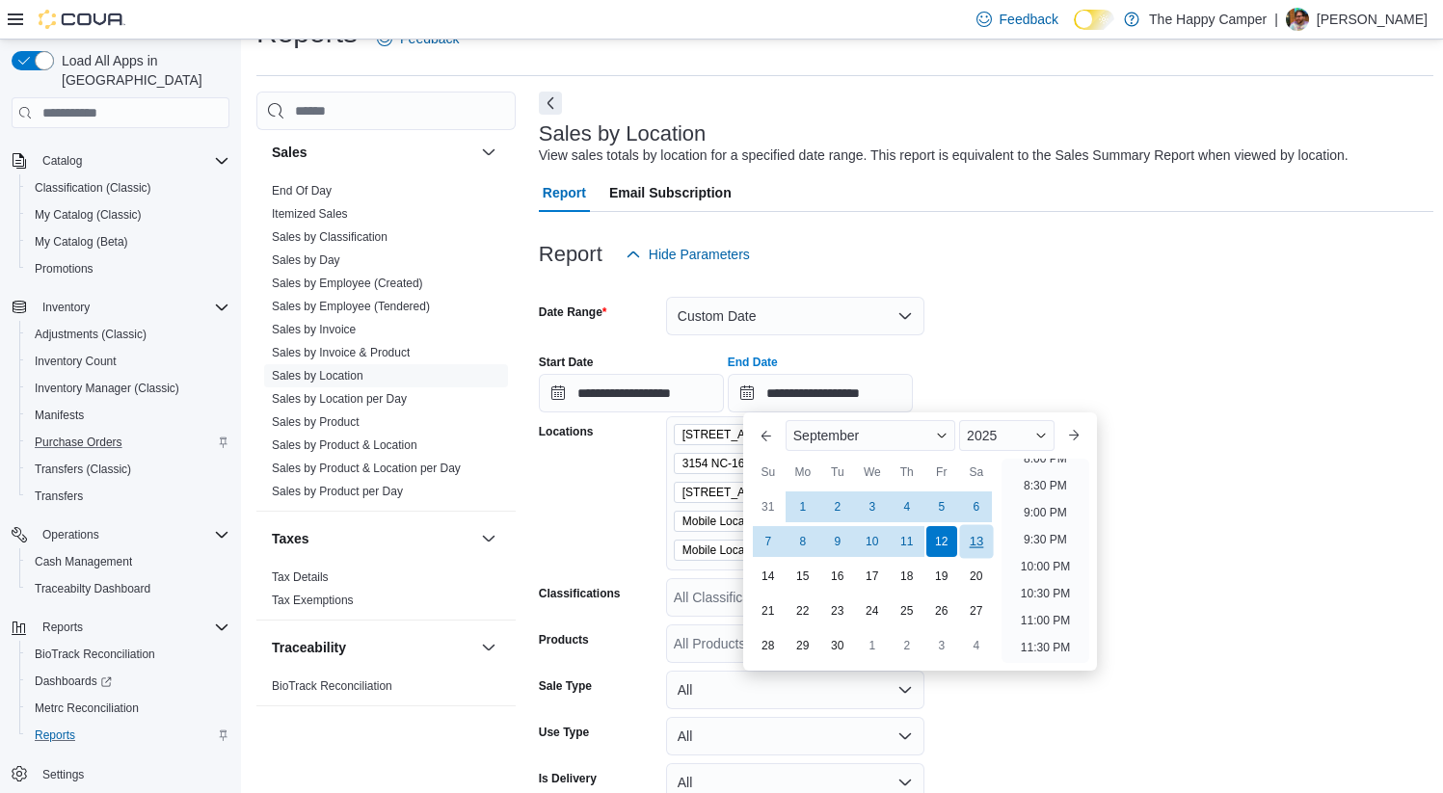
click at [971, 545] on div "13" at bounding box center [976, 542] width 34 height 34
click at [1198, 471] on form "**********" at bounding box center [986, 565] width 894 height 582
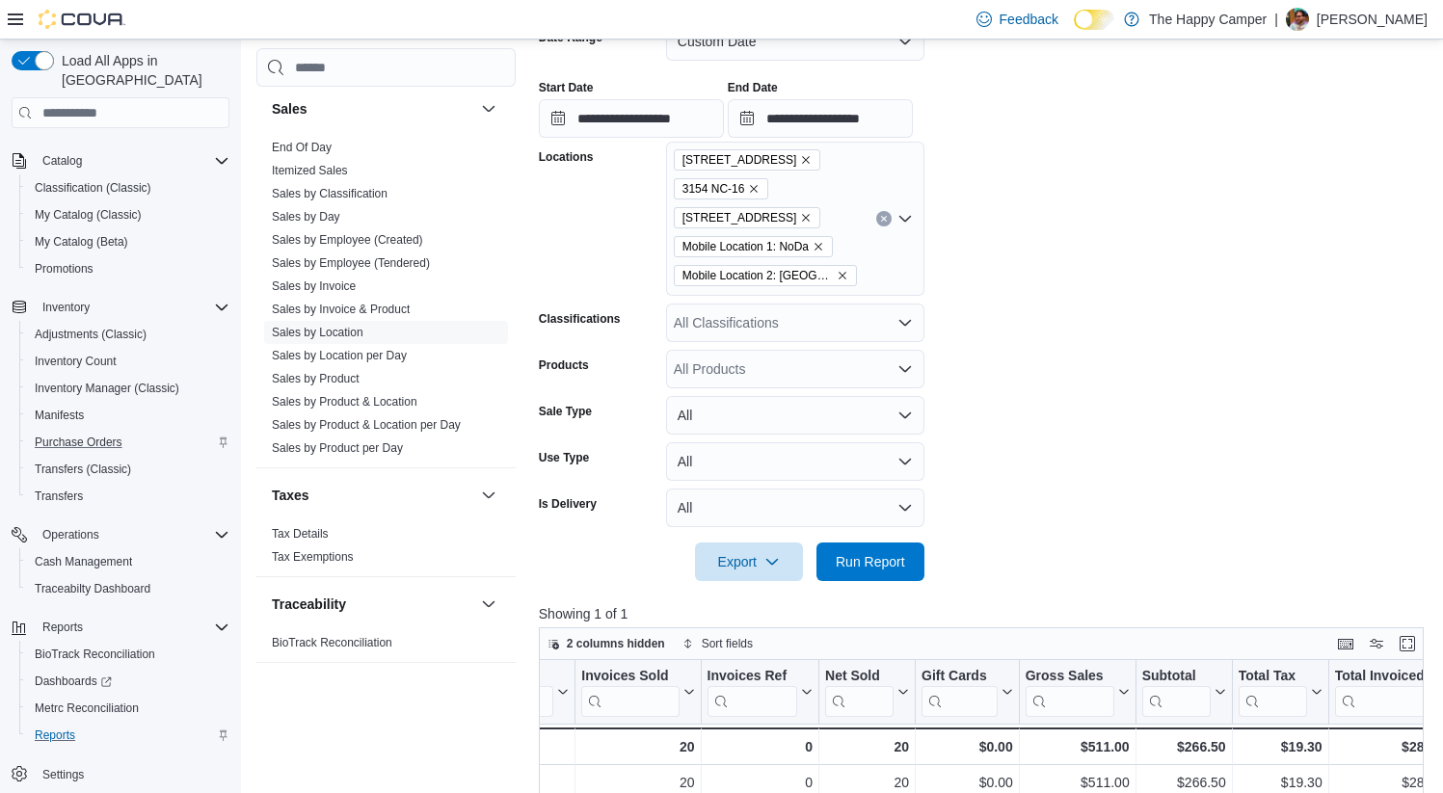
scroll to position [413, 0]
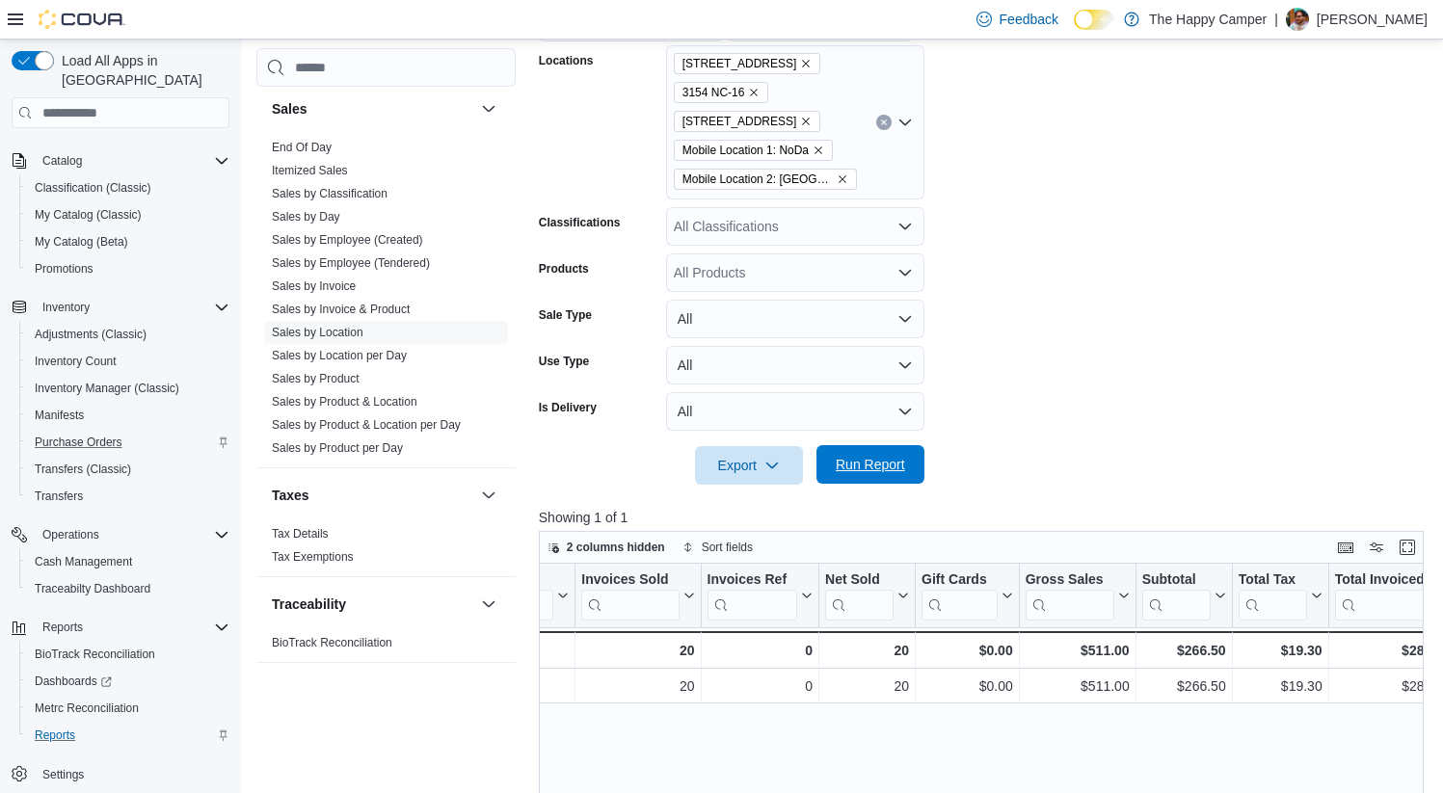
click at [882, 466] on span "Run Report" at bounding box center [870, 464] width 69 height 19
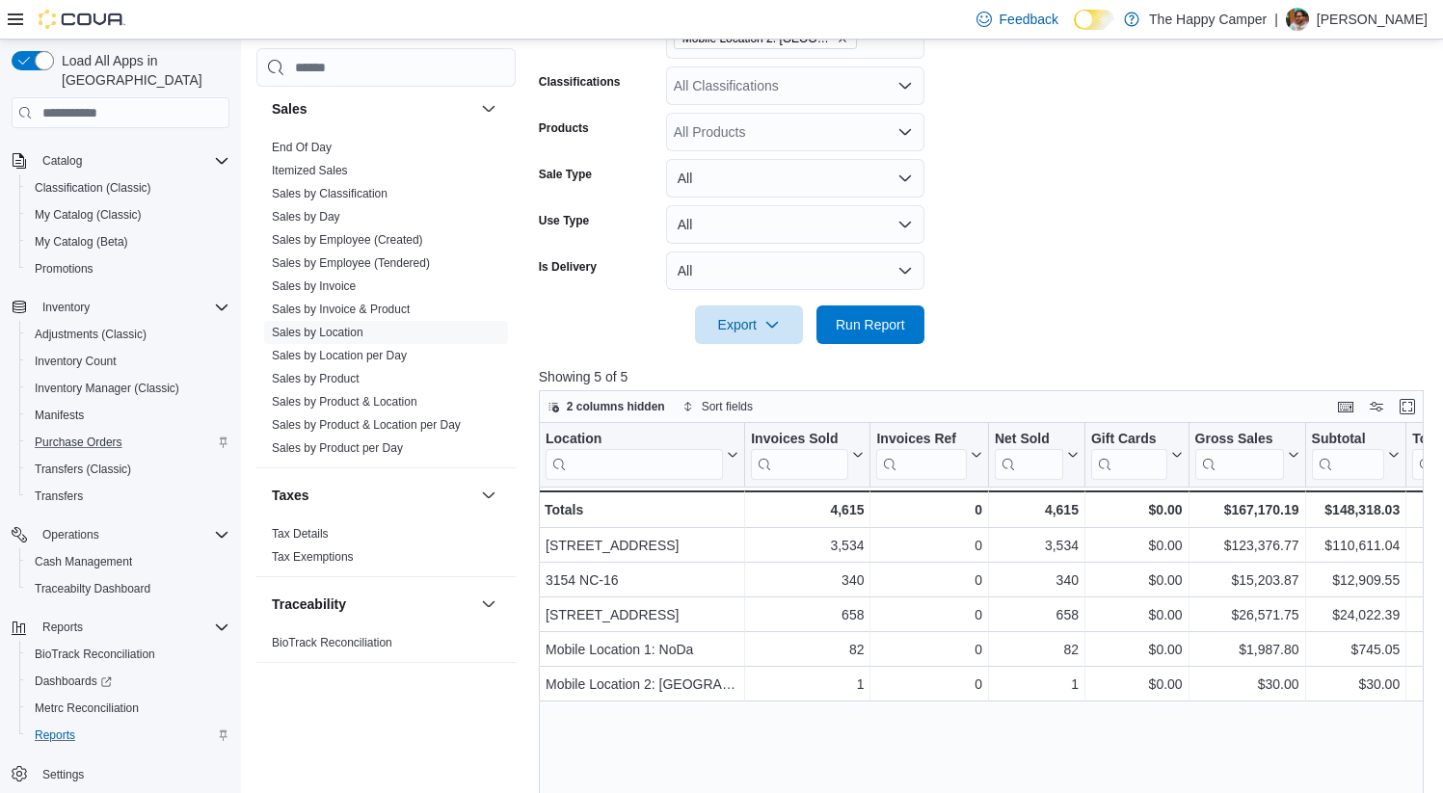
scroll to position [554, 0]
drag, startPoint x: 1297, startPoint y: 509, endPoint x: 1206, endPoint y: 508, distance: 91.6
click at [1206, 508] on div "$167,170.19" at bounding box center [1246, 508] width 104 height 23
copy div "$167,170.19"
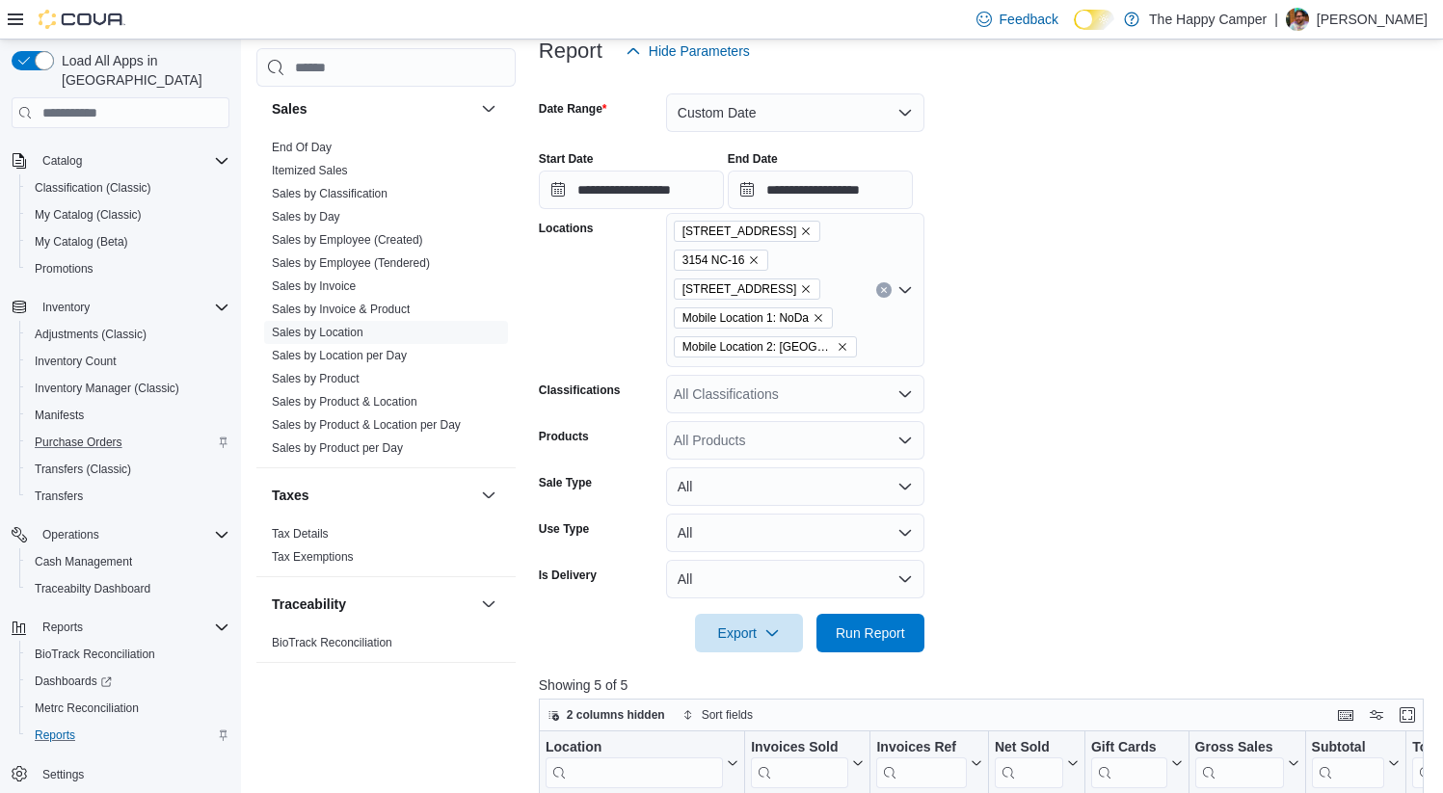
scroll to position [193, 0]
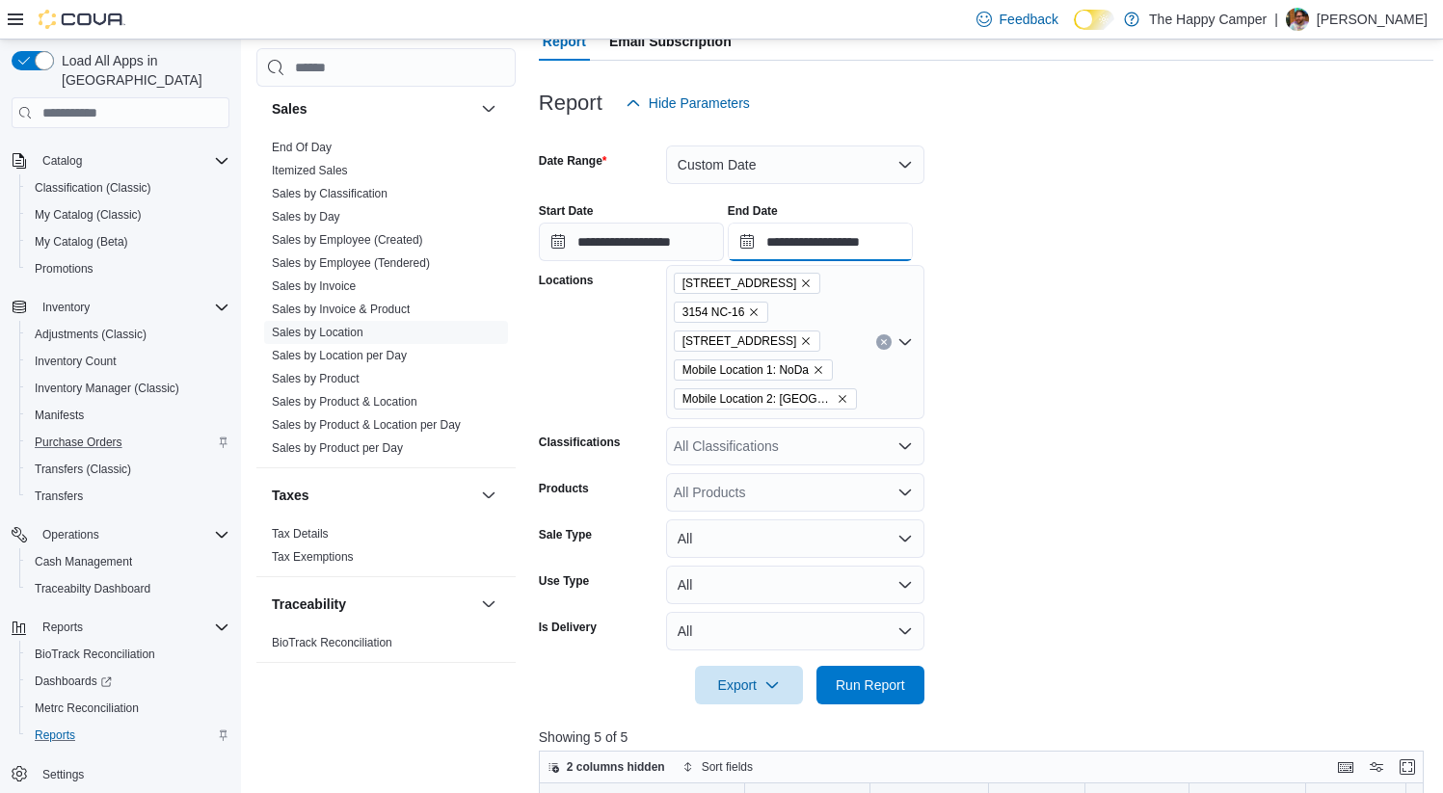
click at [840, 249] on input "**********" at bounding box center [820, 242] width 185 height 39
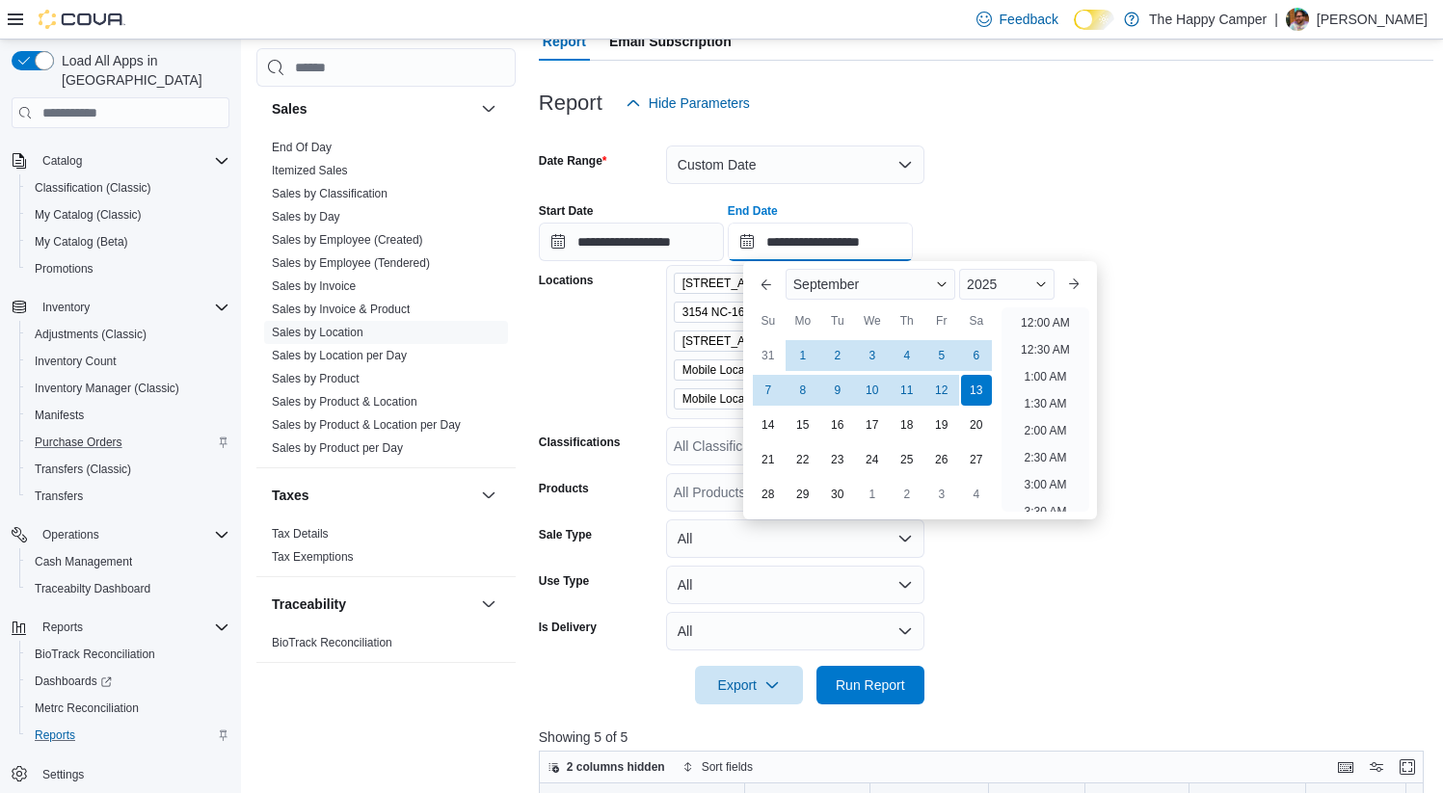
scroll to position [1095, 0]
click at [947, 282] on span "Button. Open the month selector. September is currently selected." at bounding box center [942, 285] width 12 height 12
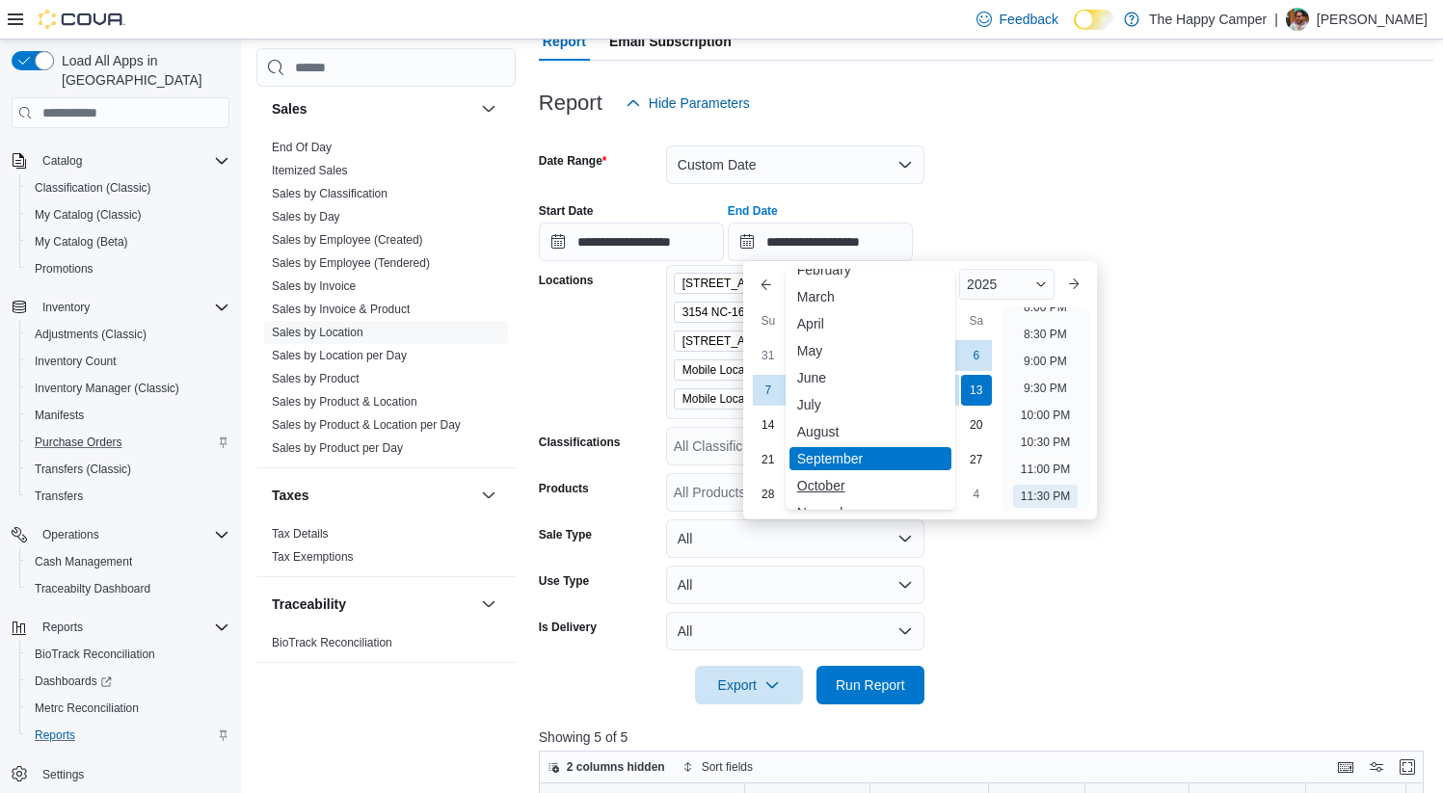
scroll to position [50, 0]
click at [830, 479] on div "October" at bounding box center [870, 480] width 162 height 23
type input "**********"
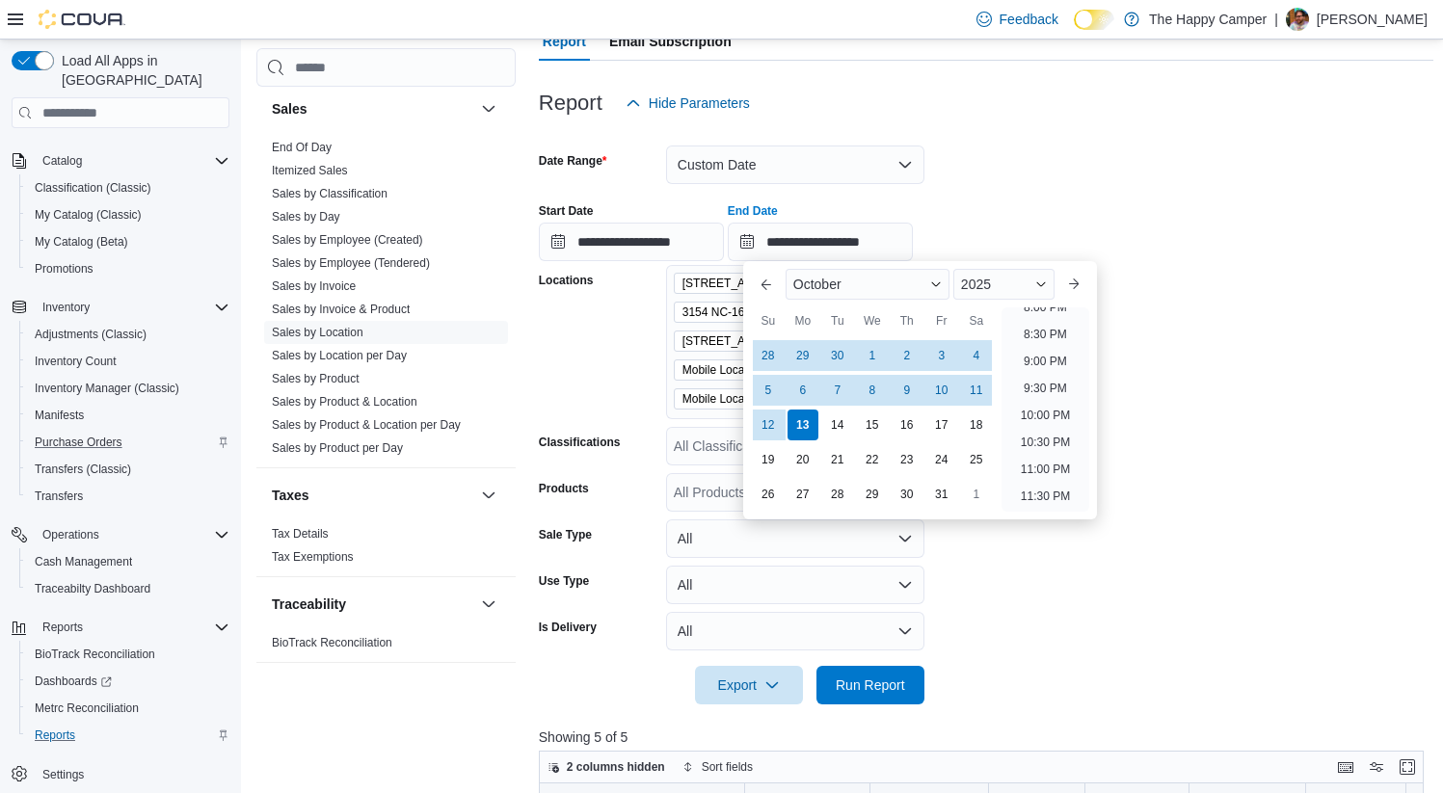
click at [1016, 585] on form "**********" at bounding box center [986, 413] width 894 height 582
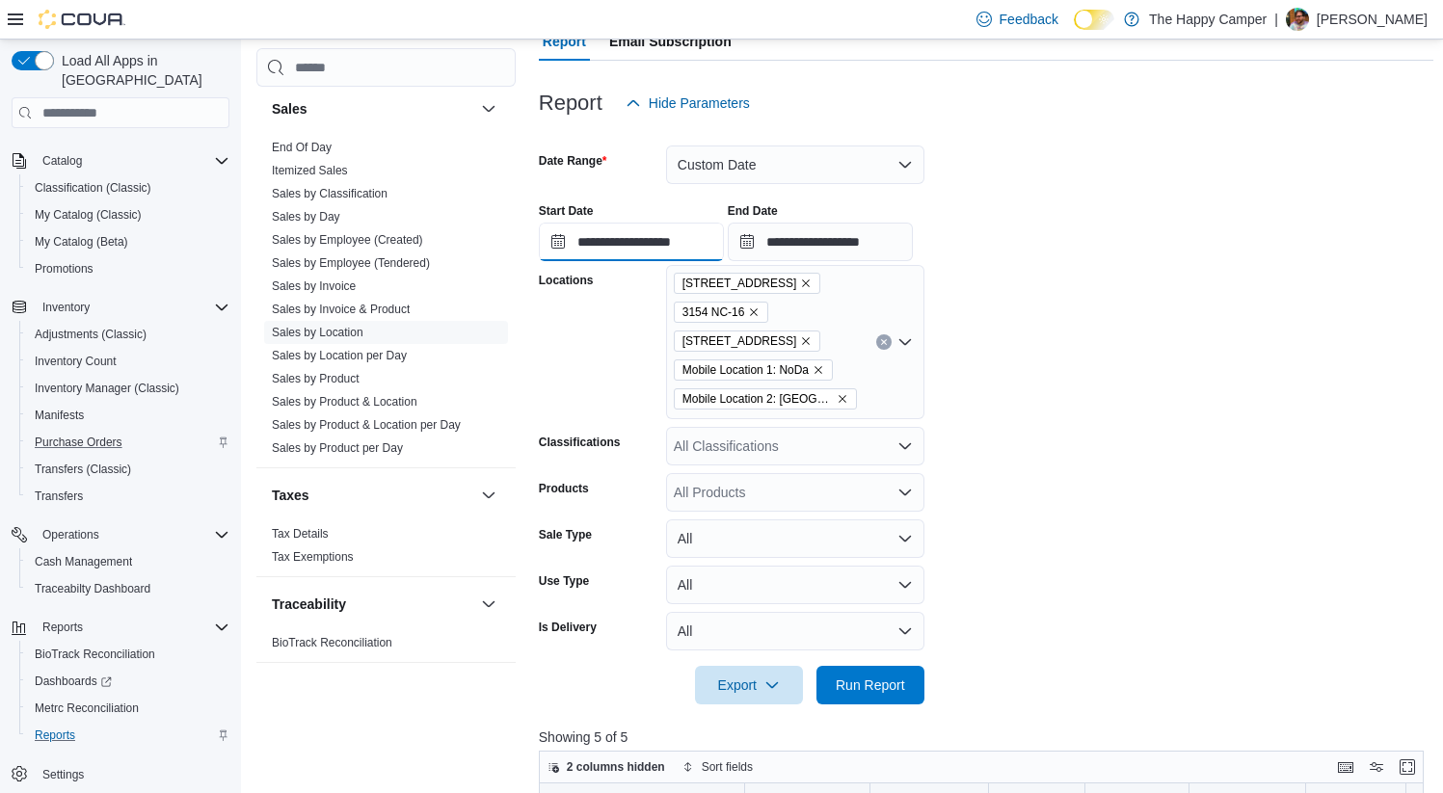
click at [657, 233] on input "**********" at bounding box center [631, 242] width 185 height 39
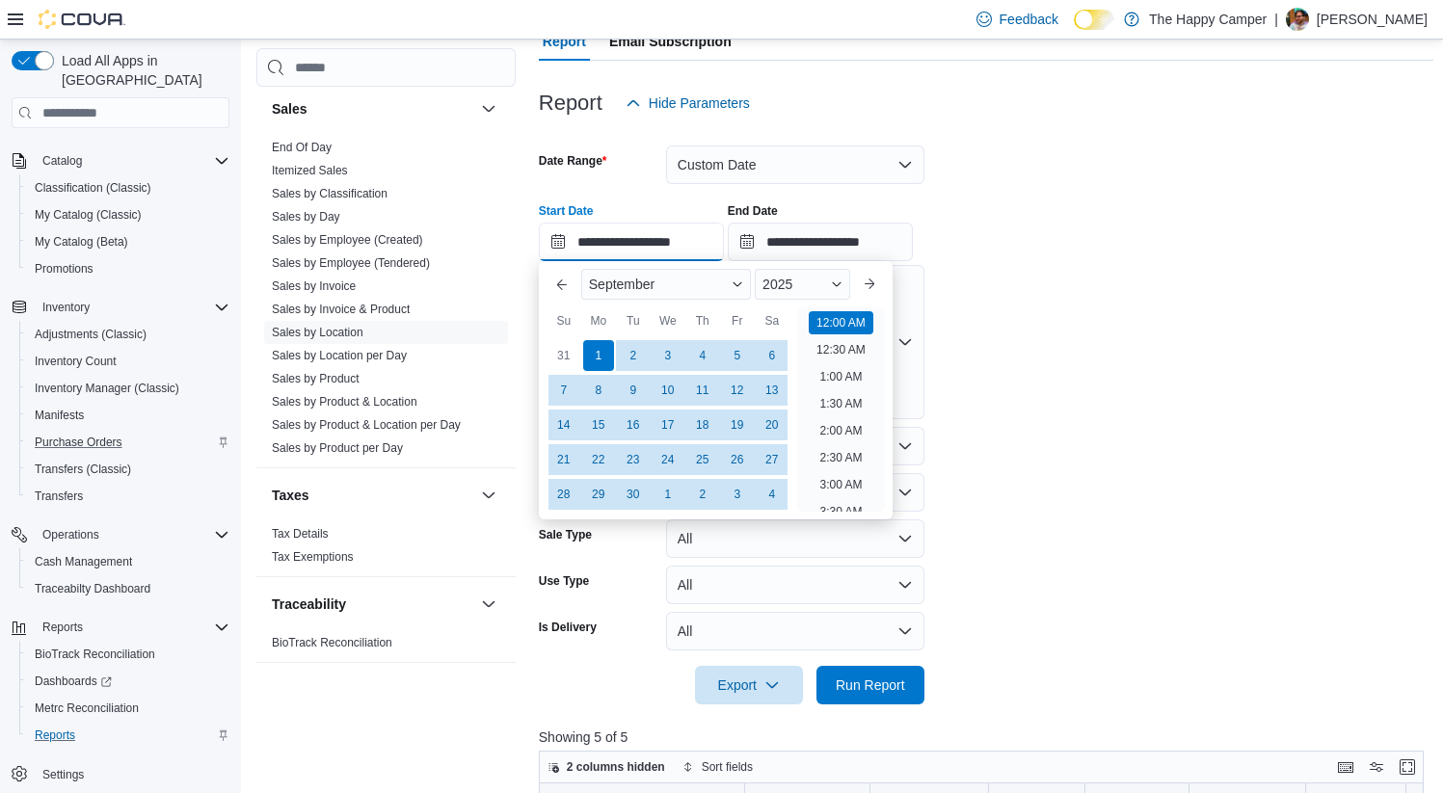
scroll to position [60, 0]
click at [736, 287] on div "September" at bounding box center [666, 284] width 170 height 31
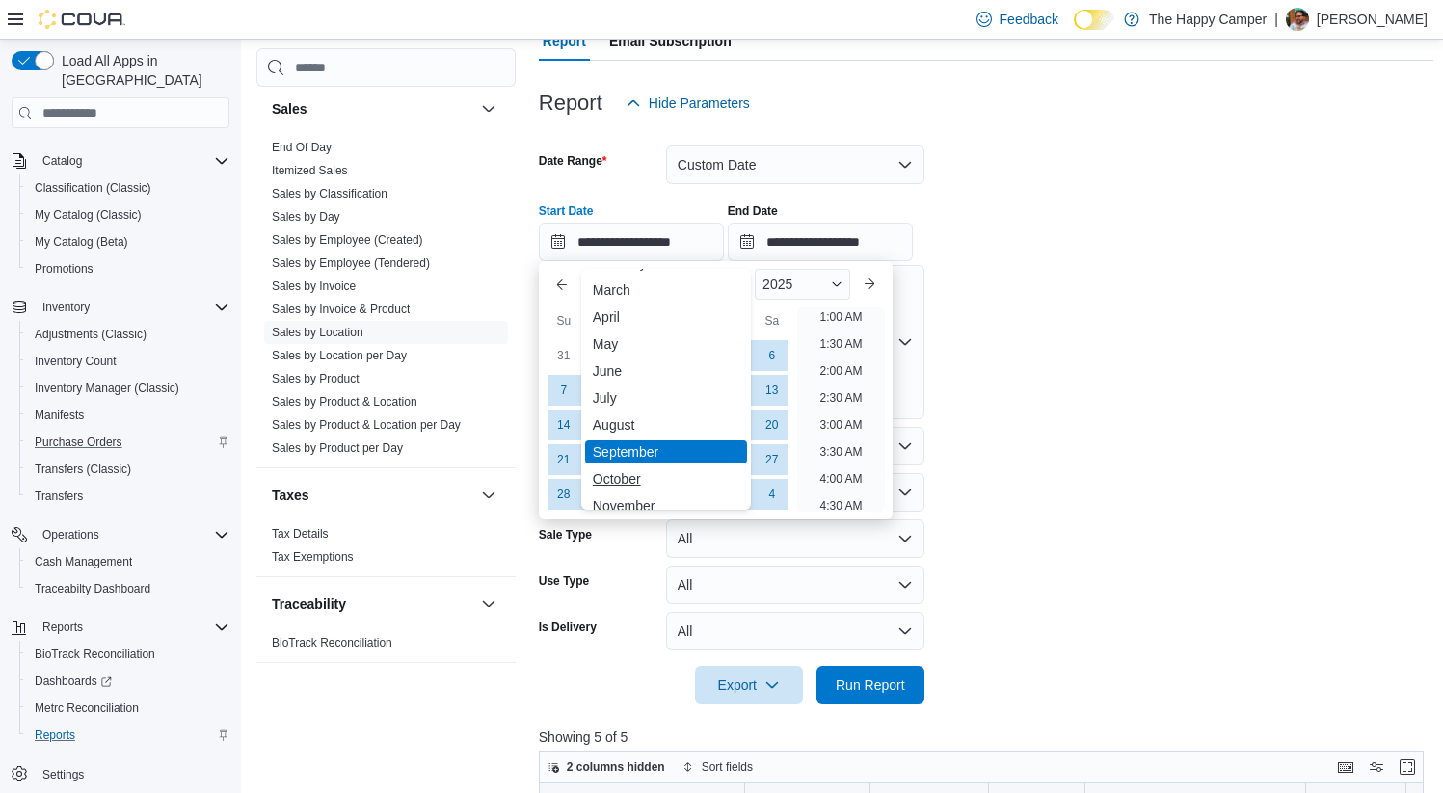
scroll to position [64, 0]
click at [633, 462] on div "October" at bounding box center [666, 467] width 162 height 23
type input "**********"
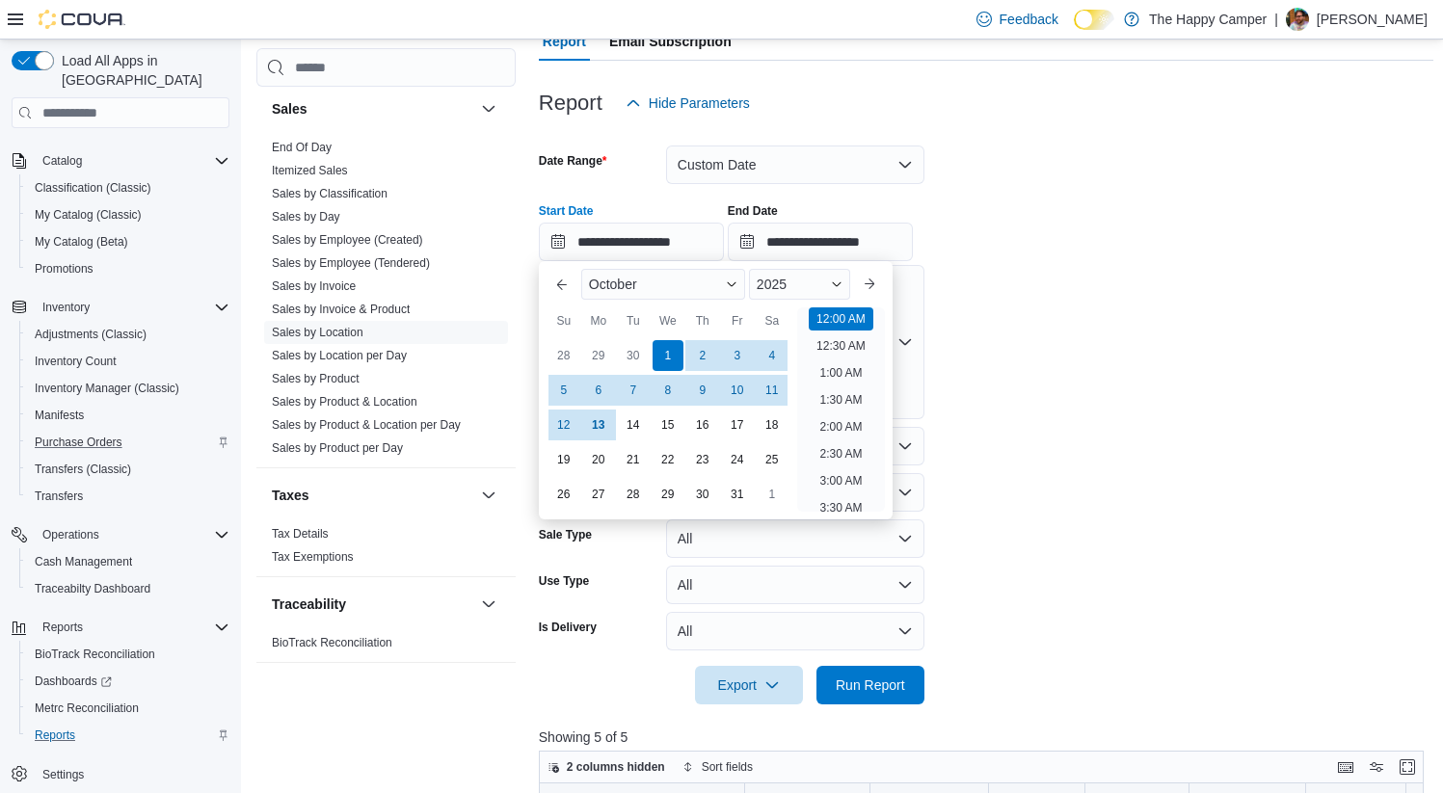
click at [1146, 396] on form "**********" at bounding box center [986, 413] width 894 height 582
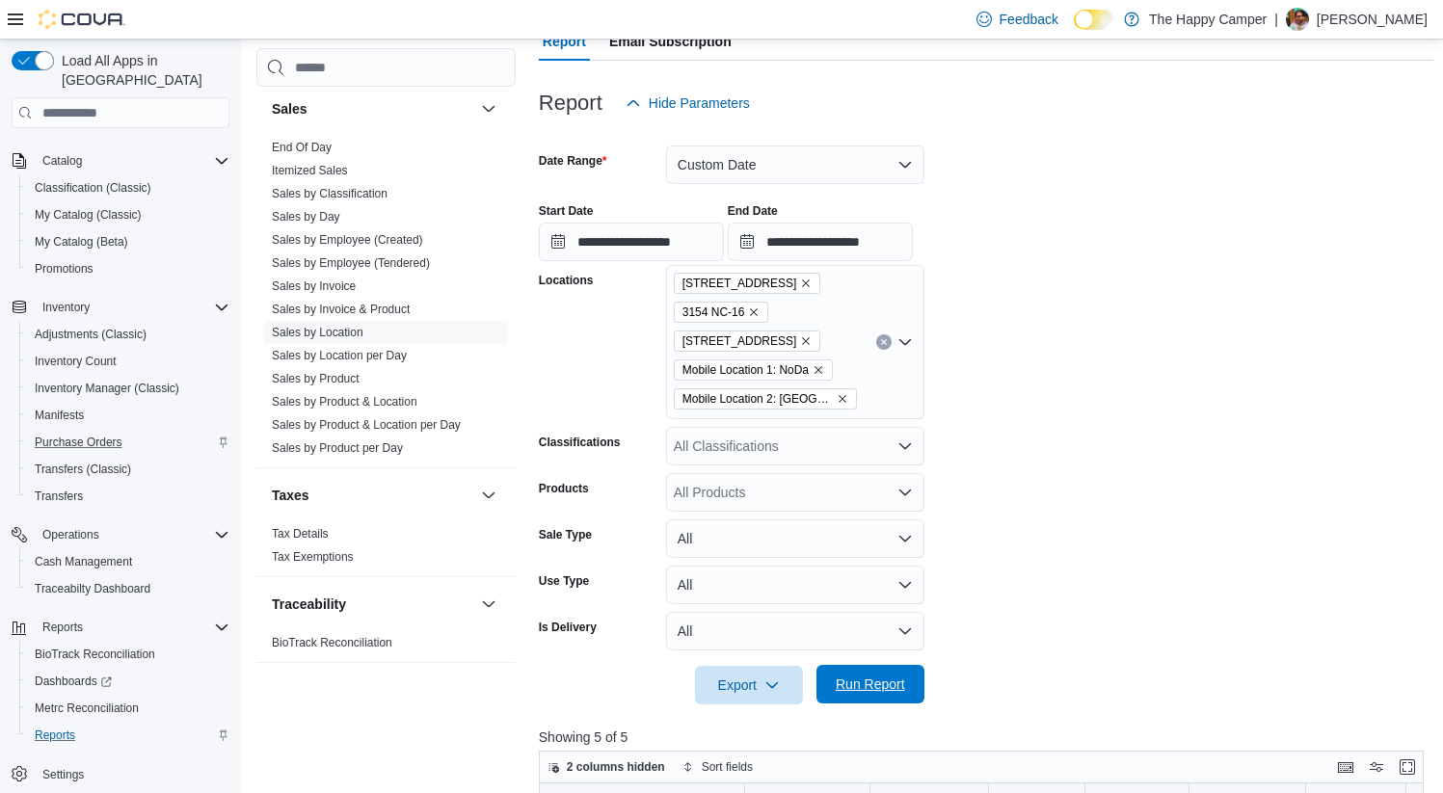
click at [871, 690] on span "Run Report" at bounding box center [870, 684] width 69 height 19
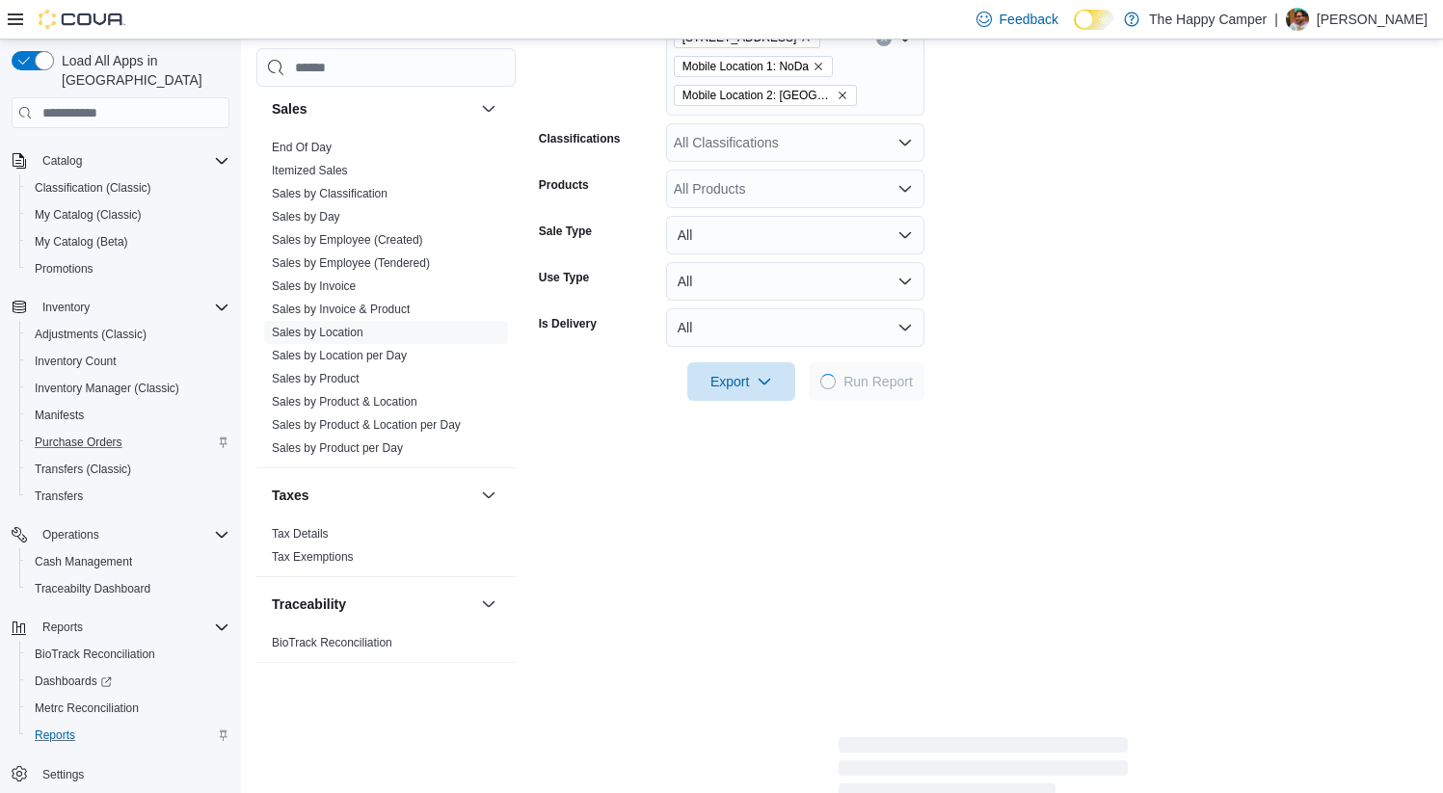
scroll to position [519, 0]
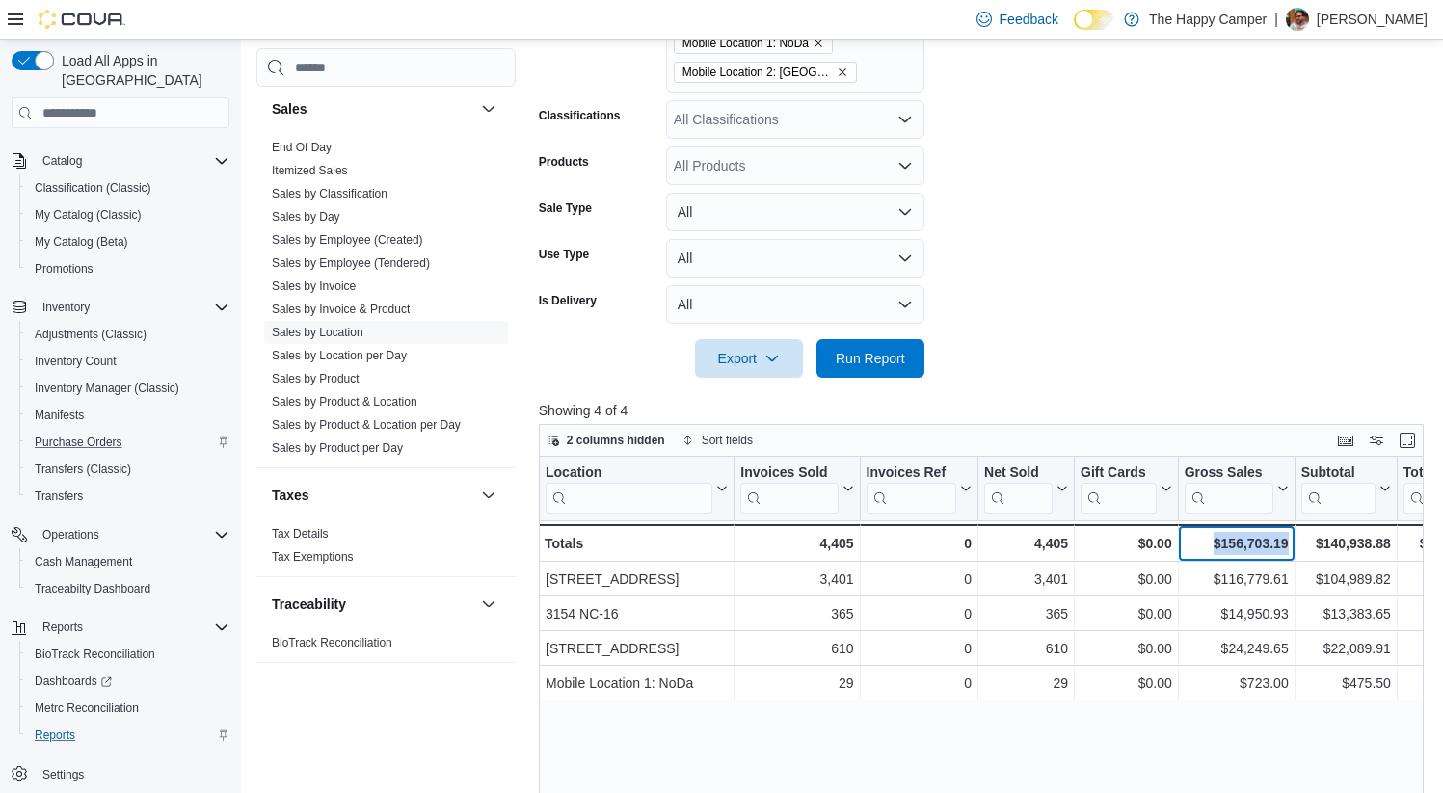
drag, startPoint x: 1288, startPoint y: 542, endPoint x: 1198, endPoint y: 546, distance: 89.8
click at [1198, 546] on div "$156,703.19" at bounding box center [1236, 543] width 104 height 23
copy div "$156,703.19"
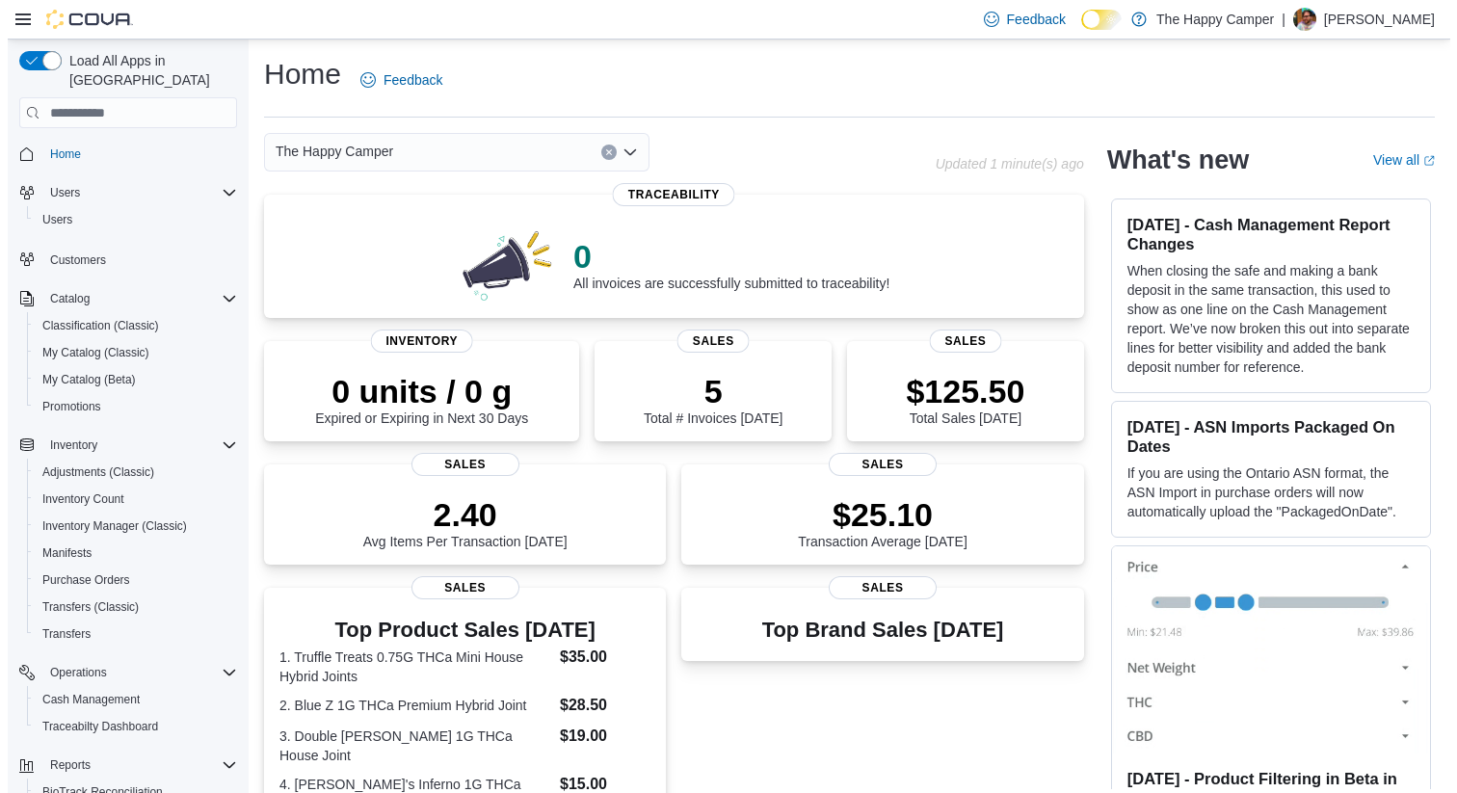
scroll to position [138, 0]
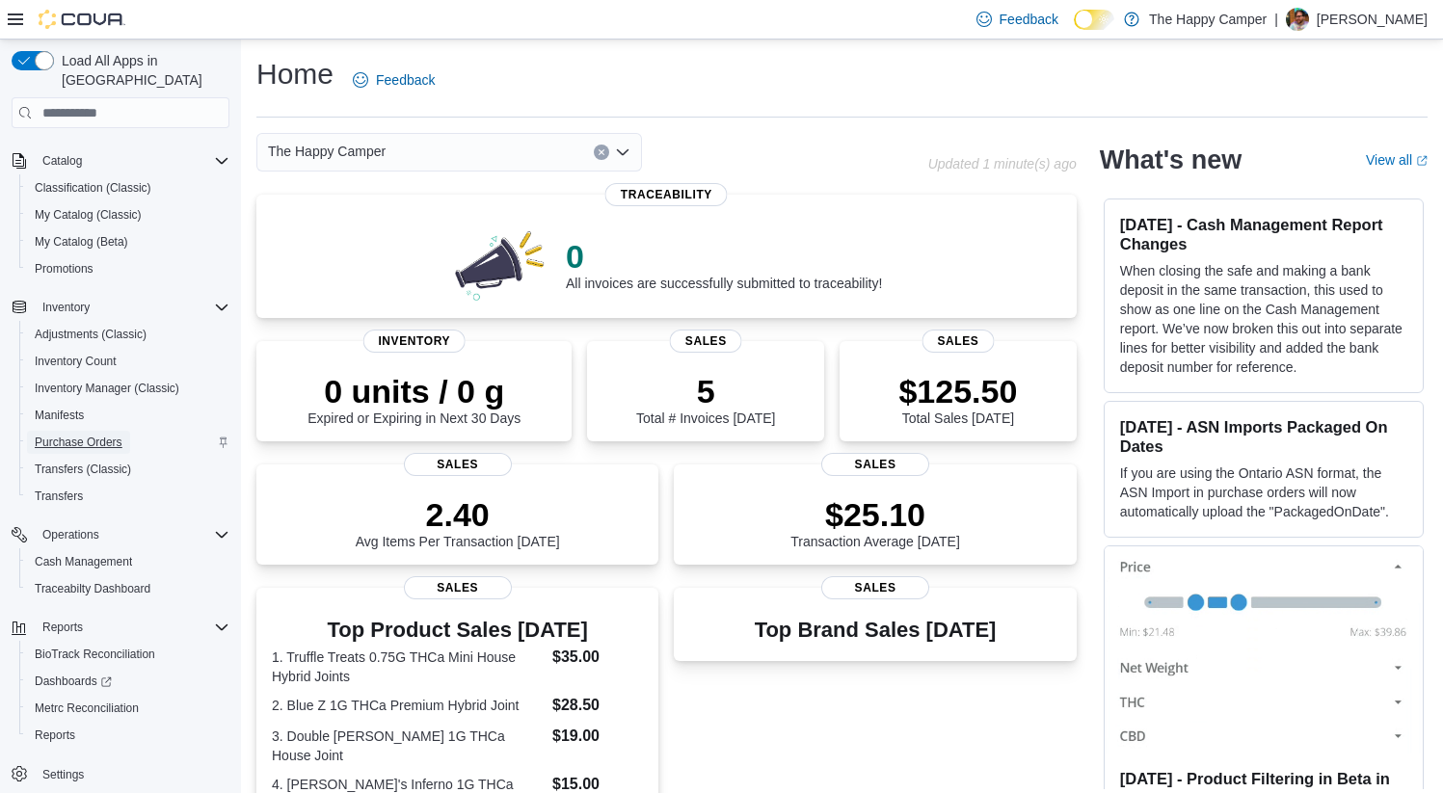
click at [76, 435] on span "Purchase Orders" at bounding box center [79, 442] width 88 height 15
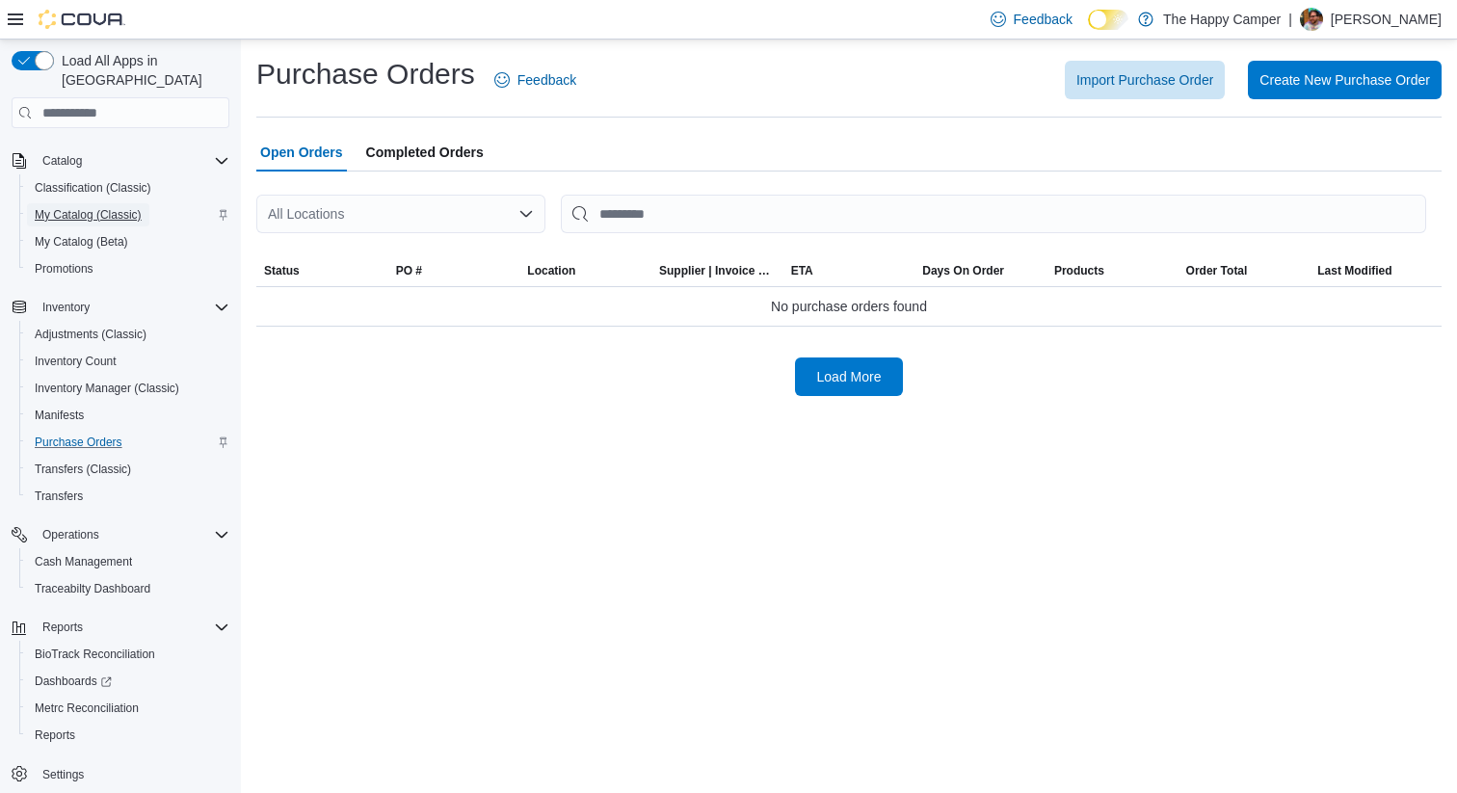
click at [84, 207] on span "My Catalog (Classic)" at bounding box center [88, 214] width 107 height 15
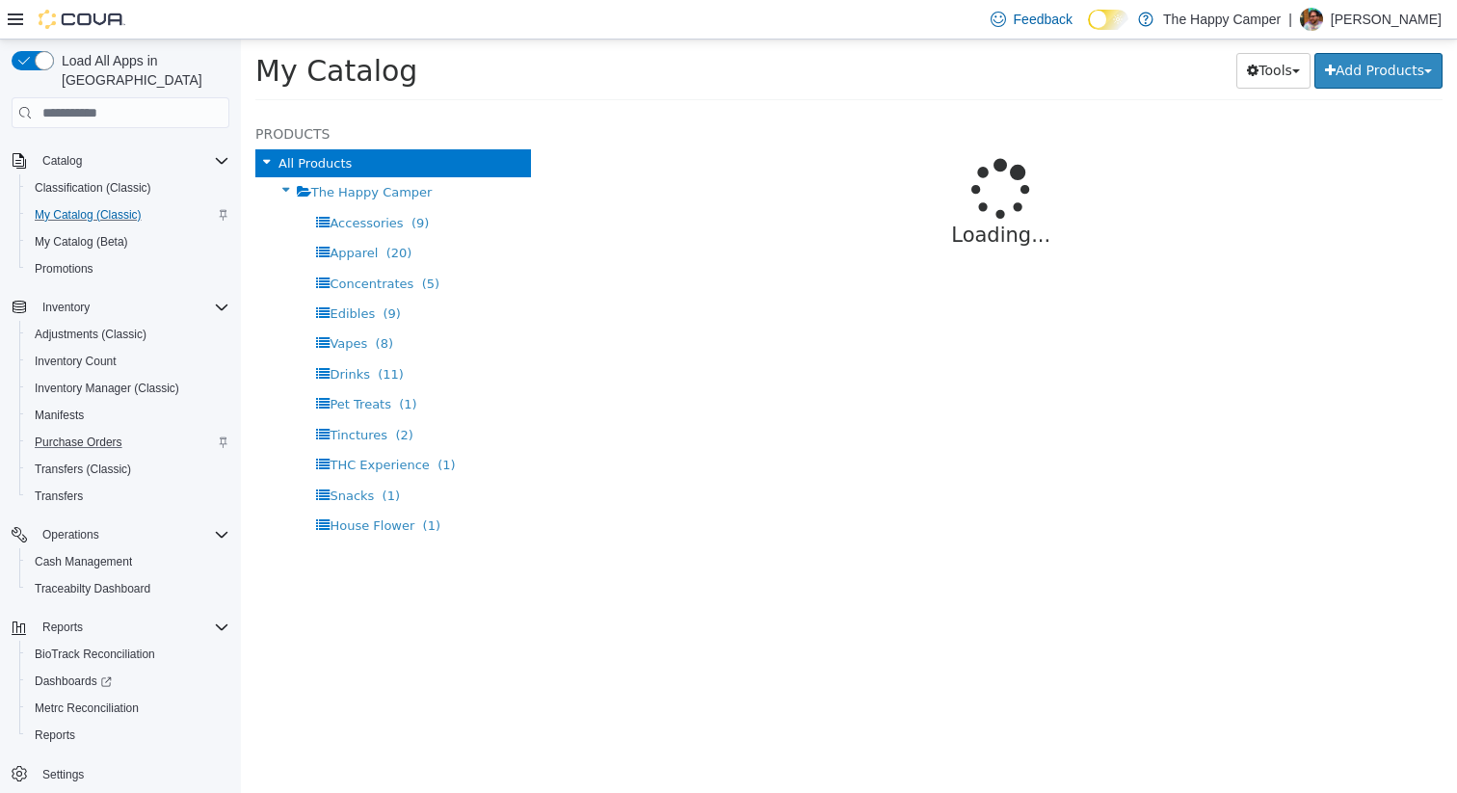
click at [650, 158] on div "Loading..." at bounding box center [1002, 212] width 884 height 200
select select "**********"
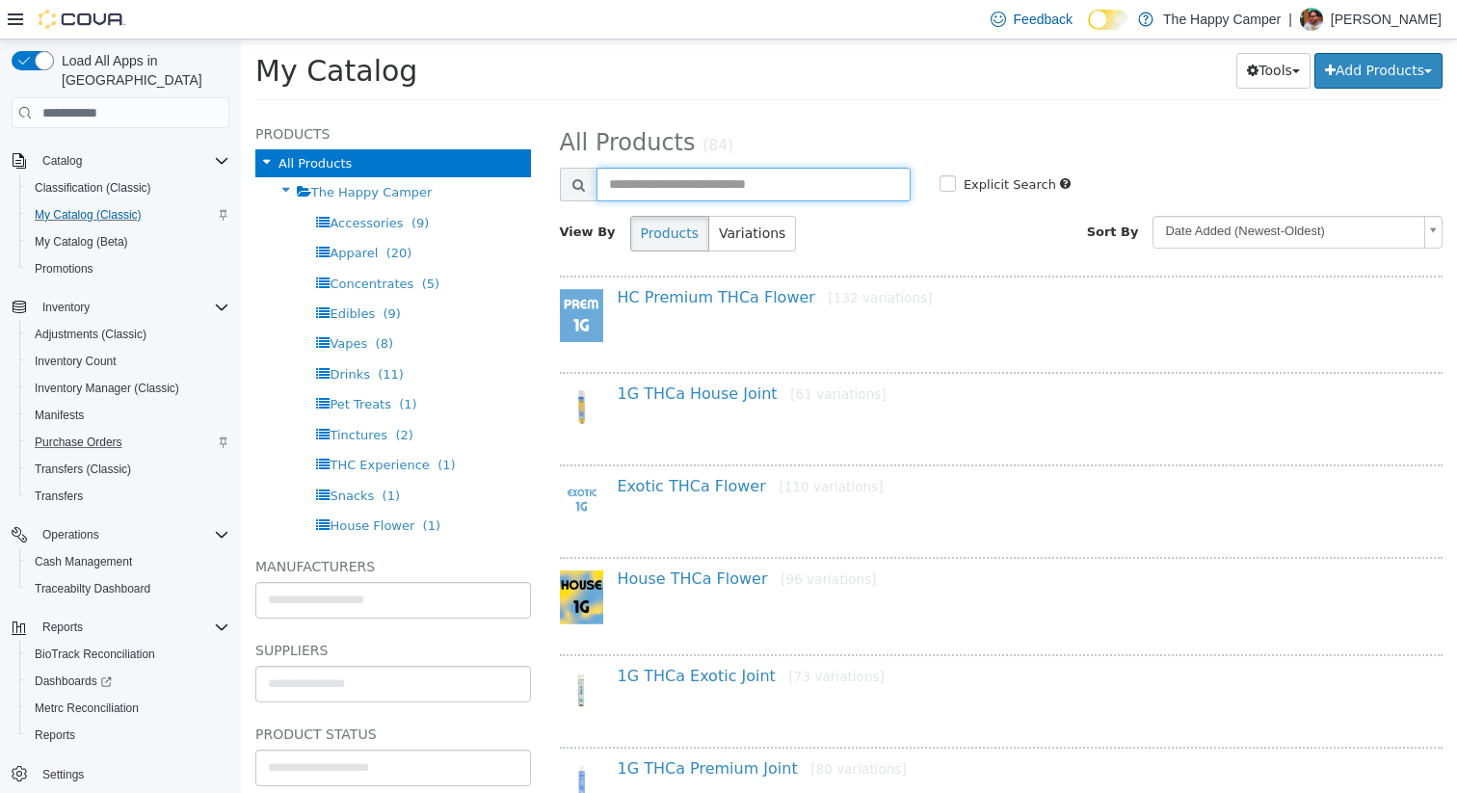
click at [646, 181] on input "text" at bounding box center [754, 185] width 314 height 34
type input "*******"
select select "**********"
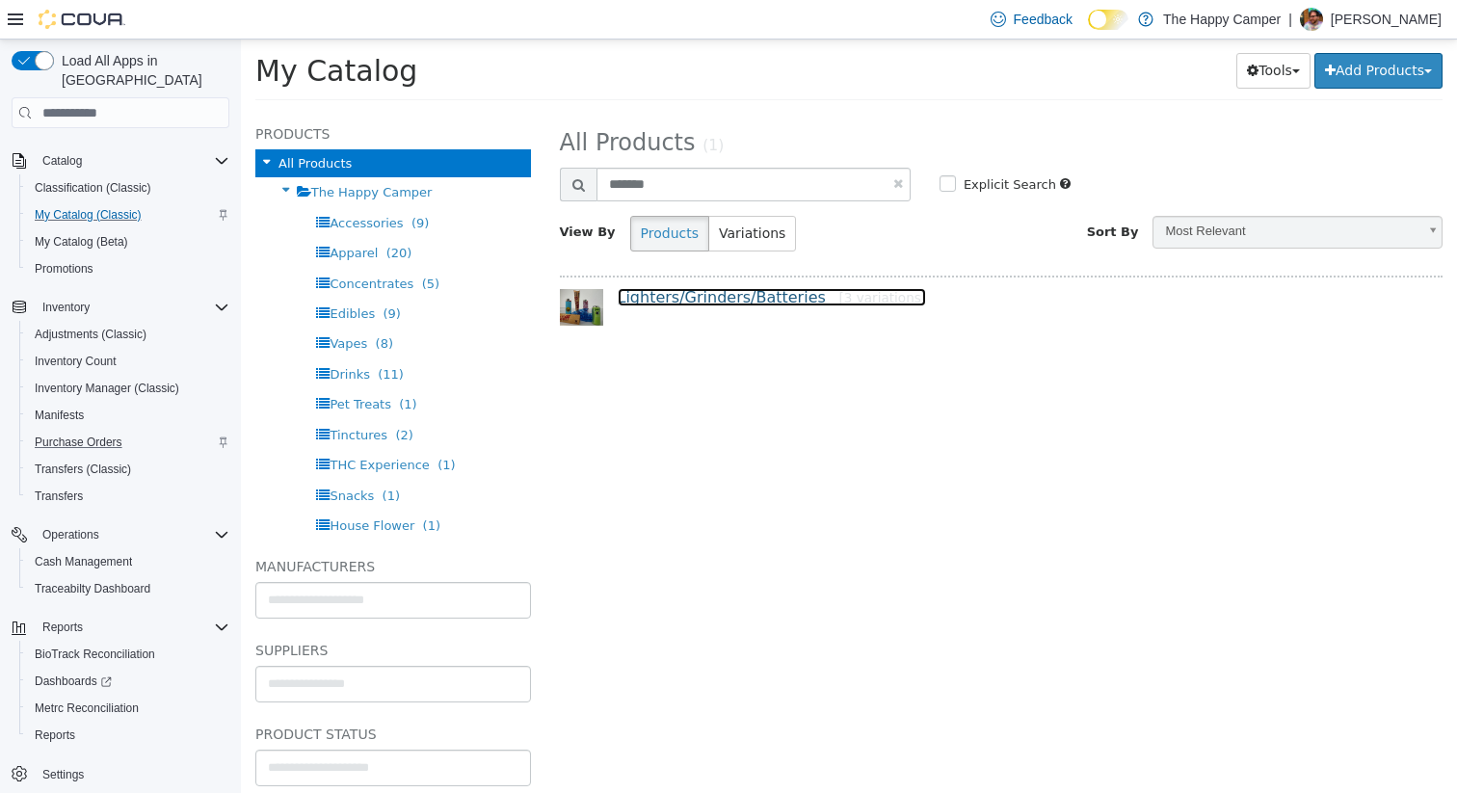
click at [714, 295] on link "Lighters/Grinders/Batteries [3 variations]" at bounding box center [772, 297] width 309 height 18
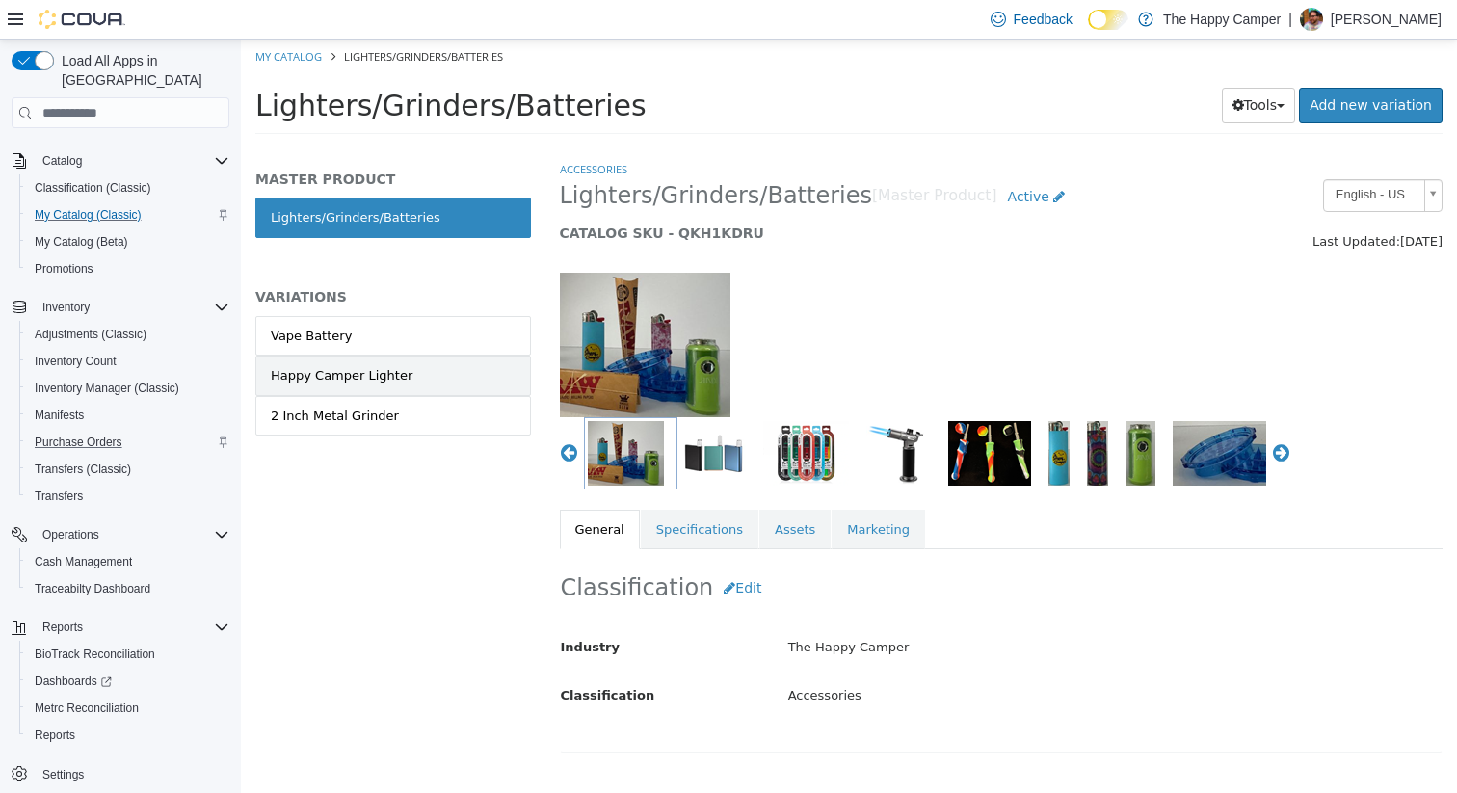
click at [364, 376] on div "Happy Camper Lighter" at bounding box center [342, 375] width 142 height 19
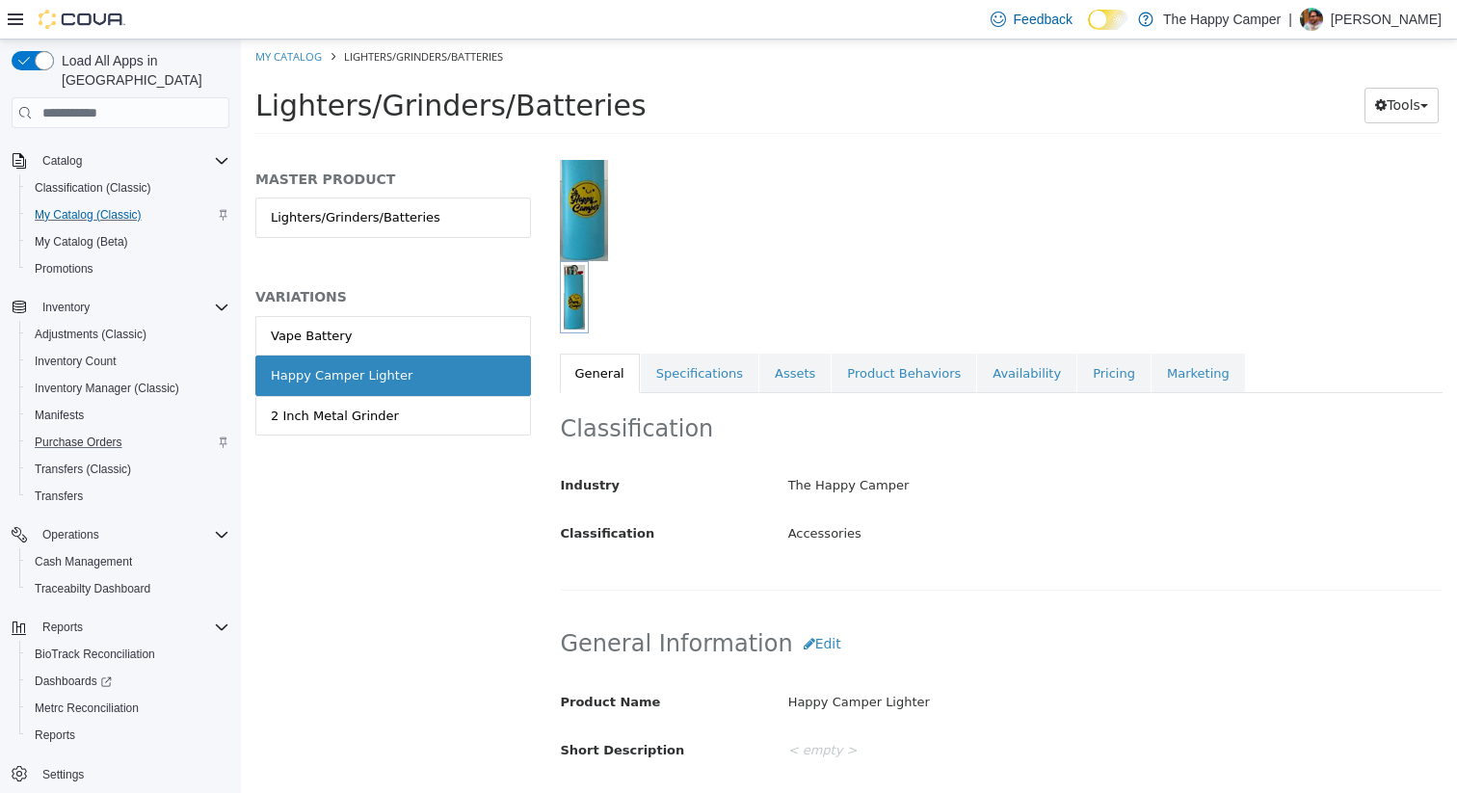
scroll to position [159, 0]
click at [997, 365] on link "Availability" at bounding box center [1026, 371] width 99 height 40
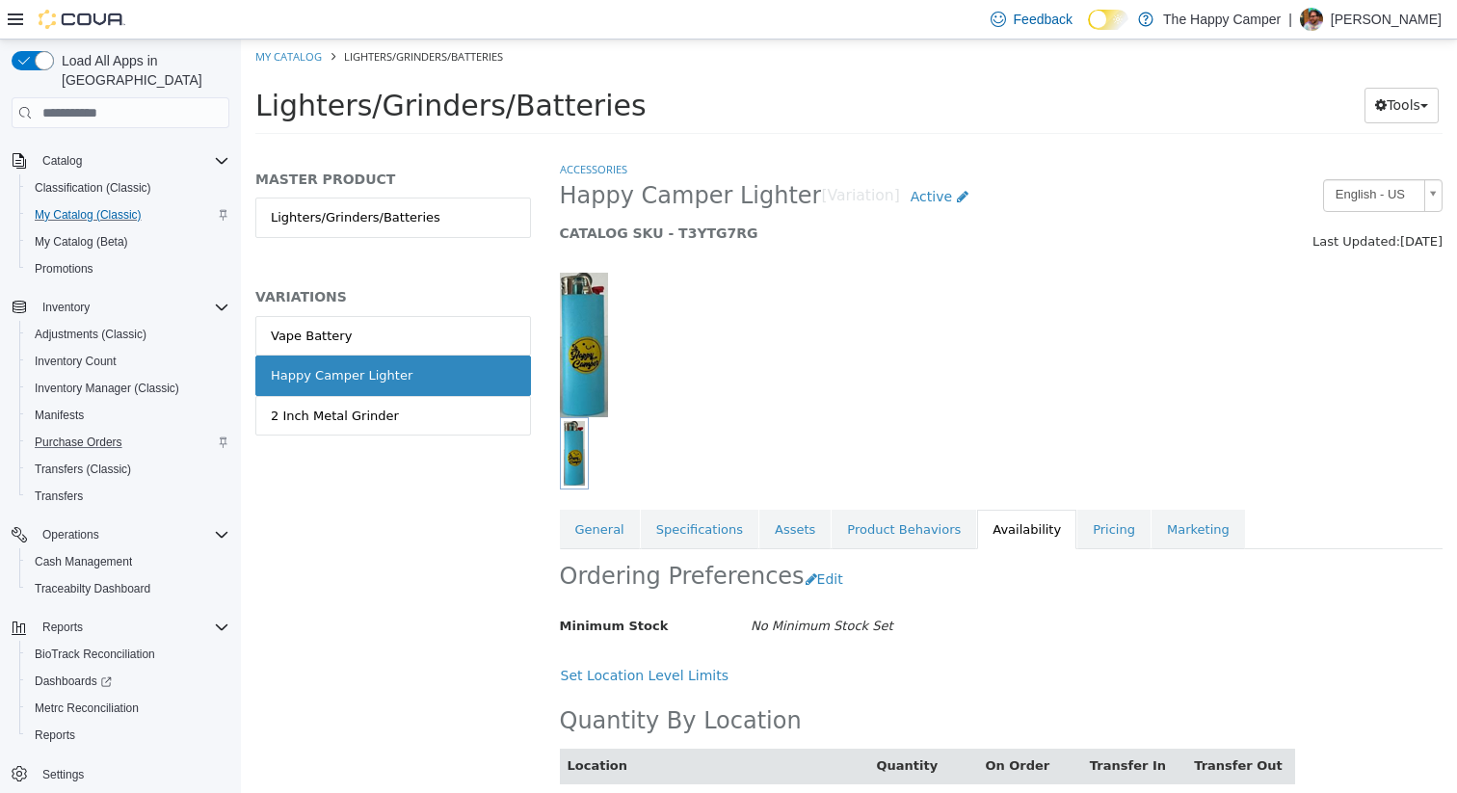
scroll to position [257, 0]
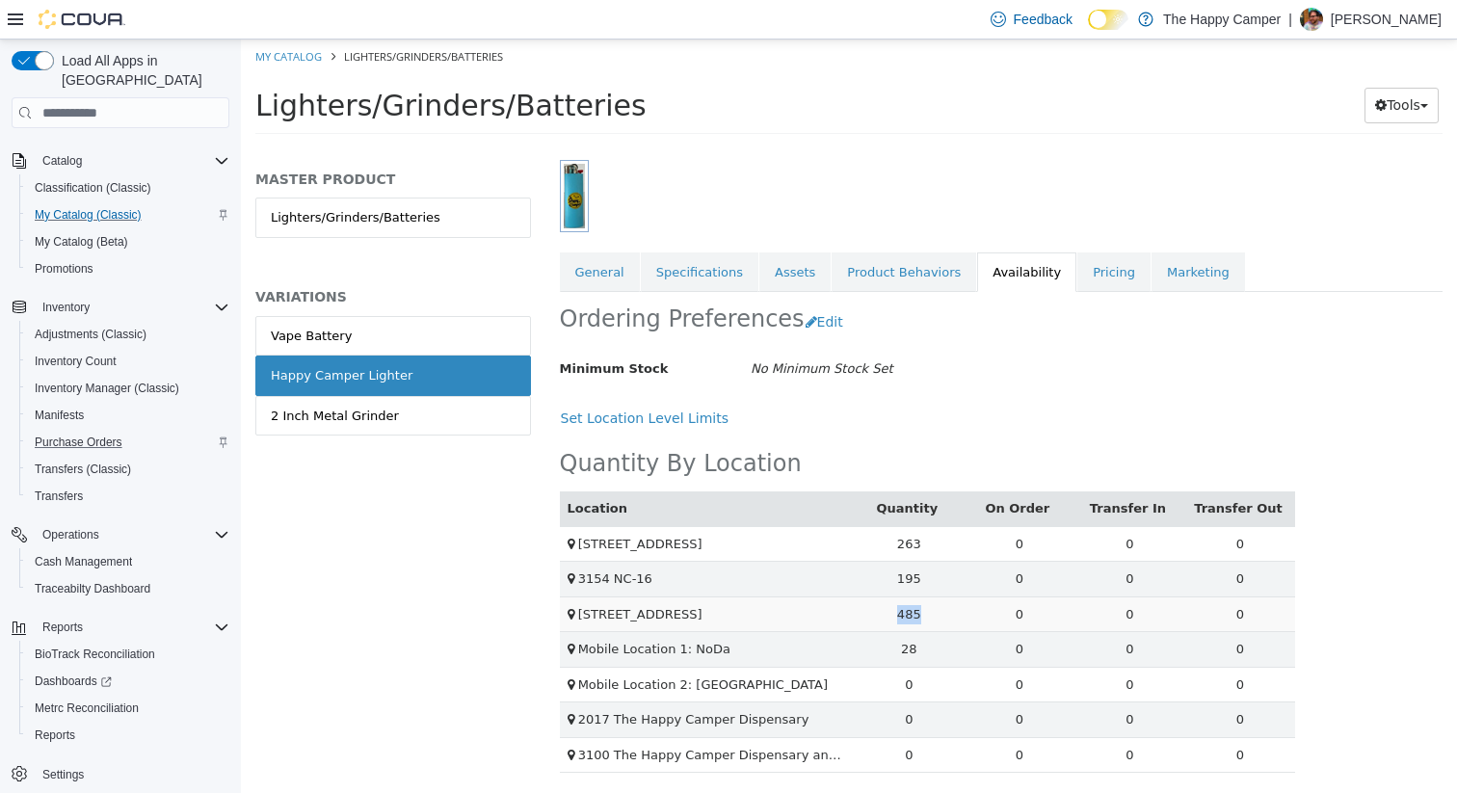
drag, startPoint x: 880, startPoint y: 618, endPoint x: 926, endPoint y: 618, distance: 46.3
click at [926, 618] on td "485" at bounding box center [909, 615] width 111 height 36
drag, startPoint x: 890, startPoint y: 544, endPoint x: 936, endPoint y: 545, distance: 46.3
click at [936, 545] on td "263" at bounding box center [909, 544] width 111 height 36
